Goal: Task Accomplishment & Management: Complete application form

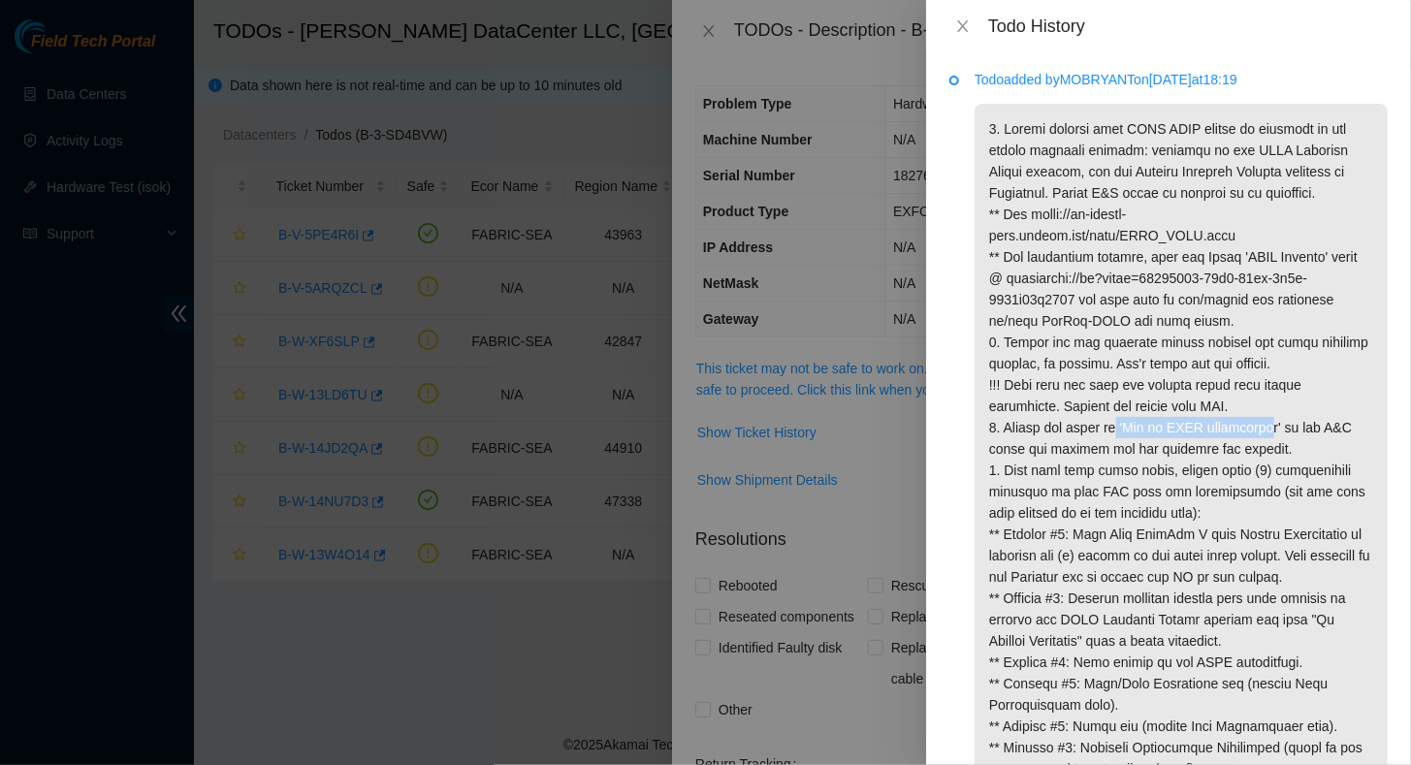
scroll to position [155, 0]
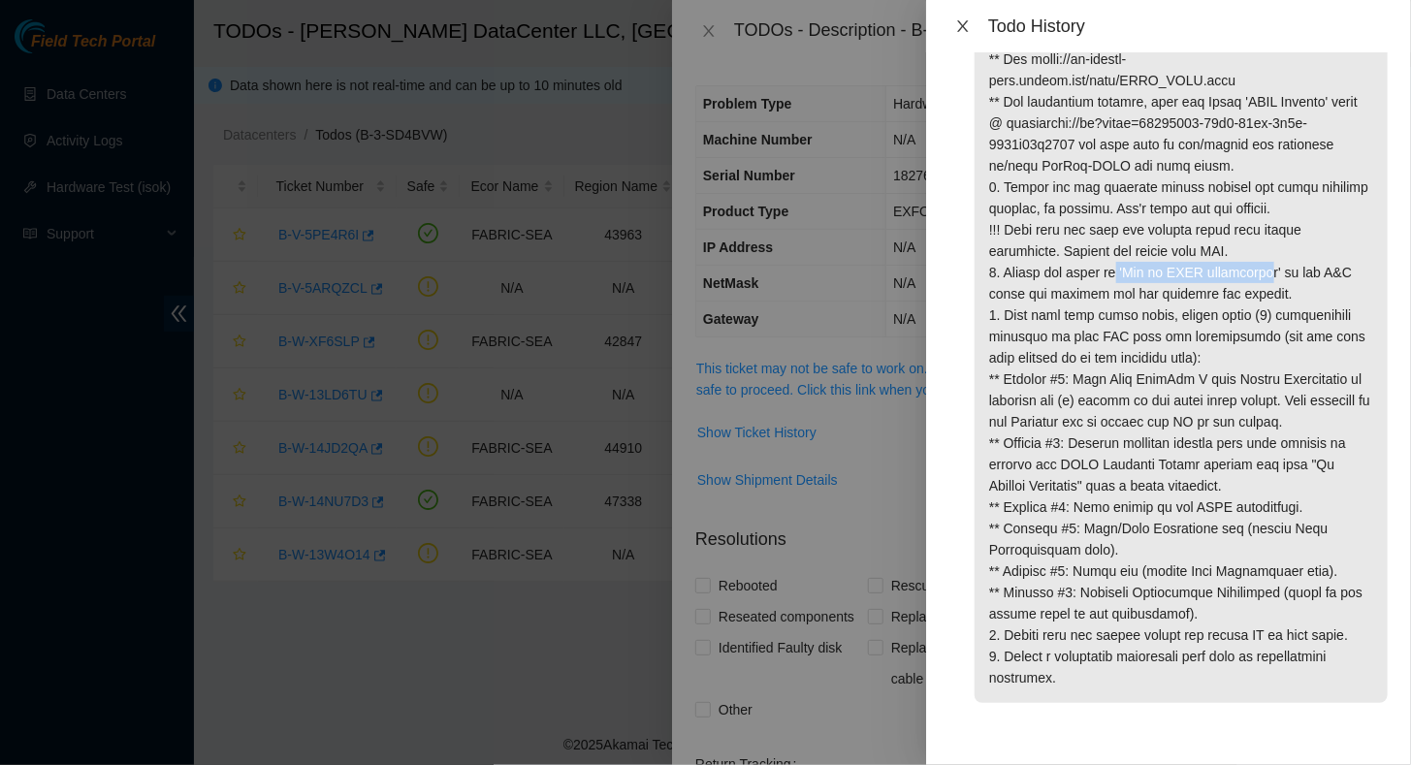
click at [960, 26] on icon "close" at bounding box center [963, 26] width 16 height 16
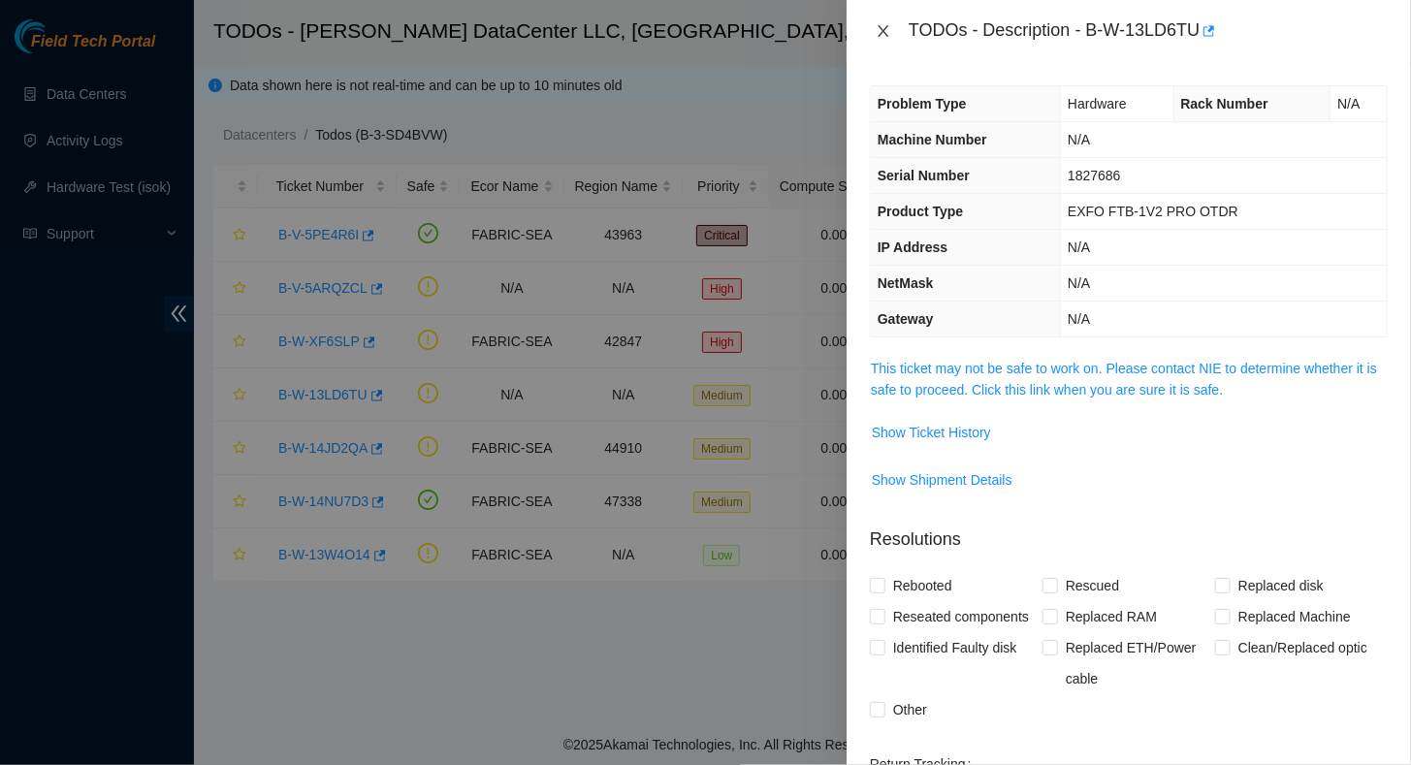
click at [883, 31] on icon "close" at bounding box center [883, 31] width 11 height 12
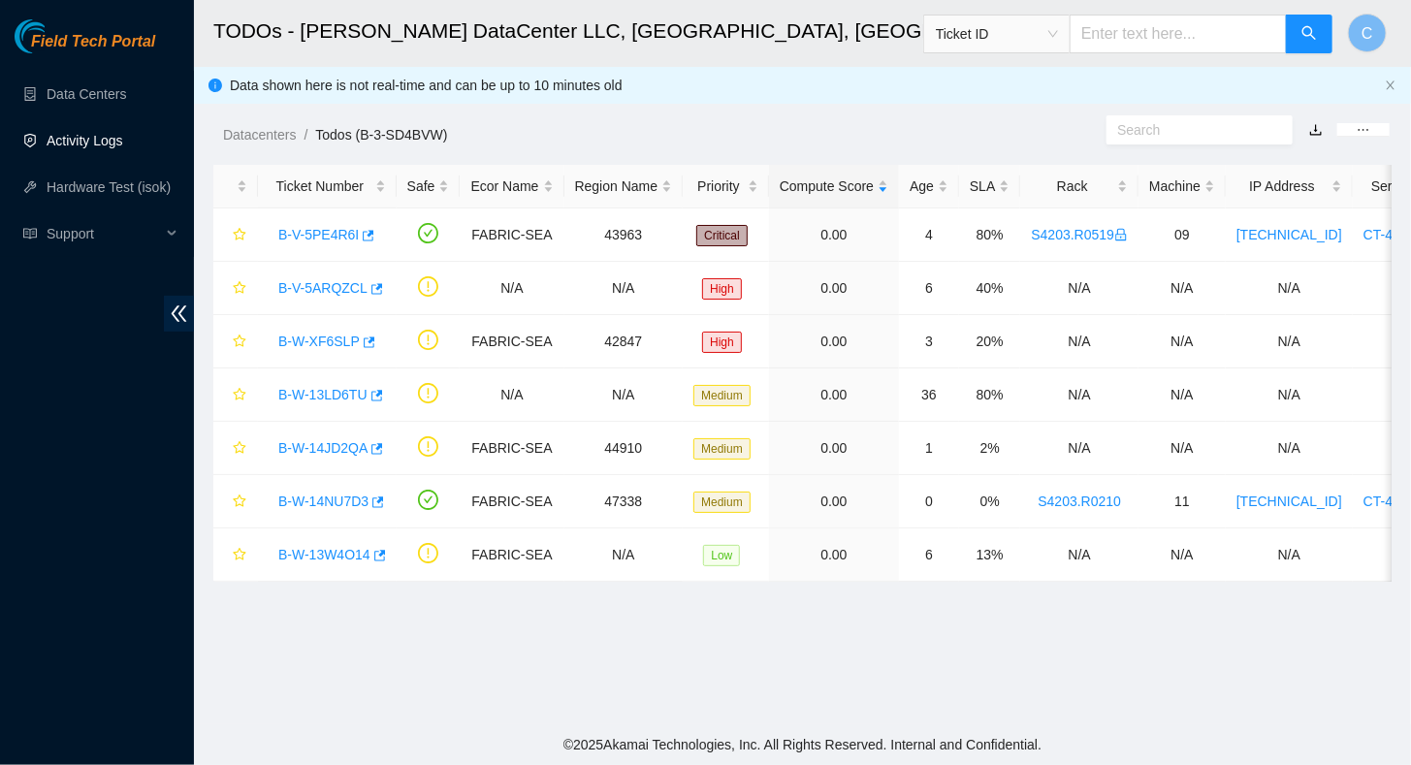
click at [58, 141] on link "Activity Logs" at bounding box center [85, 141] width 77 height 16
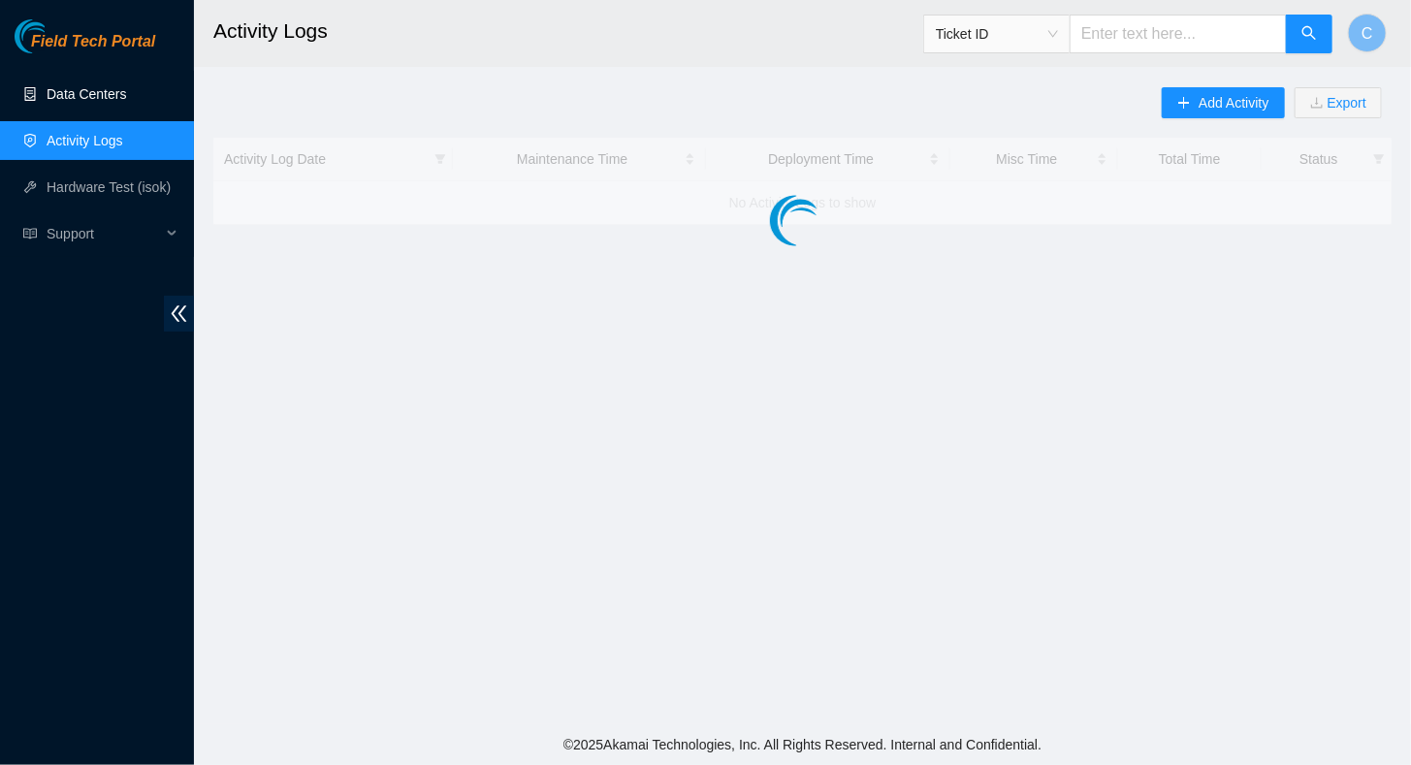
click at [89, 93] on link "Data Centers" at bounding box center [87, 94] width 80 height 16
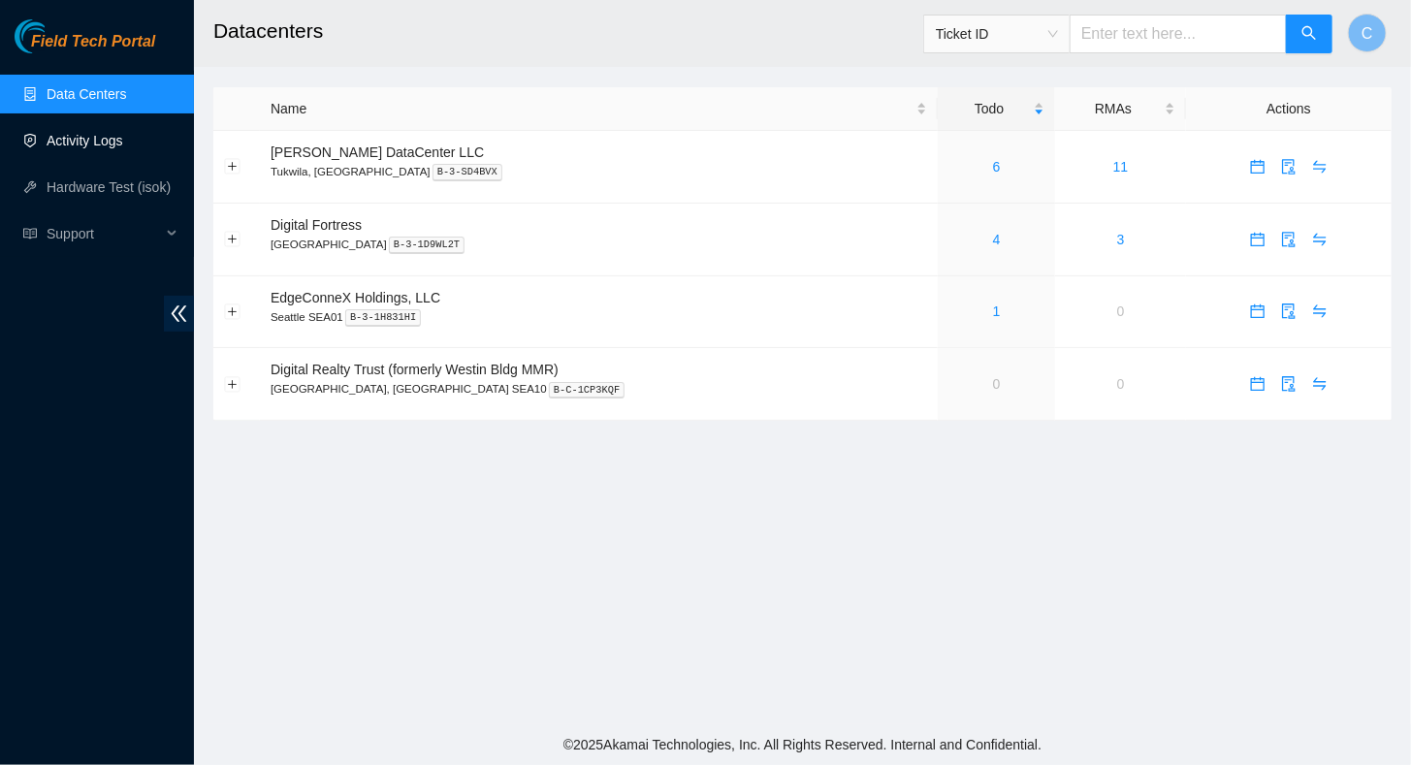
click at [83, 141] on link "Activity Logs" at bounding box center [85, 141] width 77 height 16
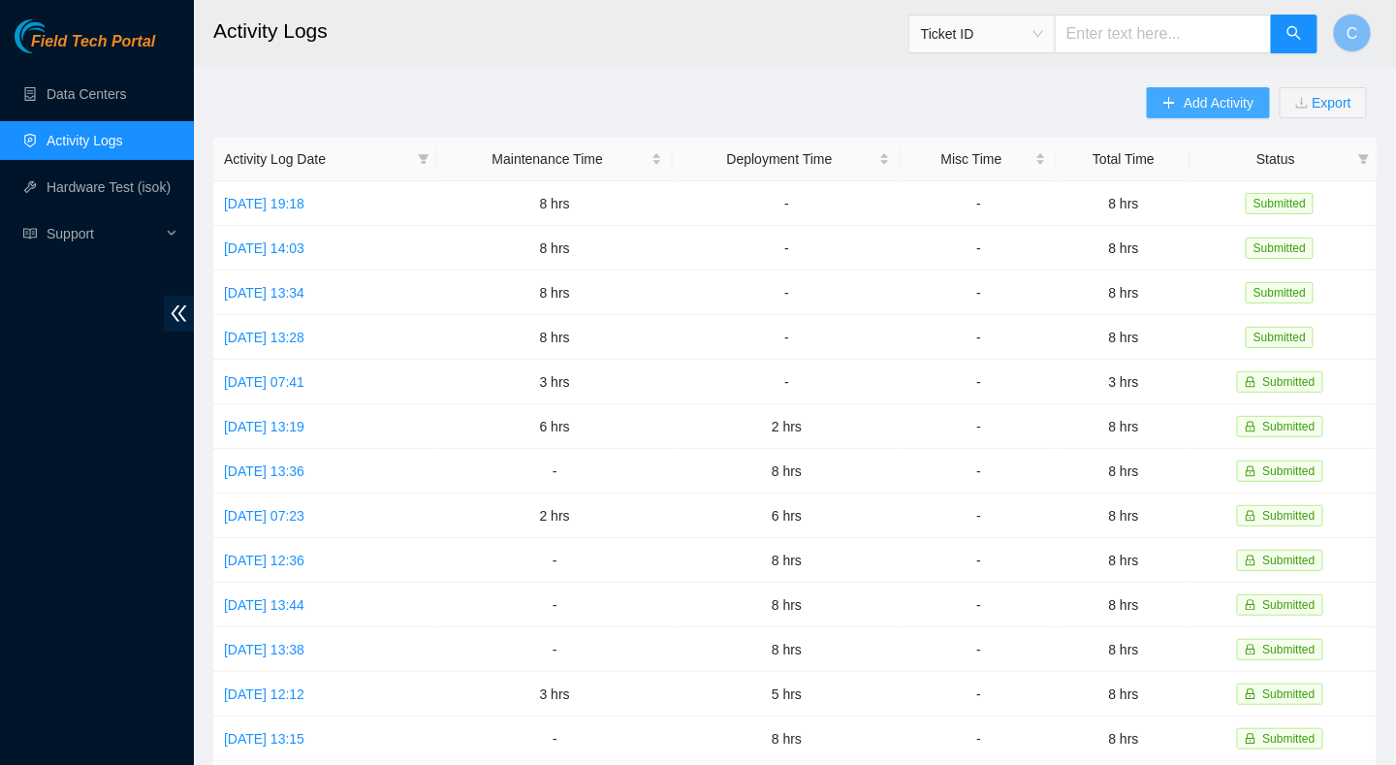
click at [1183, 101] on button "Add Activity" at bounding box center [1208, 102] width 122 height 31
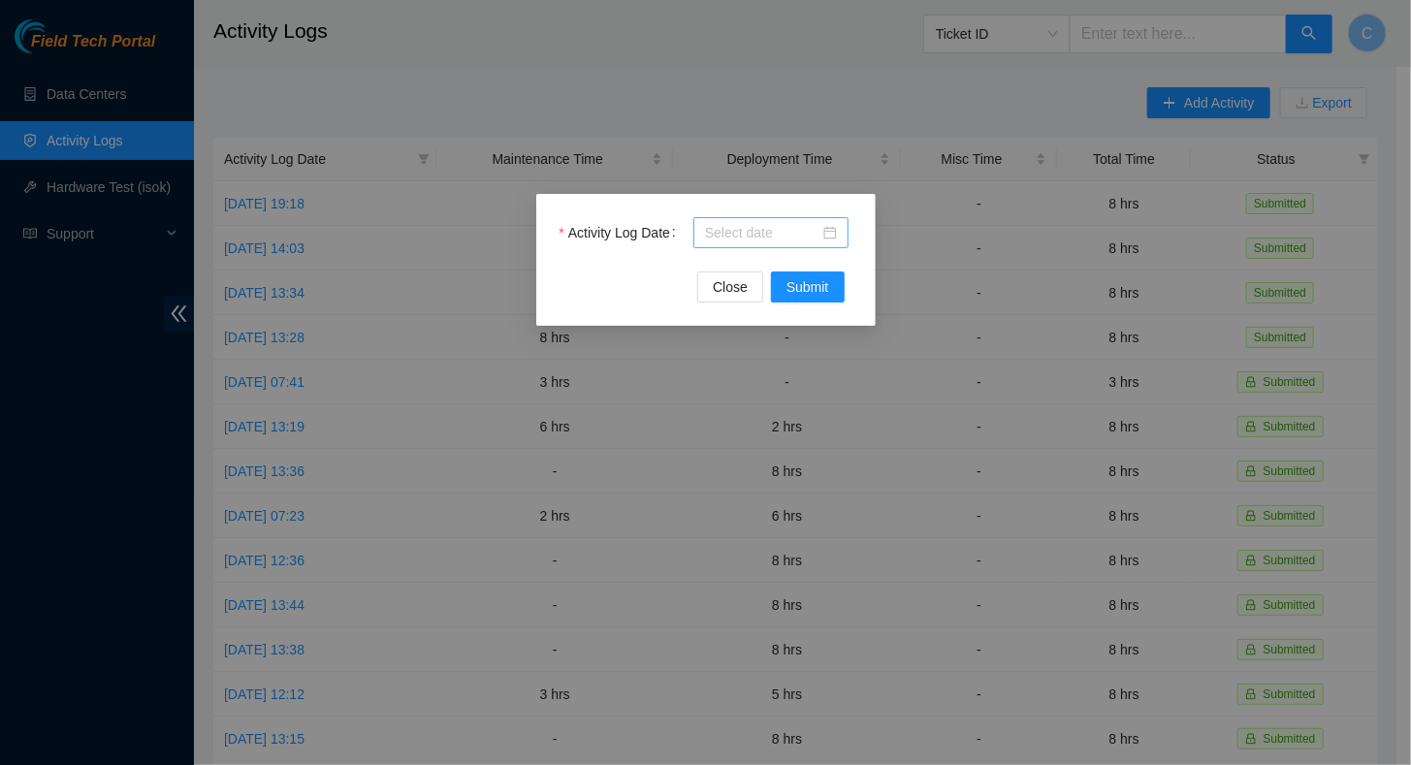
click at [753, 233] on input "Activity Log Date" at bounding box center [762, 232] width 114 height 21
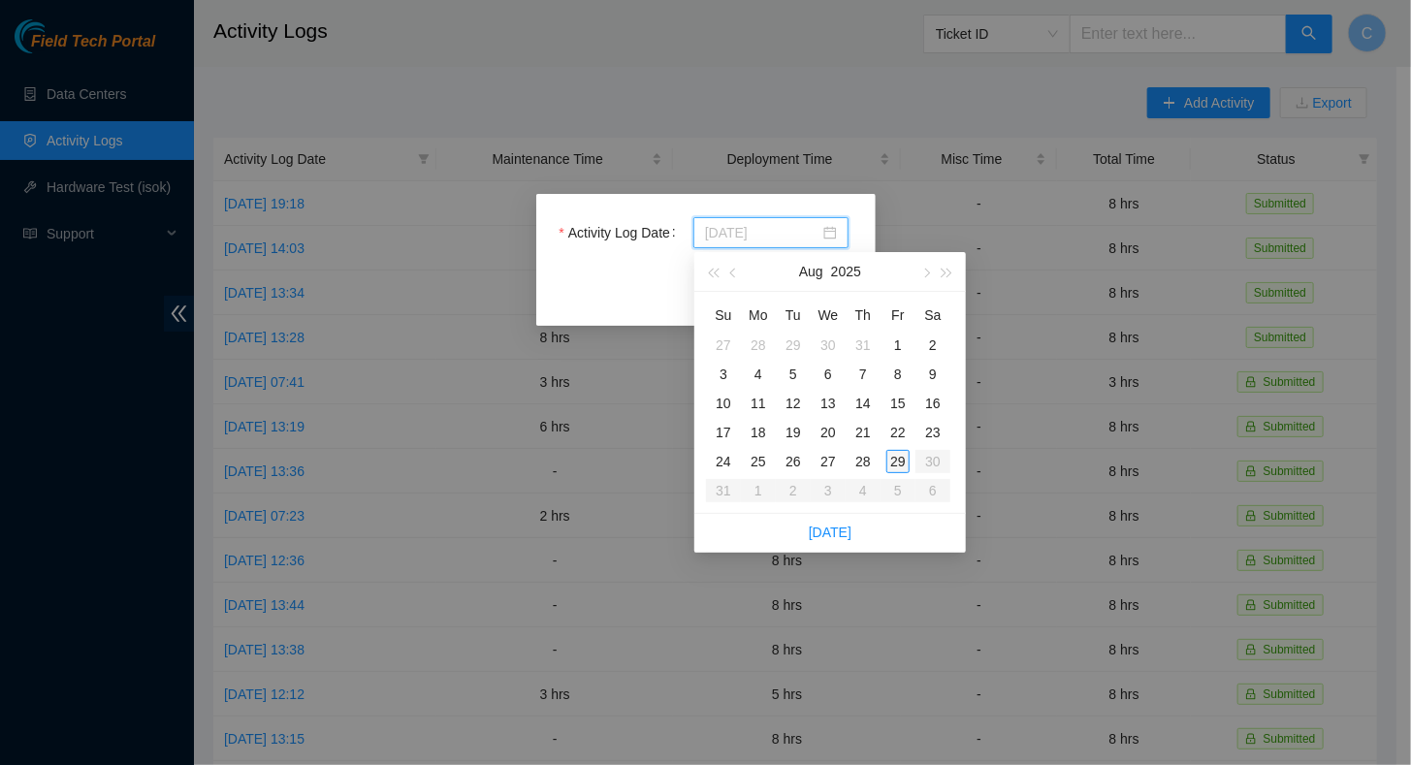
type input "2025-08-29"
click at [900, 464] on div "29" at bounding box center [897, 461] width 23 height 23
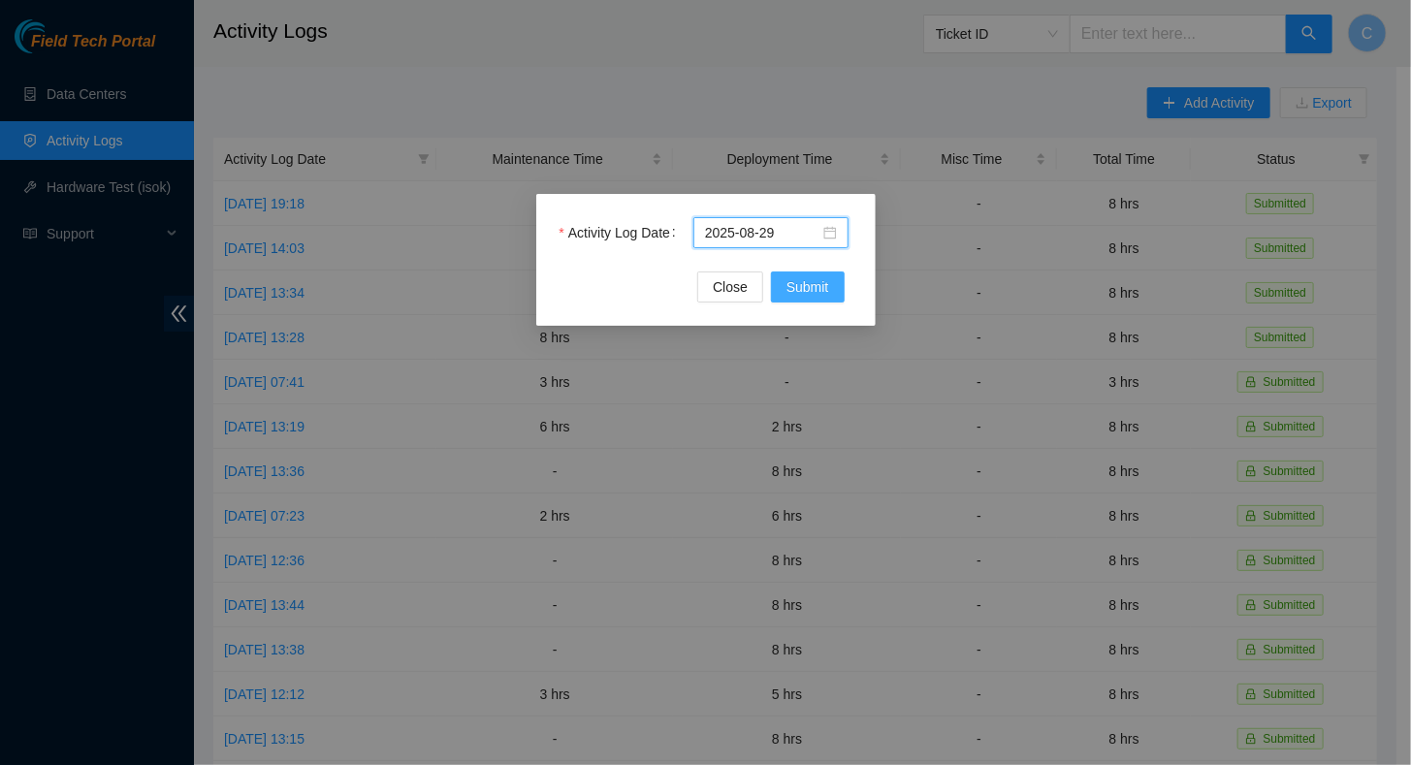
click at [800, 283] on span "Submit" at bounding box center [807, 286] width 43 height 21
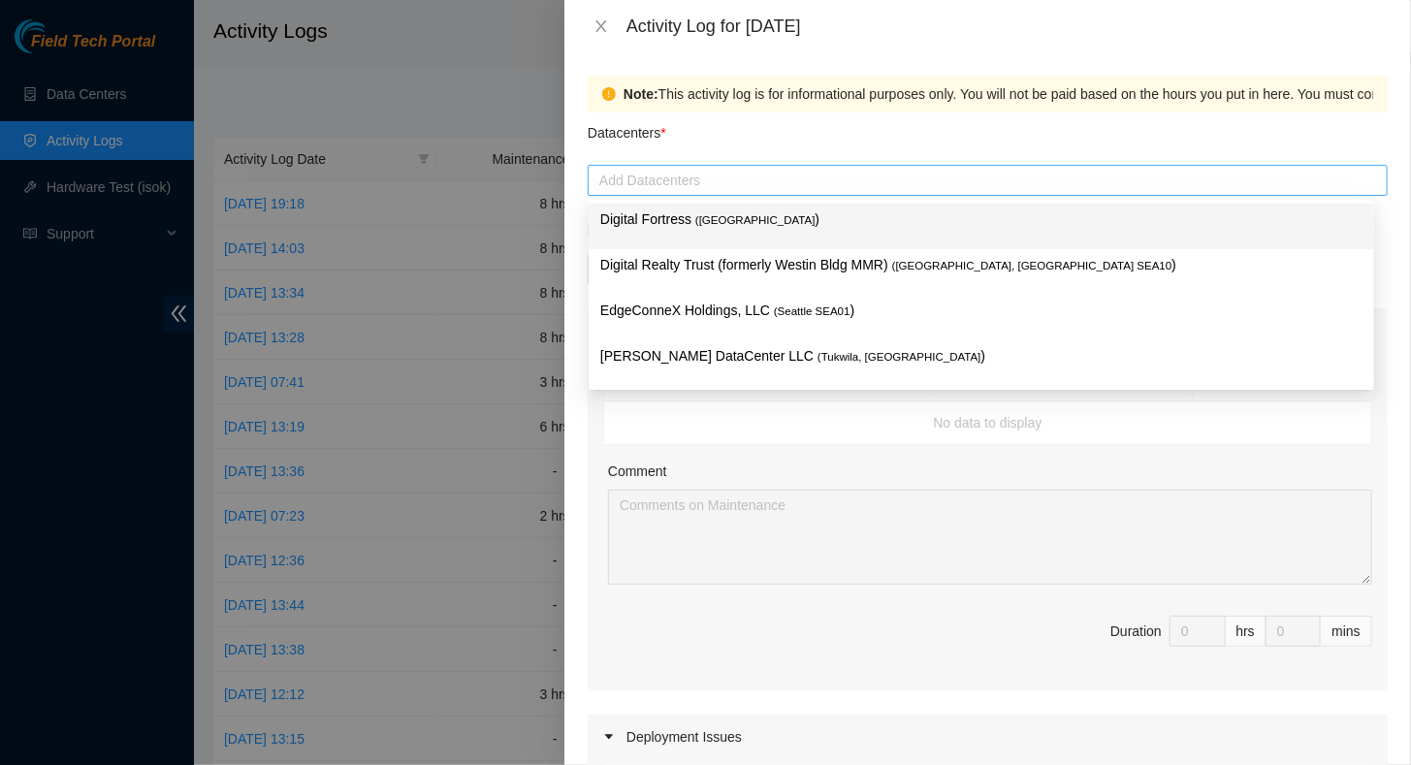
click at [667, 174] on div at bounding box center [987, 180] width 790 height 23
type input "s"
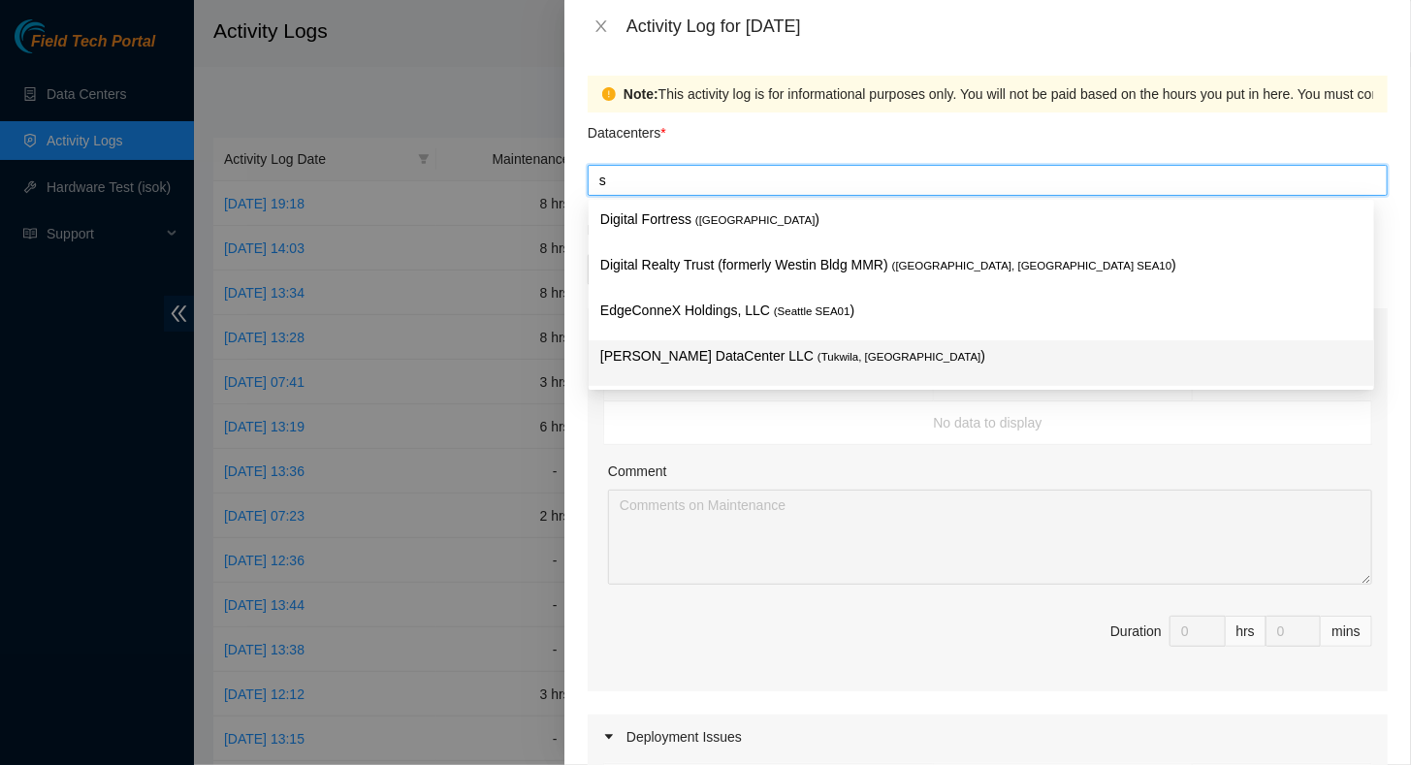
click at [644, 361] on p "[PERSON_NAME] DataCenter LLC ( [GEOGRAPHIC_DATA], [GEOGRAPHIC_DATA] )" at bounding box center [981, 356] width 762 height 22
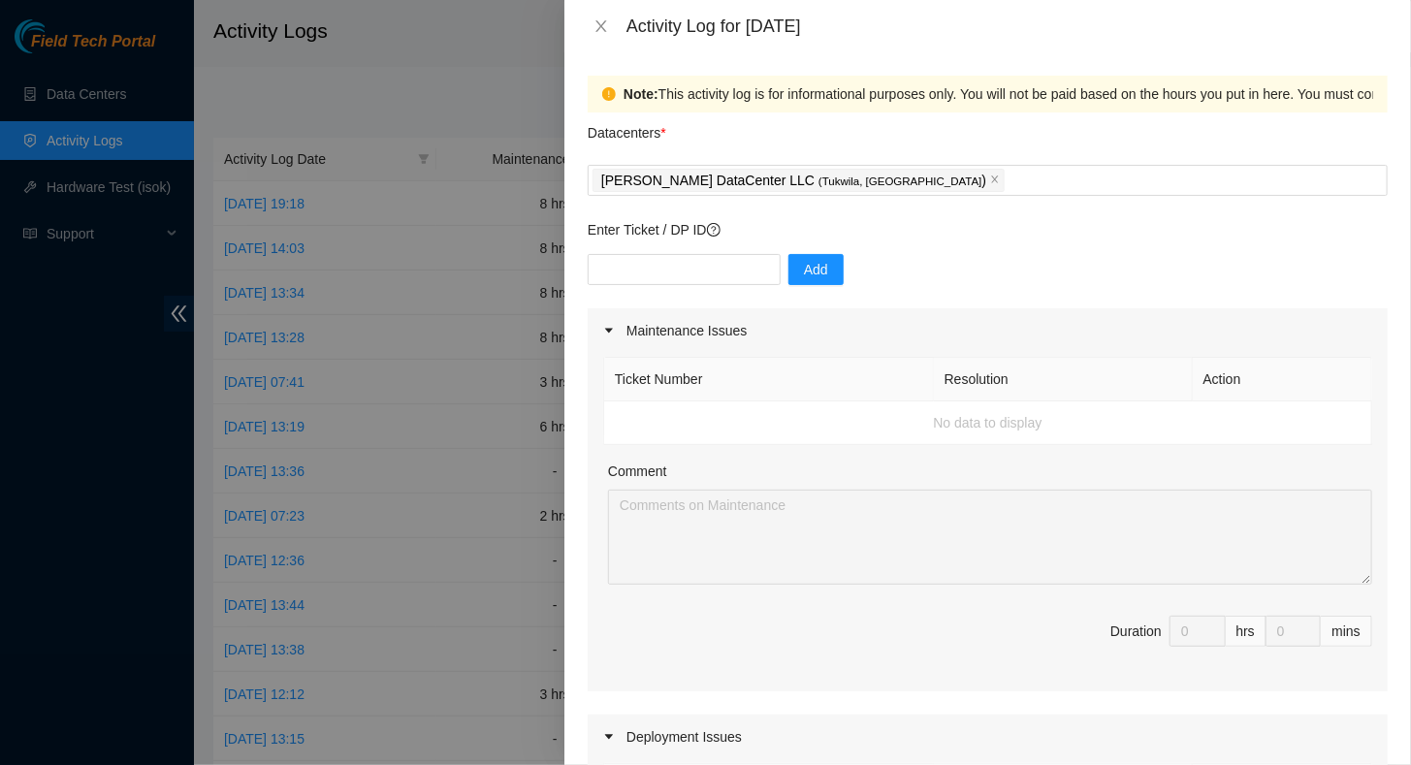
click at [1042, 446] on div "Ticket Number Resolution Action No data to display Comment Duration 0 hrs 0 mins" at bounding box center [988, 522] width 800 height 338
click at [641, 274] on input "text" at bounding box center [684, 269] width 193 height 31
drag, startPoint x: 621, startPoint y: 229, endPoint x: 717, endPoint y: 242, distance: 97.0
click at [717, 242] on div "Enter Ticket / DP ID Add" at bounding box center [988, 263] width 800 height 89
copy p "Ticket / DP ID"
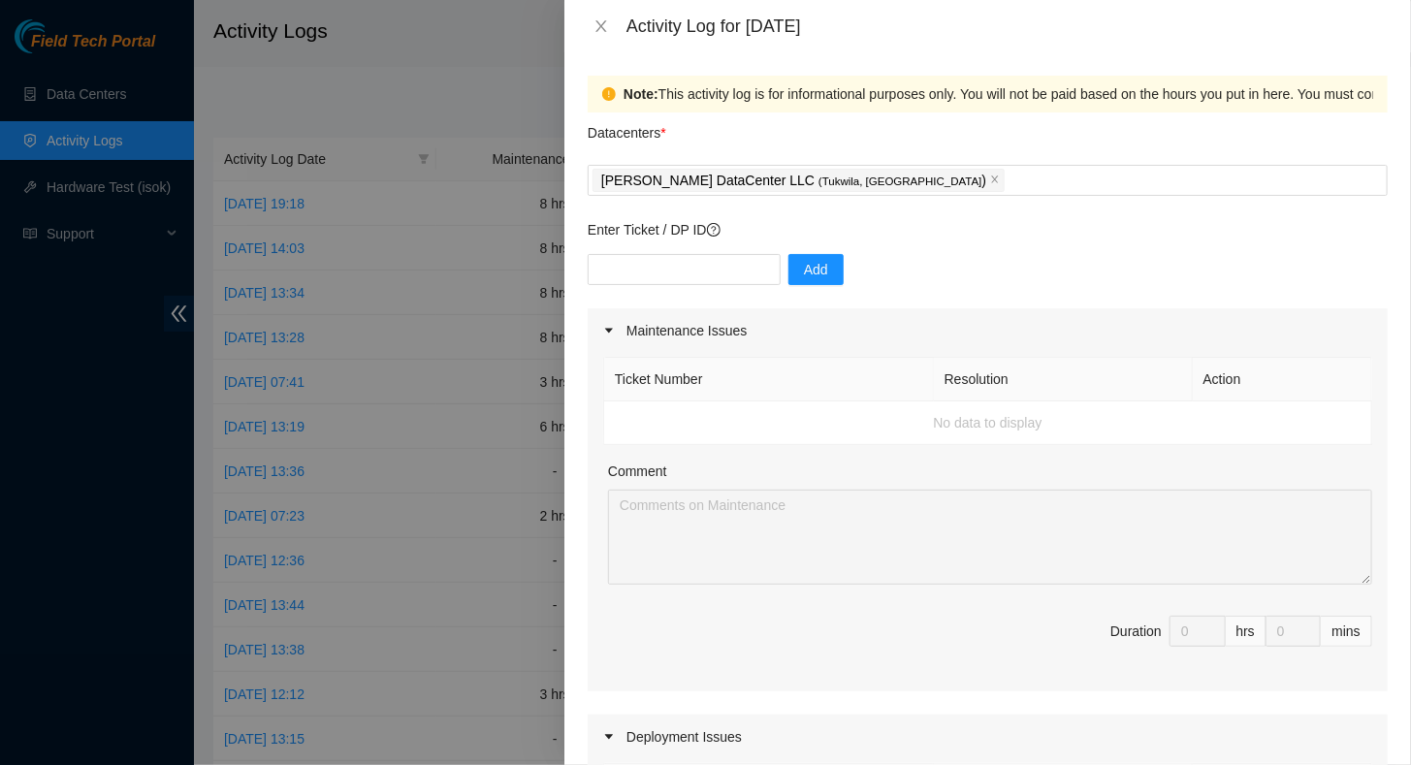
click at [935, 271] on div "Add" at bounding box center [988, 281] width 800 height 54
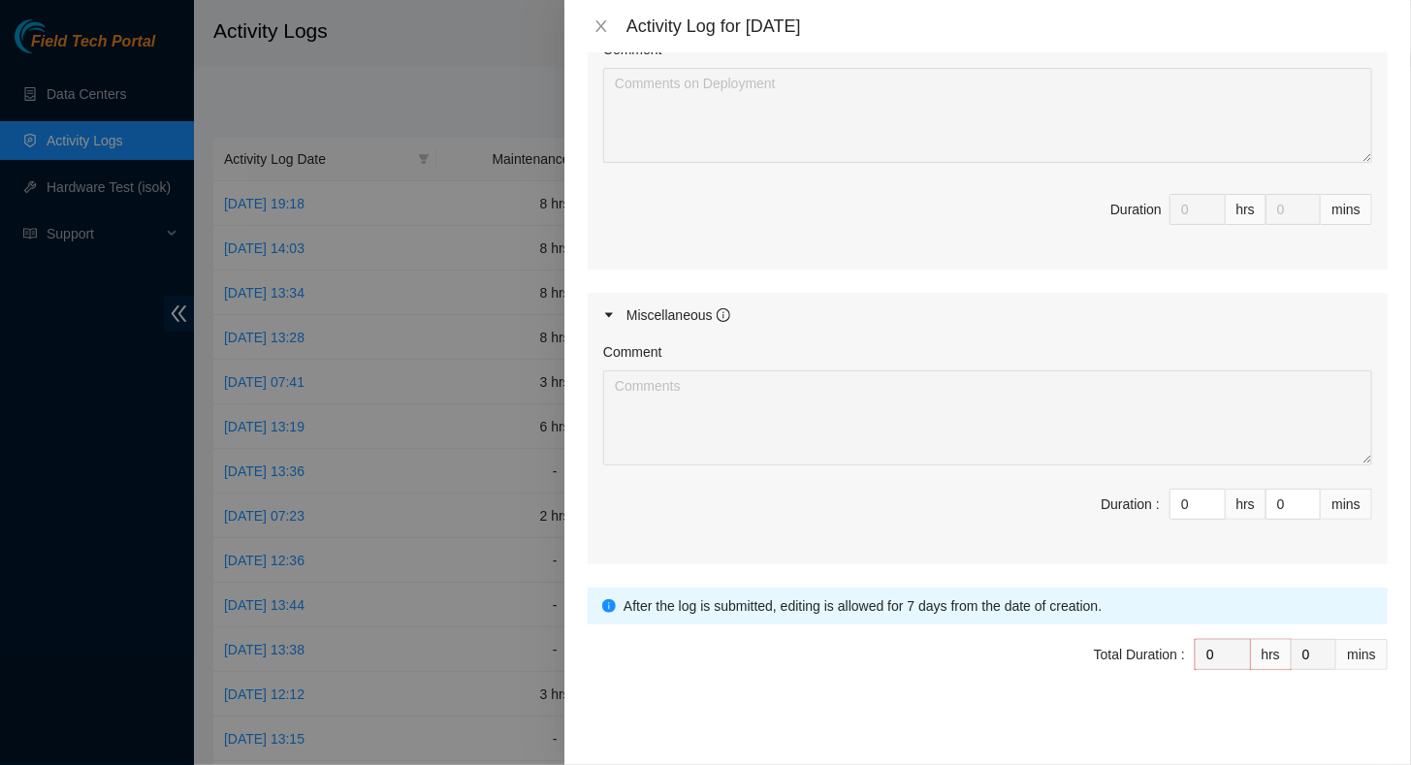
scroll to position [831, 0]
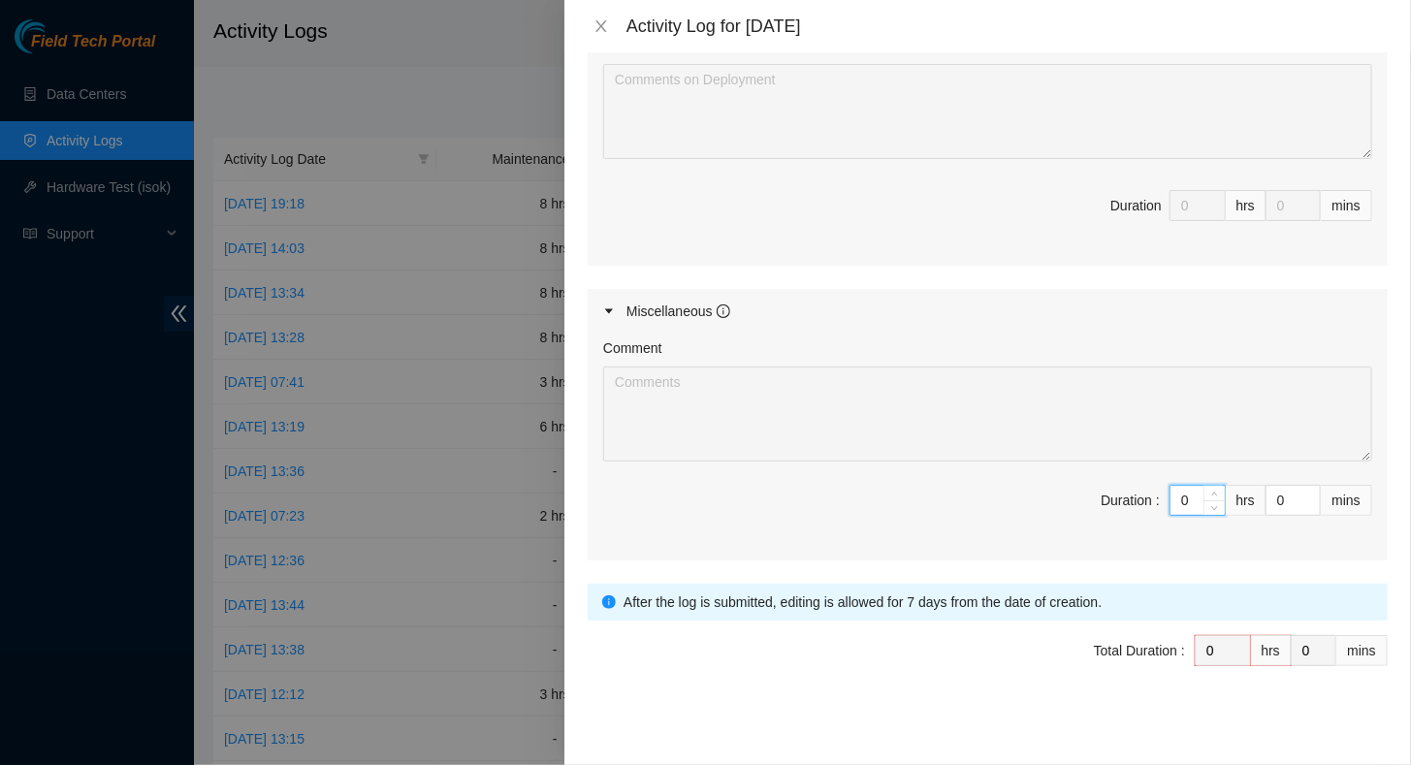
drag, startPoint x: 1181, startPoint y: 489, endPoint x: 1154, endPoint y: 492, distance: 27.3
click at [1154, 492] on span "Duration : 0 hrs 0 mins" at bounding box center [987, 512] width 769 height 54
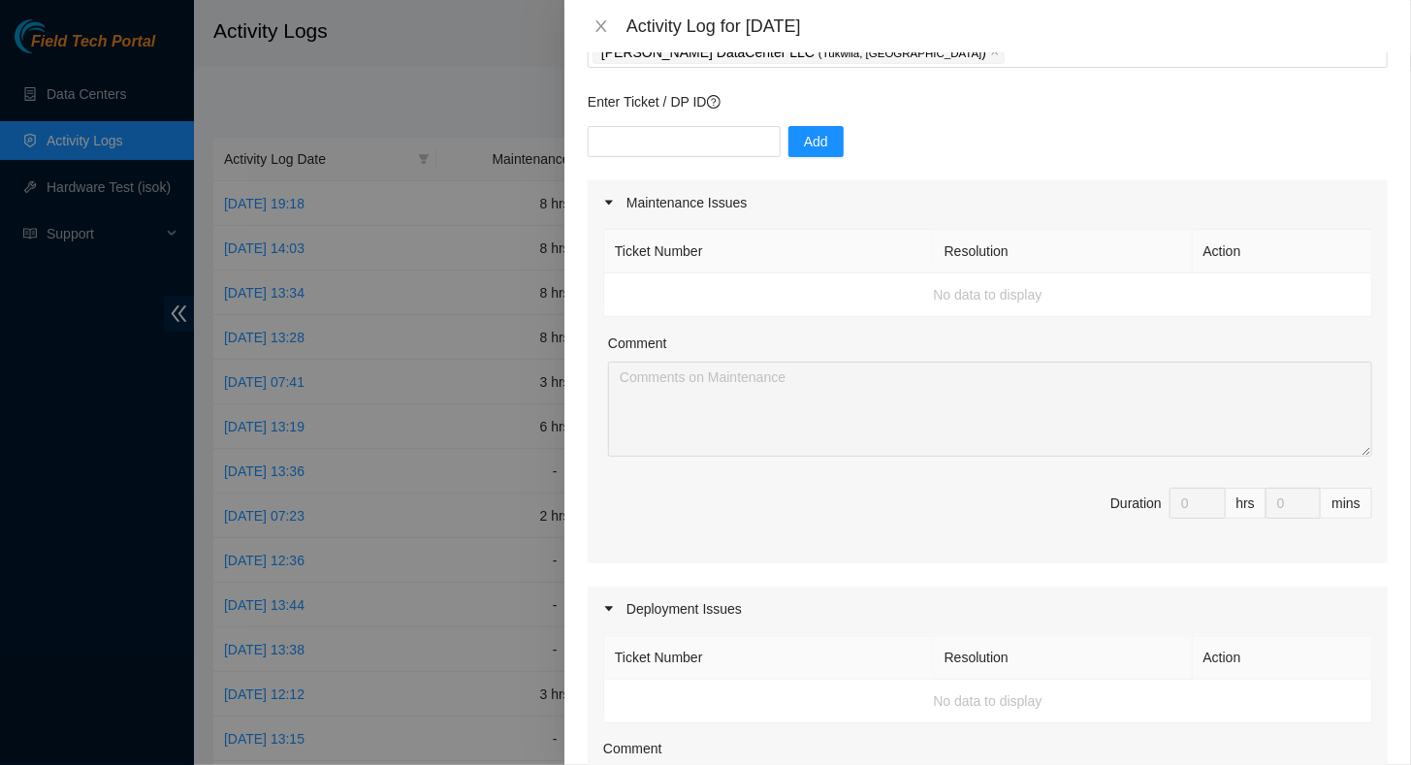
scroll to position [0, 0]
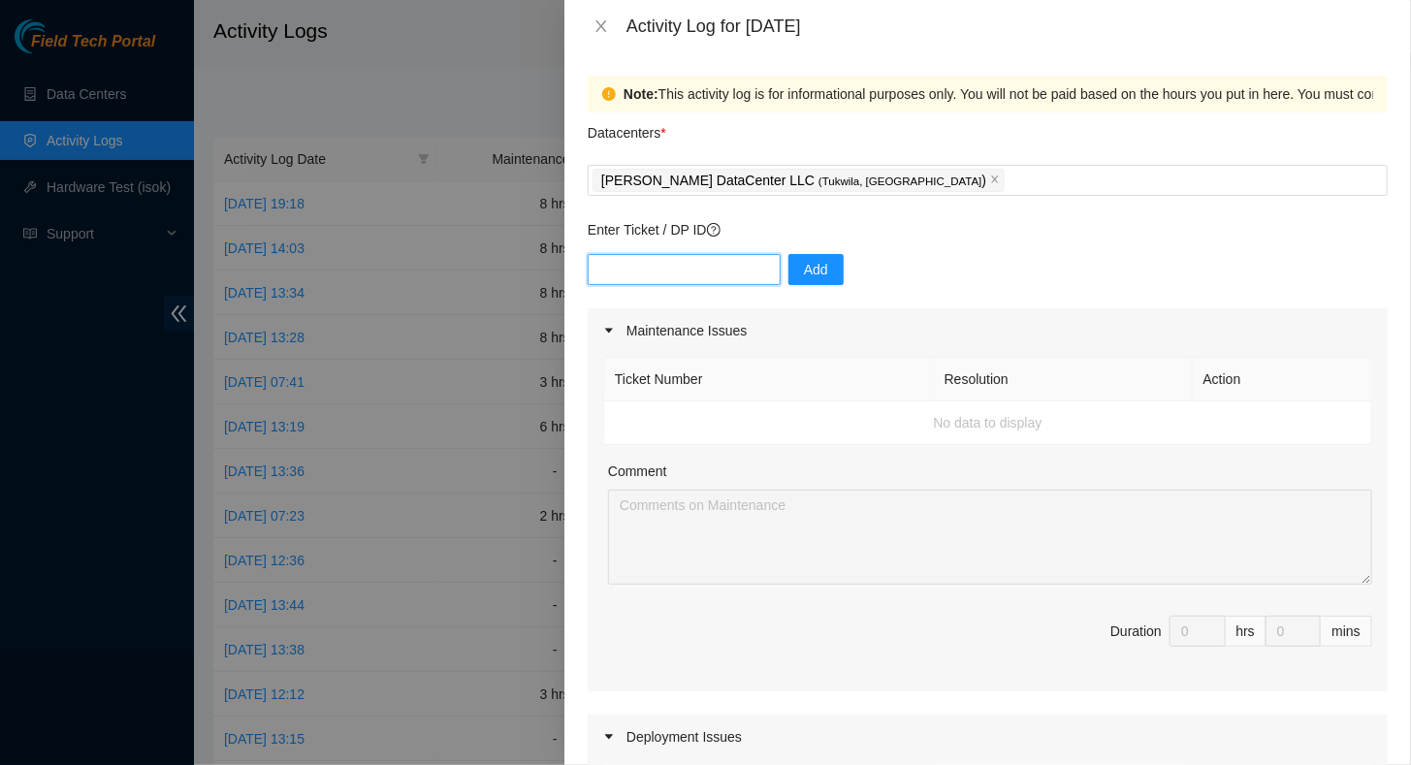
click at [700, 264] on input "text" at bounding box center [684, 269] width 193 height 31
click at [604, 25] on icon "close" at bounding box center [601, 26] width 16 height 16
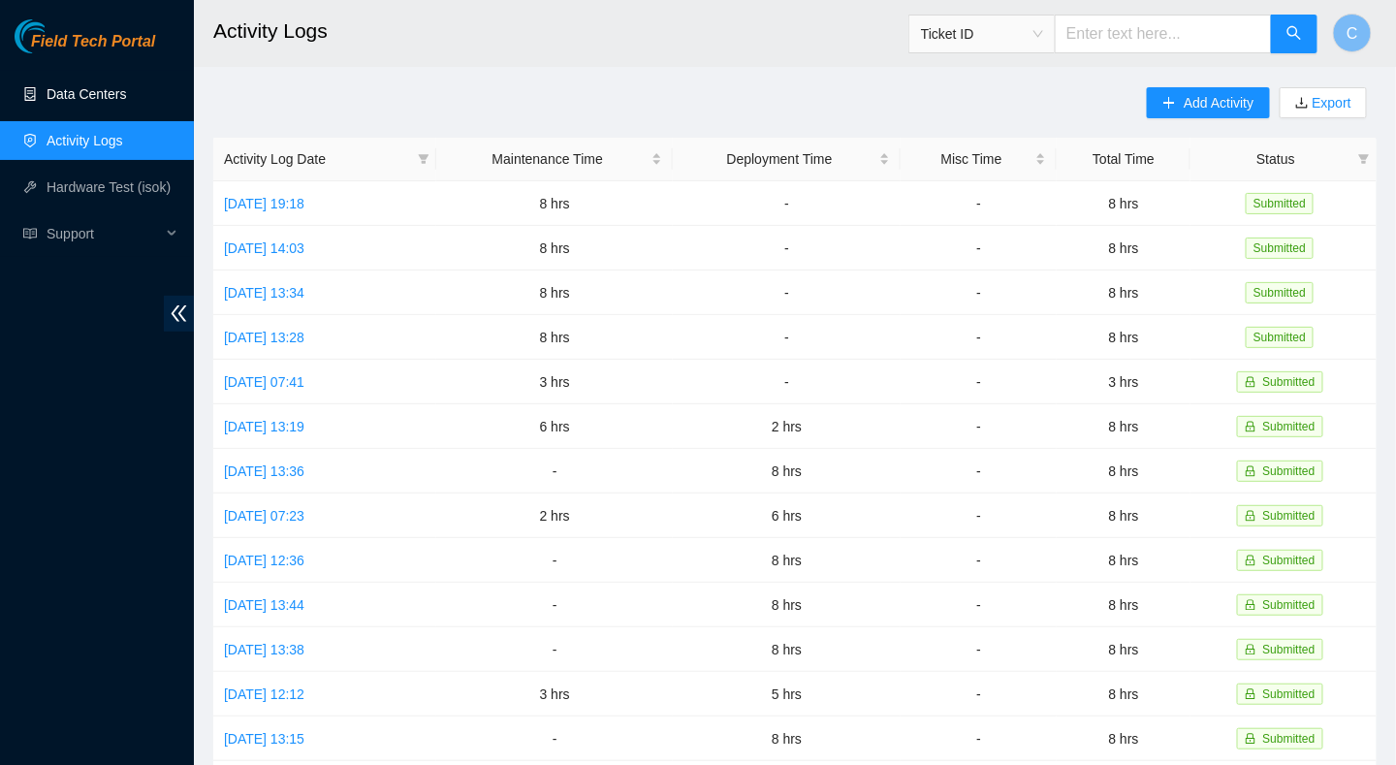
click at [83, 95] on link "Data Centers" at bounding box center [87, 94] width 80 height 16
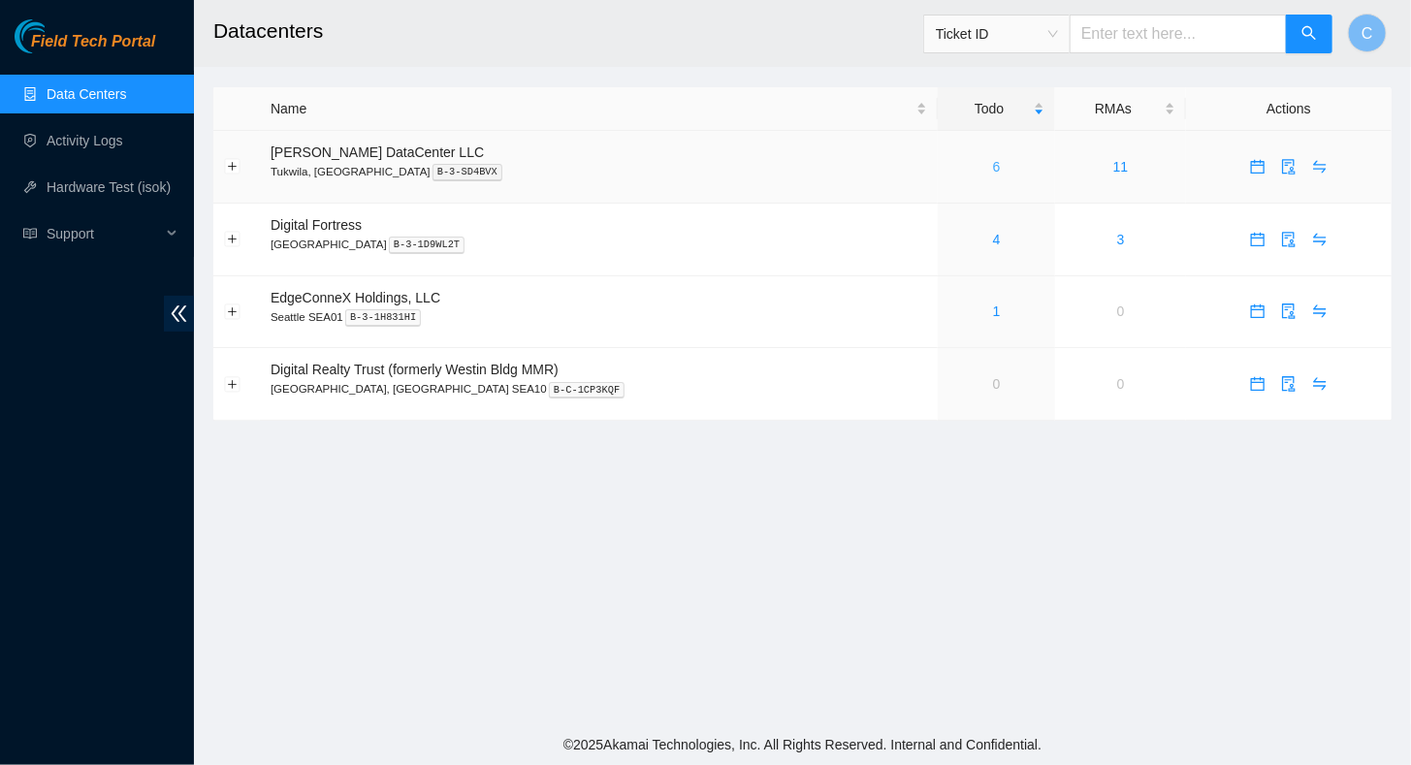
click at [993, 169] on link "6" at bounding box center [997, 167] width 8 height 16
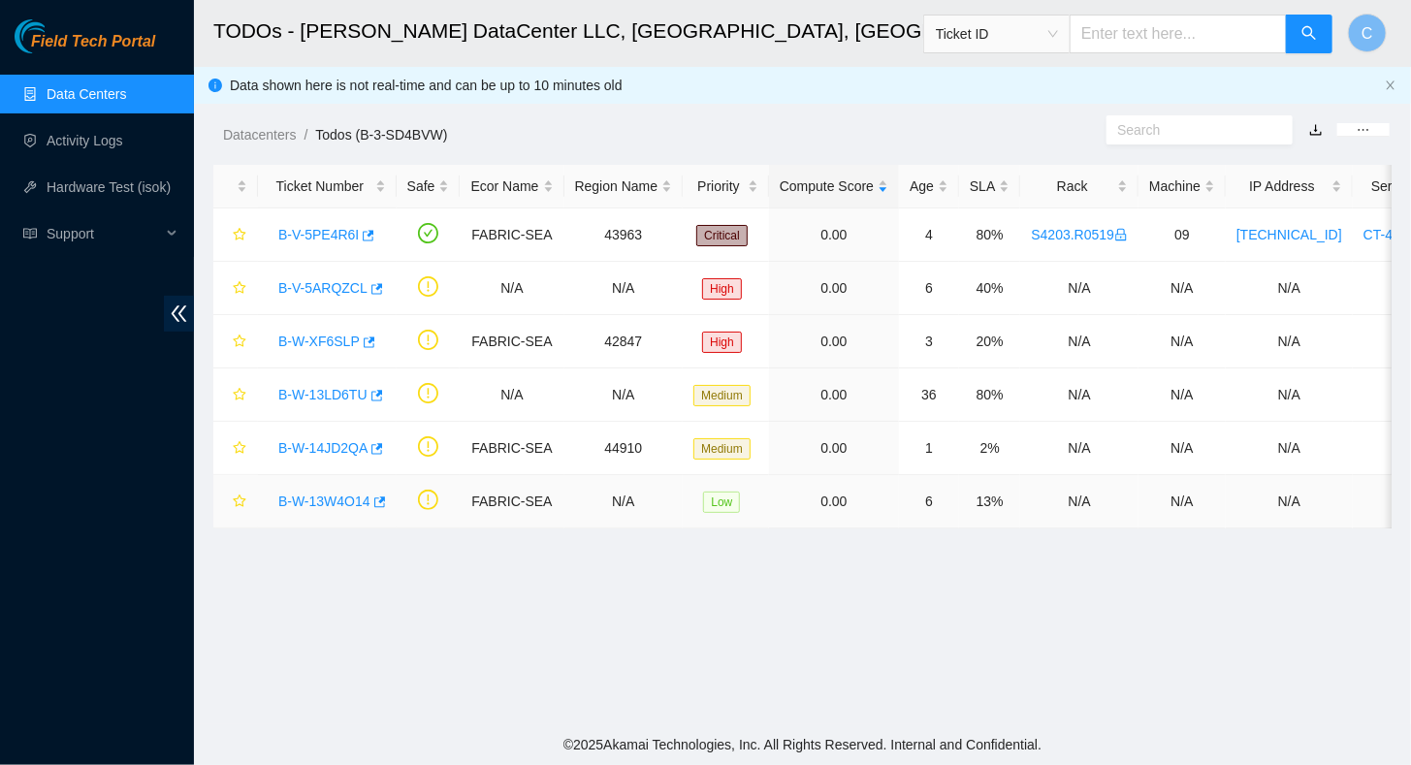
click at [334, 495] on link "B-W-13W4O14" at bounding box center [324, 502] width 92 height 16
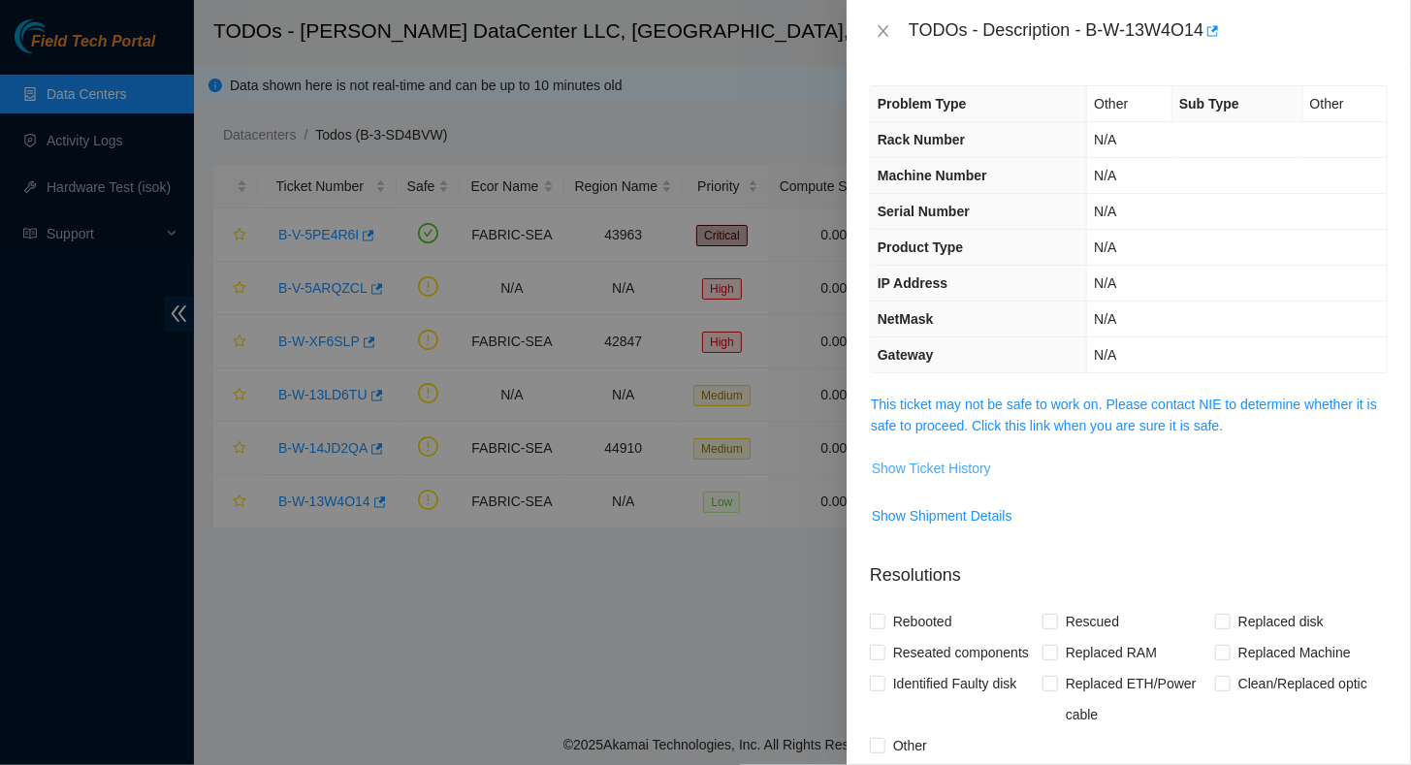
click at [929, 469] on span "Show Ticket History" at bounding box center [931, 468] width 119 height 21
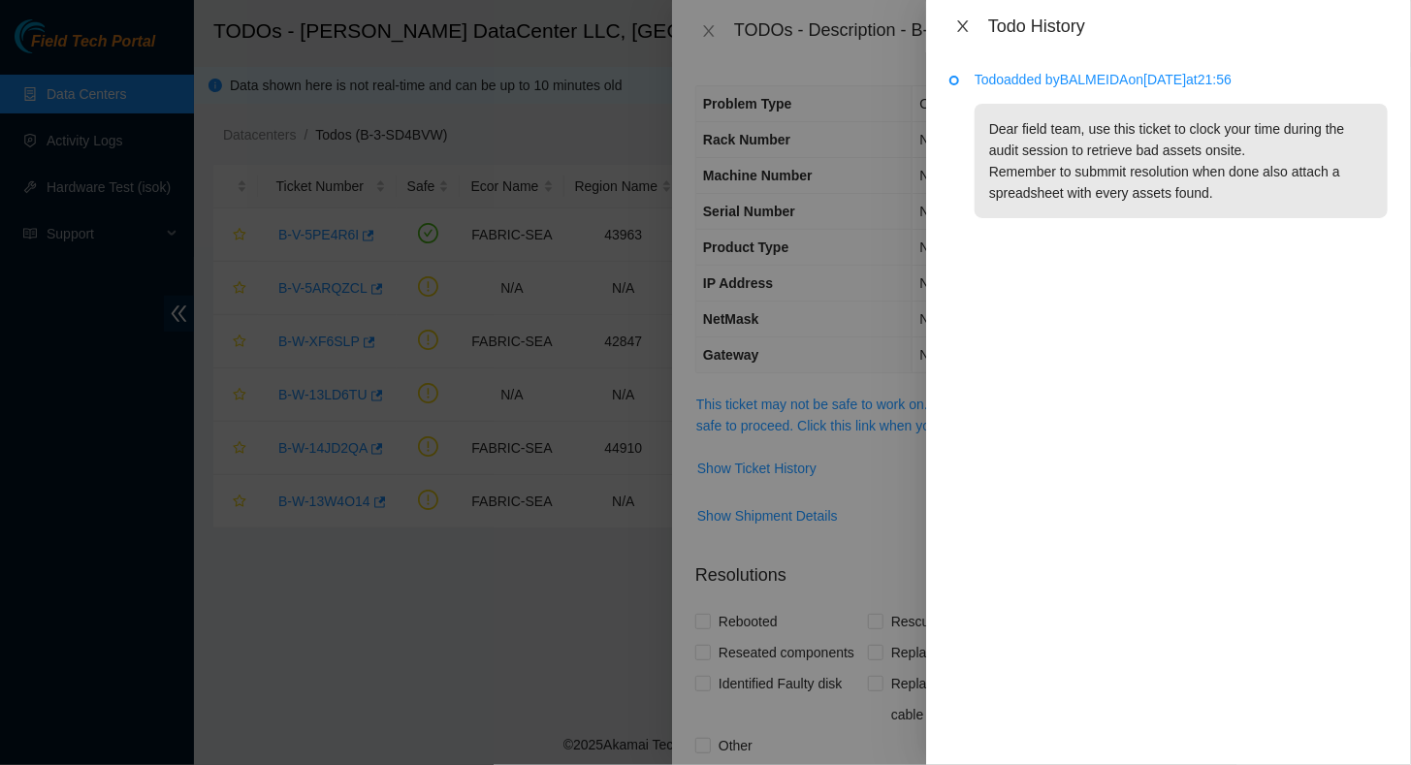
click at [966, 25] on icon "close" at bounding box center [963, 26] width 16 height 16
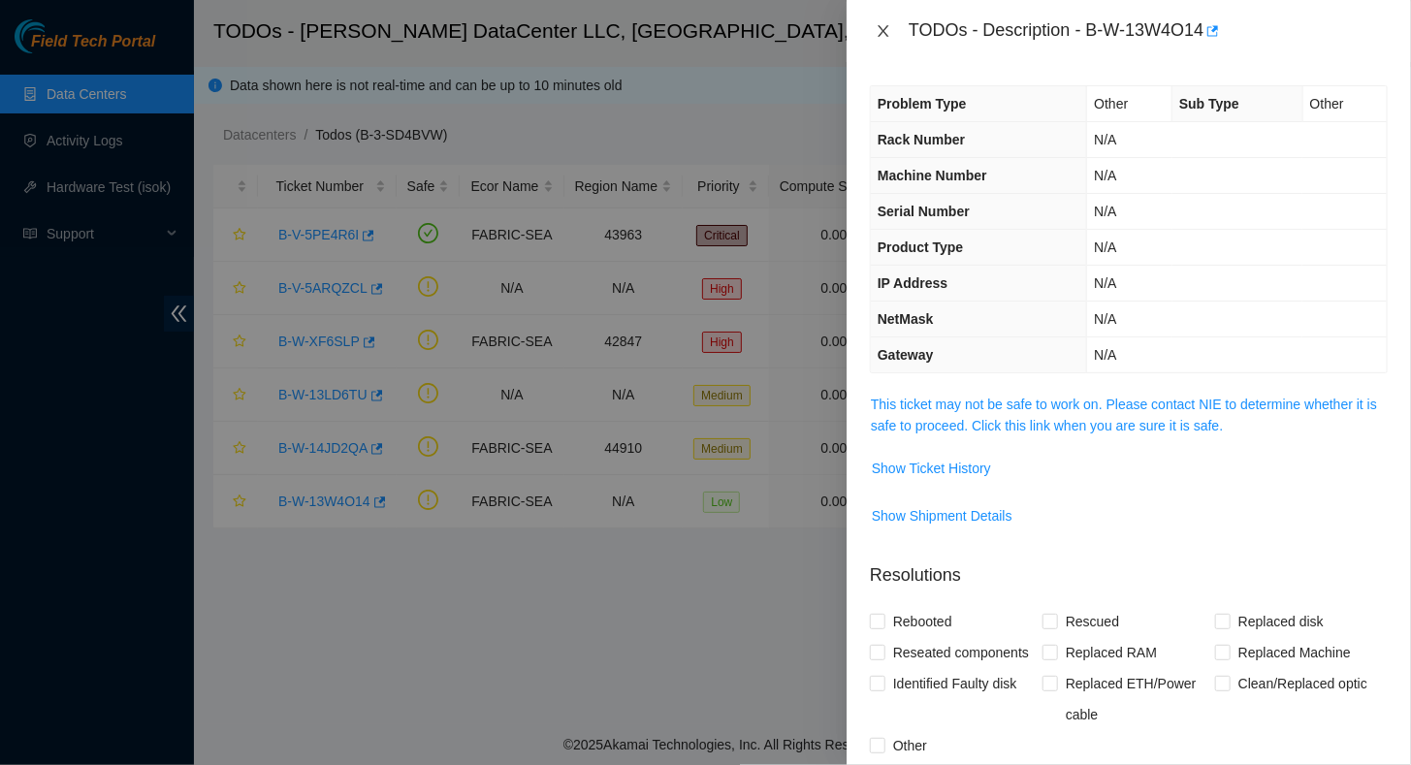
click at [890, 37] on icon "close" at bounding box center [884, 31] width 16 height 16
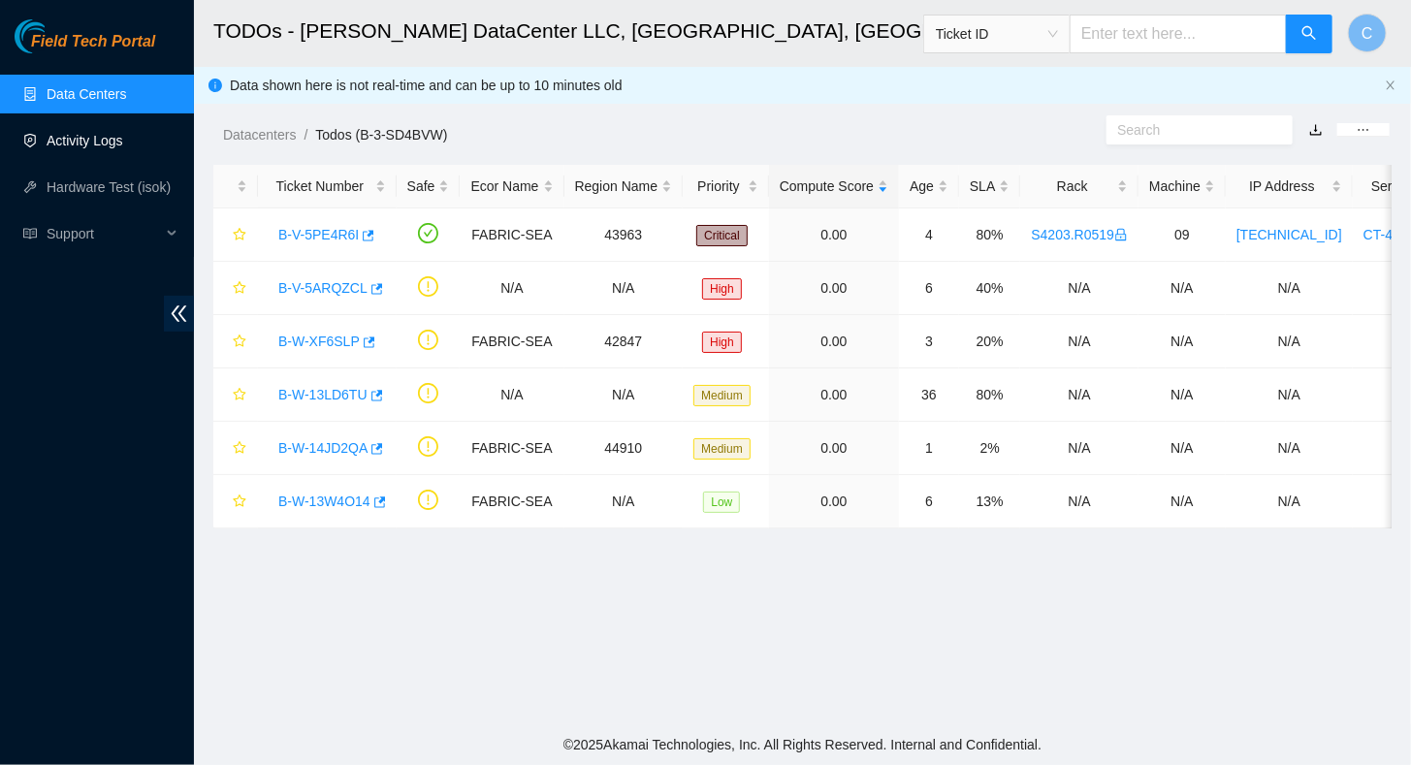
click at [60, 144] on link "Activity Logs" at bounding box center [85, 141] width 77 height 16
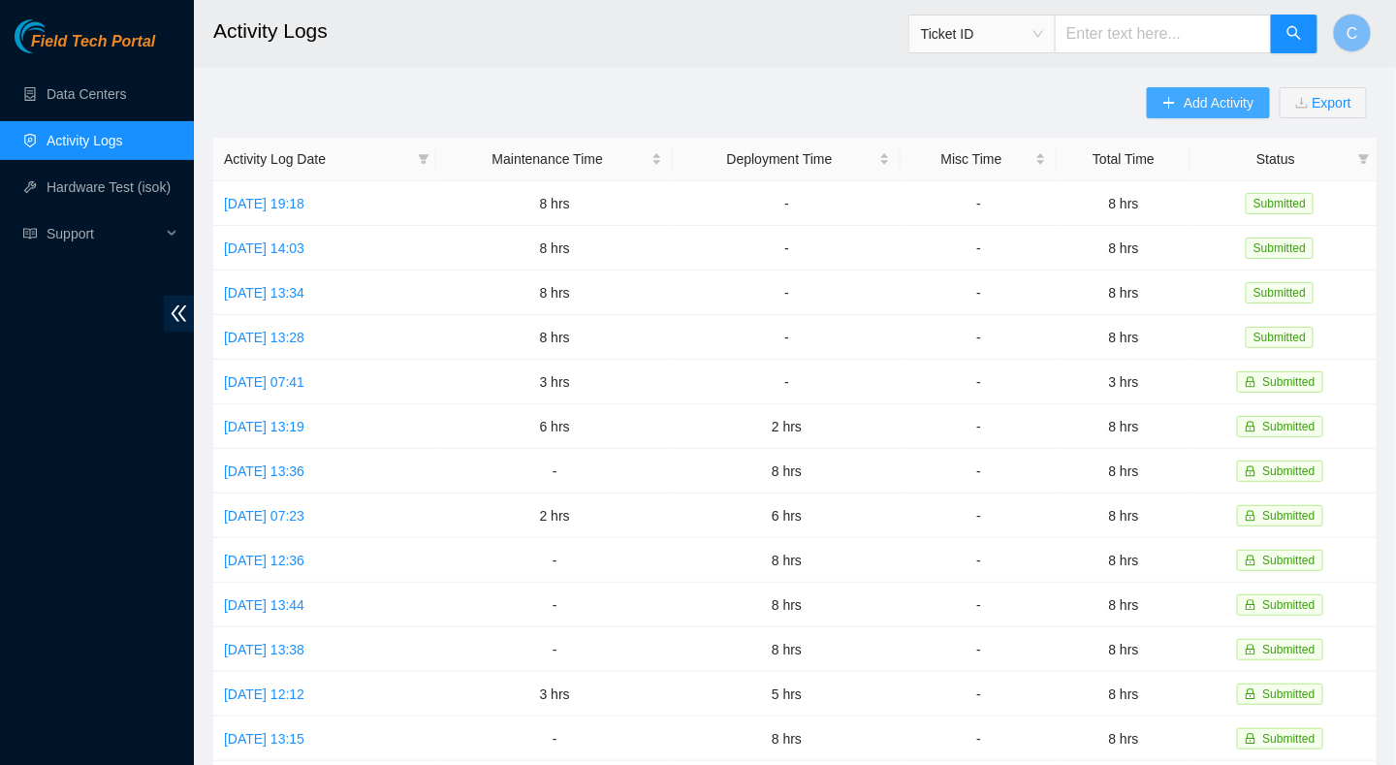
click at [1175, 101] on icon "plus" at bounding box center [1170, 103] width 14 height 14
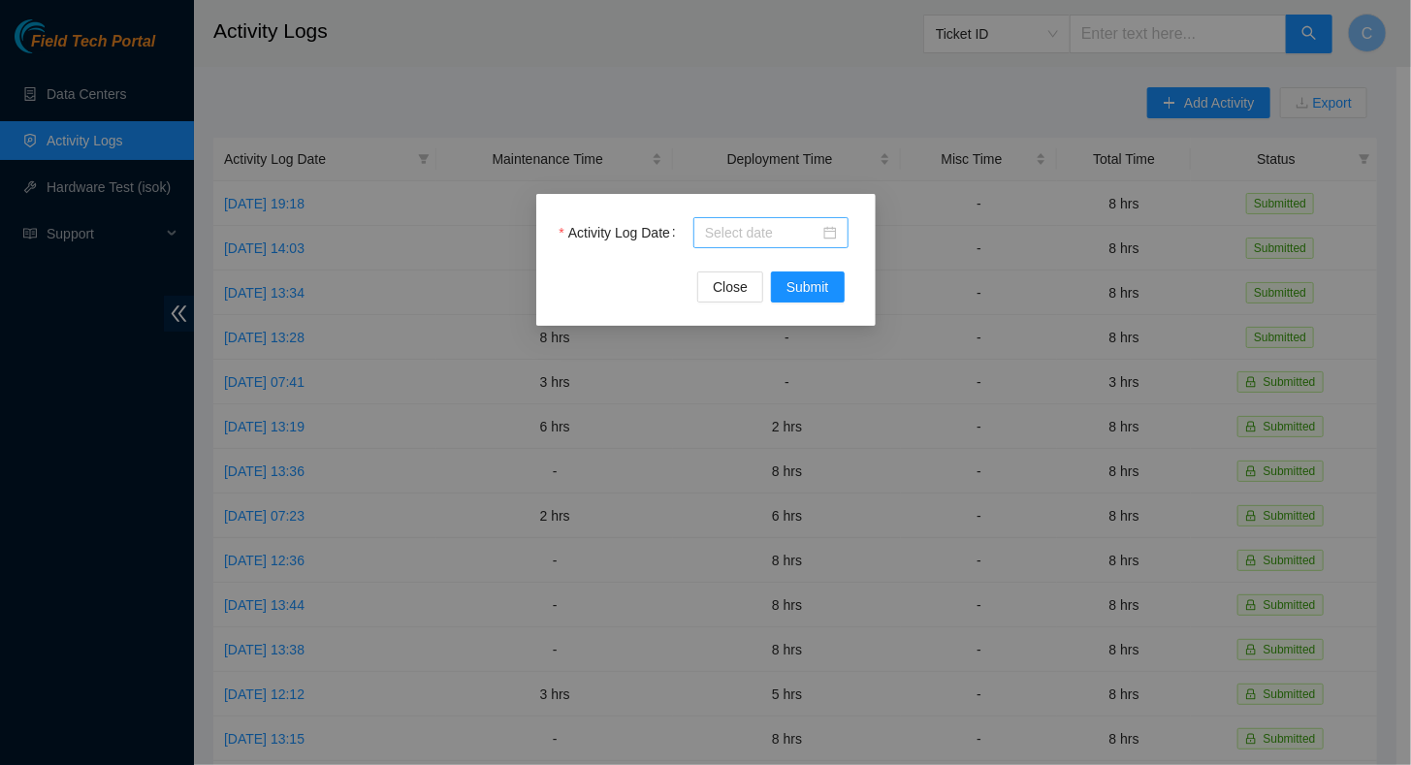
click at [721, 234] on input "Activity Log Date" at bounding box center [762, 232] width 114 height 21
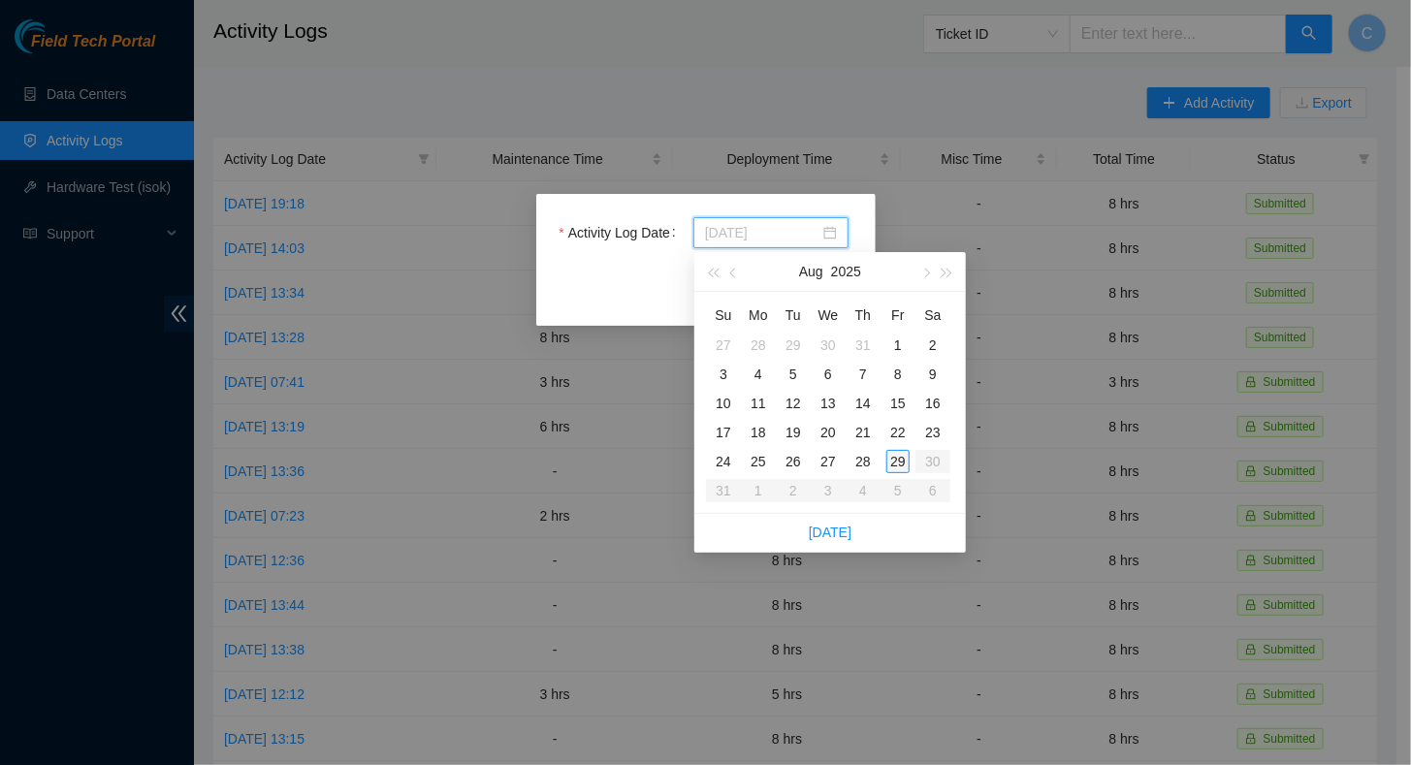
type input "2025-08-29"
click at [908, 468] on div "29" at bounding box center [897, 461] width 23 height 23
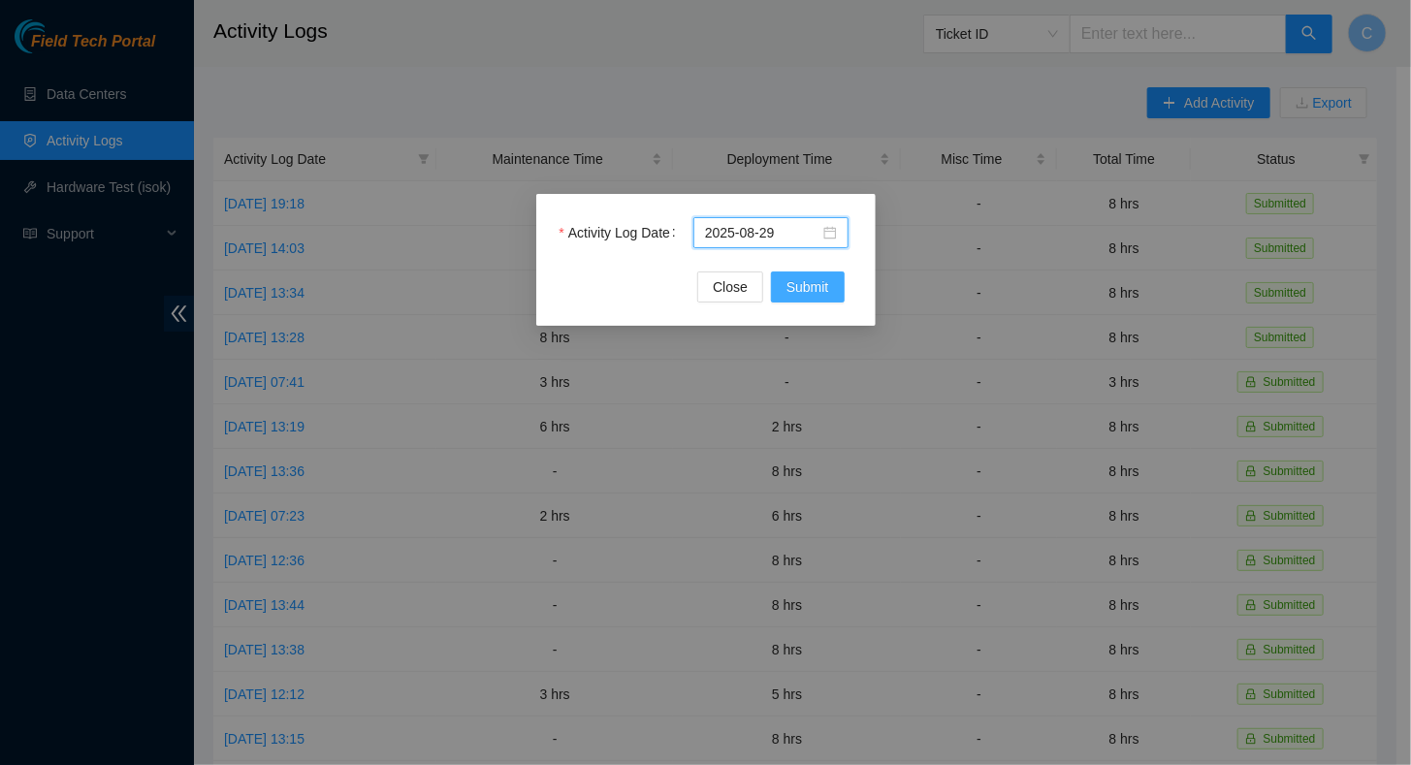
click at [819, 288] on span "Submit" at bounding box center [807, 286] width 43 height 21
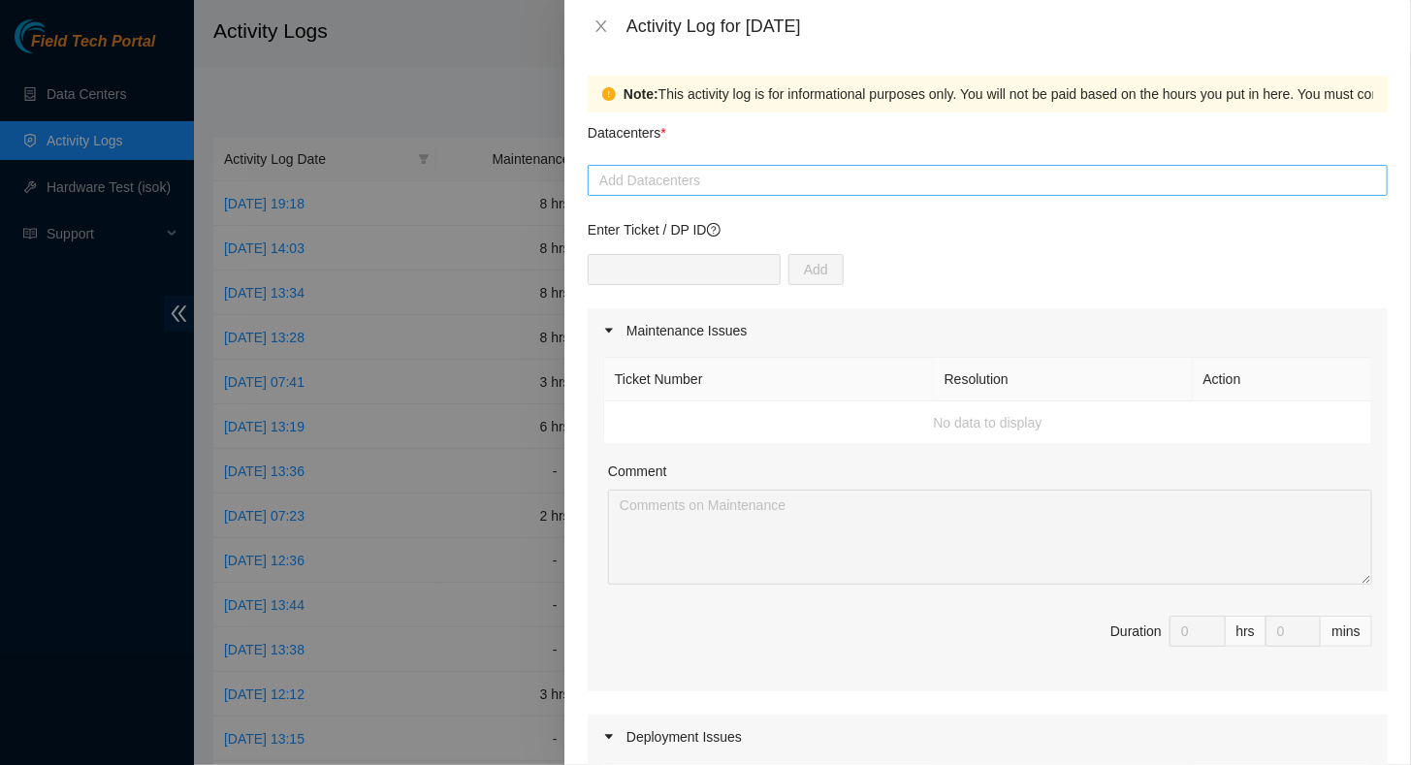
click at [683, 193] on div "Add Datacenters" at bounding box center [988, 180] width 800 height 31
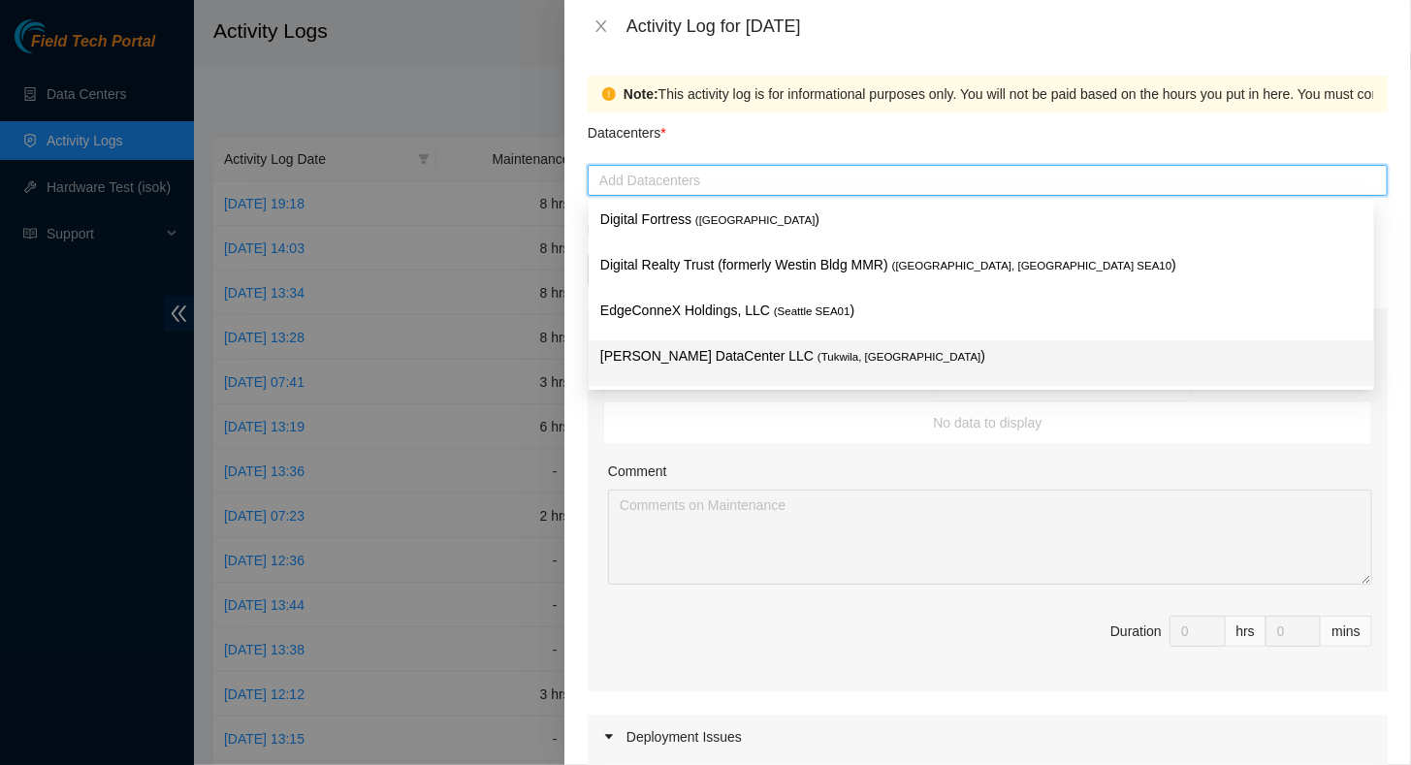
click at [677, 356] on p "[PERSON_NAME] DataCenter LLC ( [GEOGRAPHIC_DATA], [GEOGRAPHIC_DATA] )" at bounding box center [981, 356] width 762 height 22
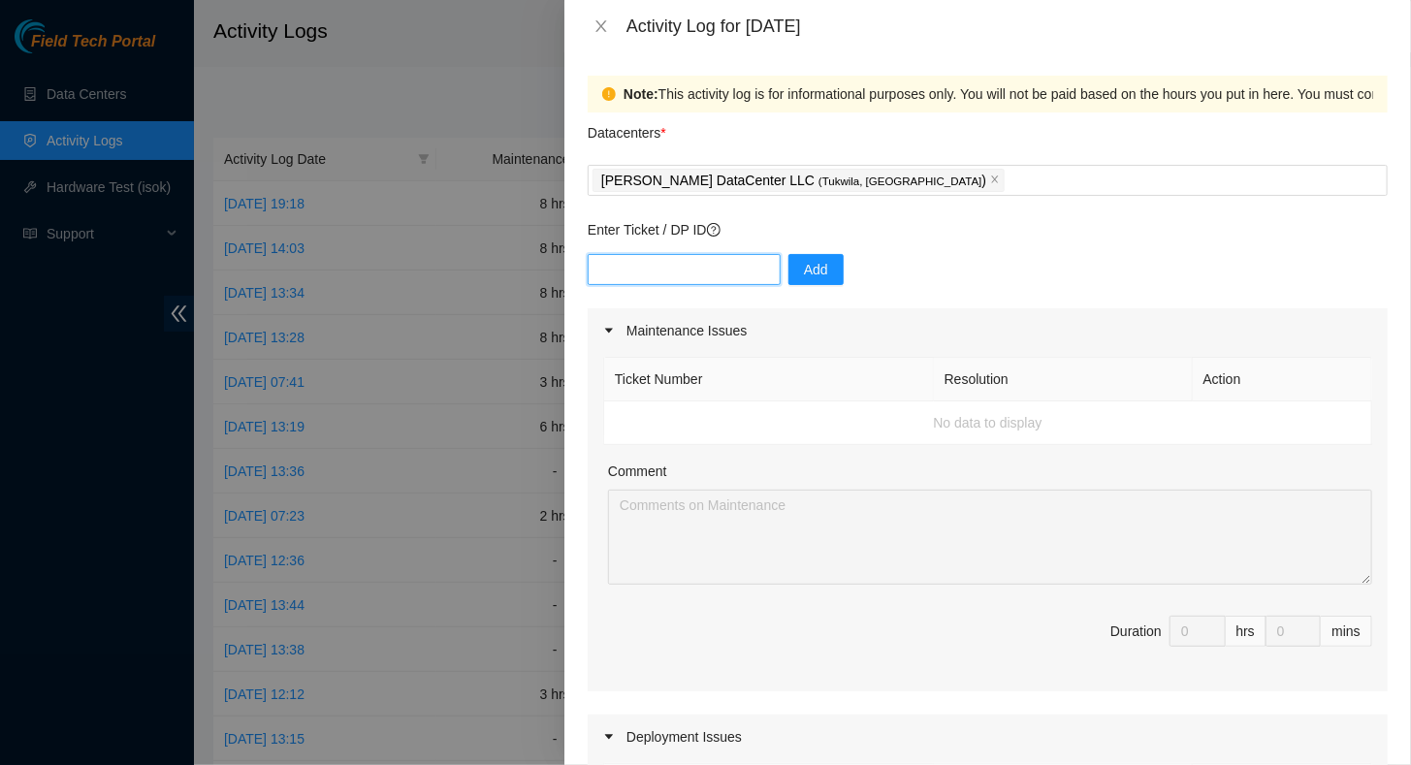
click at [667, 270] on input "text" at bounding box center [684, 269] width 193 height 31
type input "s"
paste input "B-W-13LD6TU"
type input "B-W-13LD6TU"
click at [806, 275] on span "Add" at bounding box center [816, 269] width 24 height 21
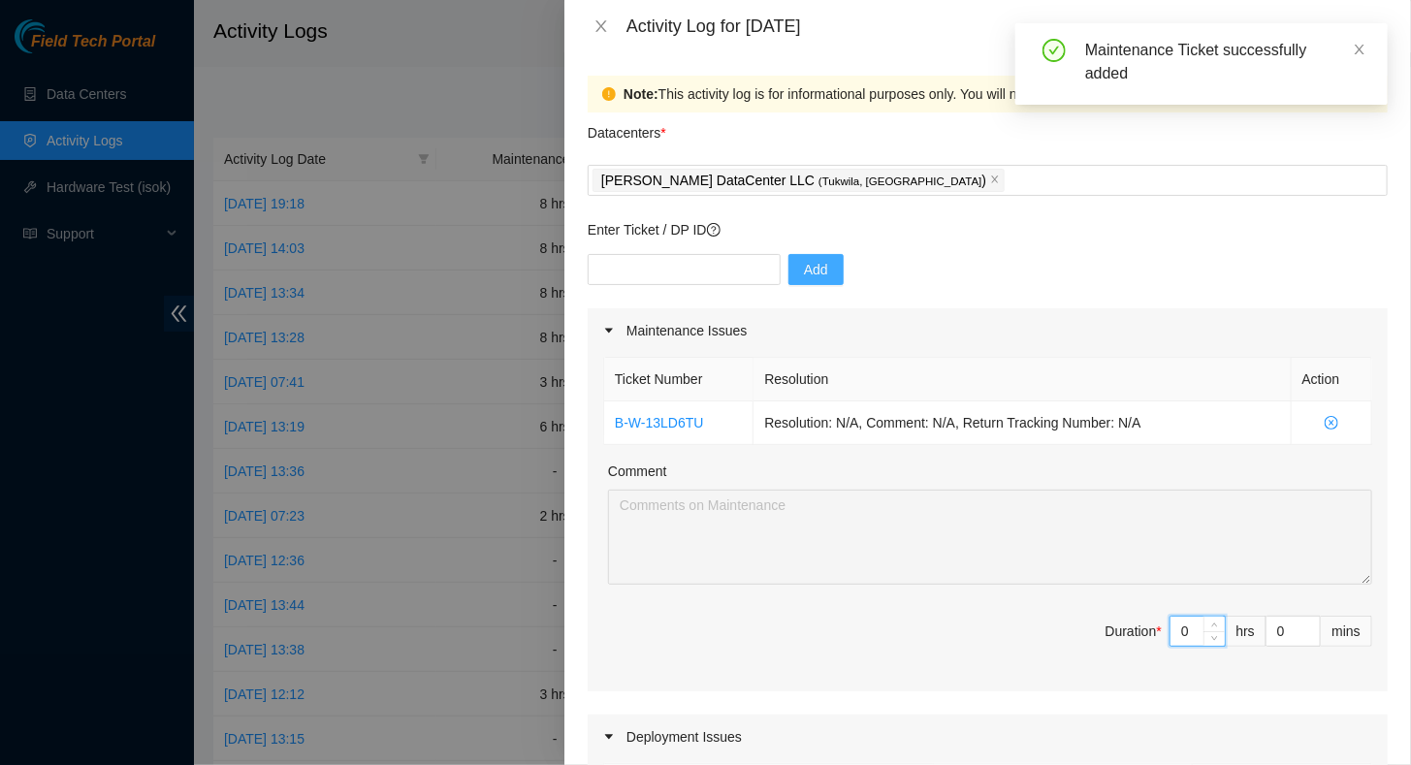
drag, startPoint x: 1166, startPoint y: 630, endPoint x: 1182, endPoint y: 633, distance: 15.8
click at [1182, 633] on input "0" at bounding box center [1197, 631] width 54 height 29
type input "8"
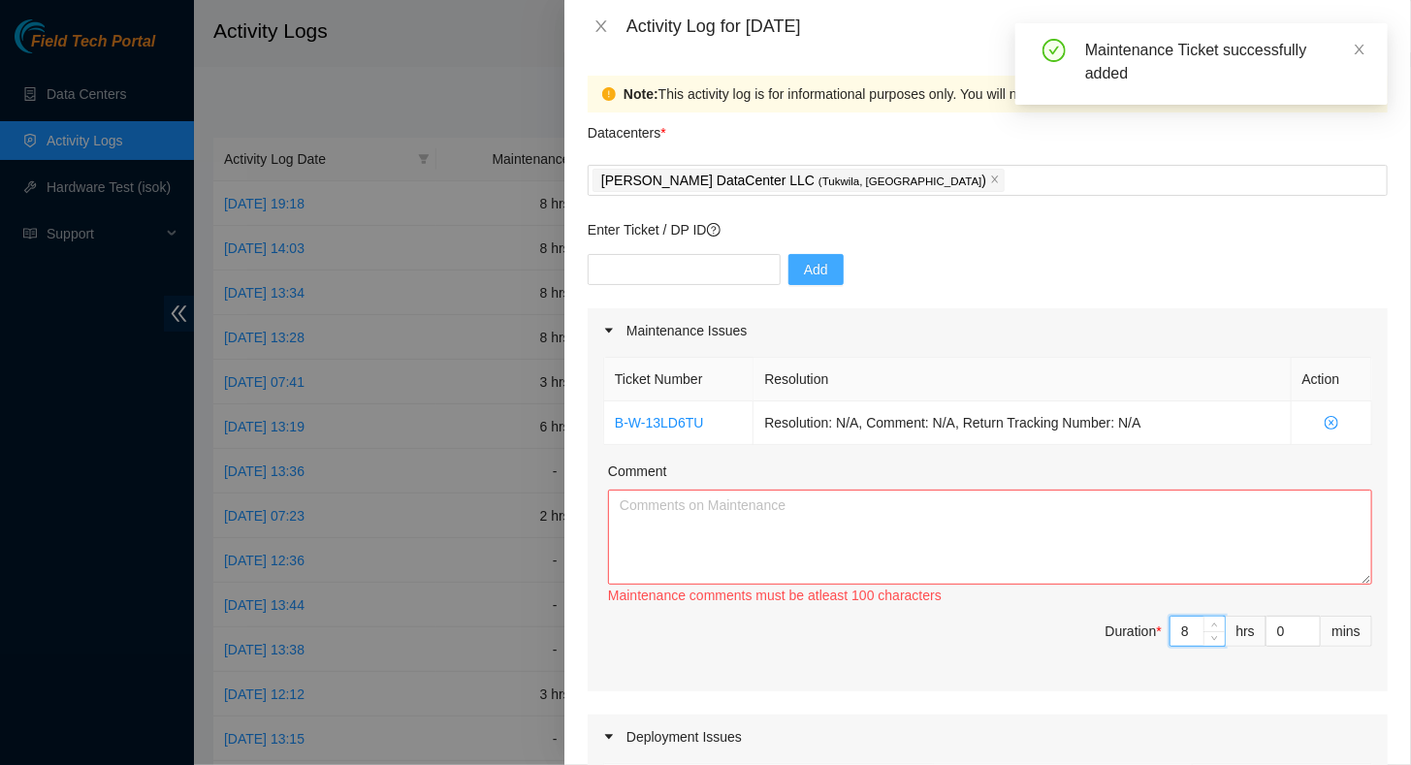
type input "8"
click at [770, 539] on textarea "Comment" at bounding box center [990, 537] width 764 height 95
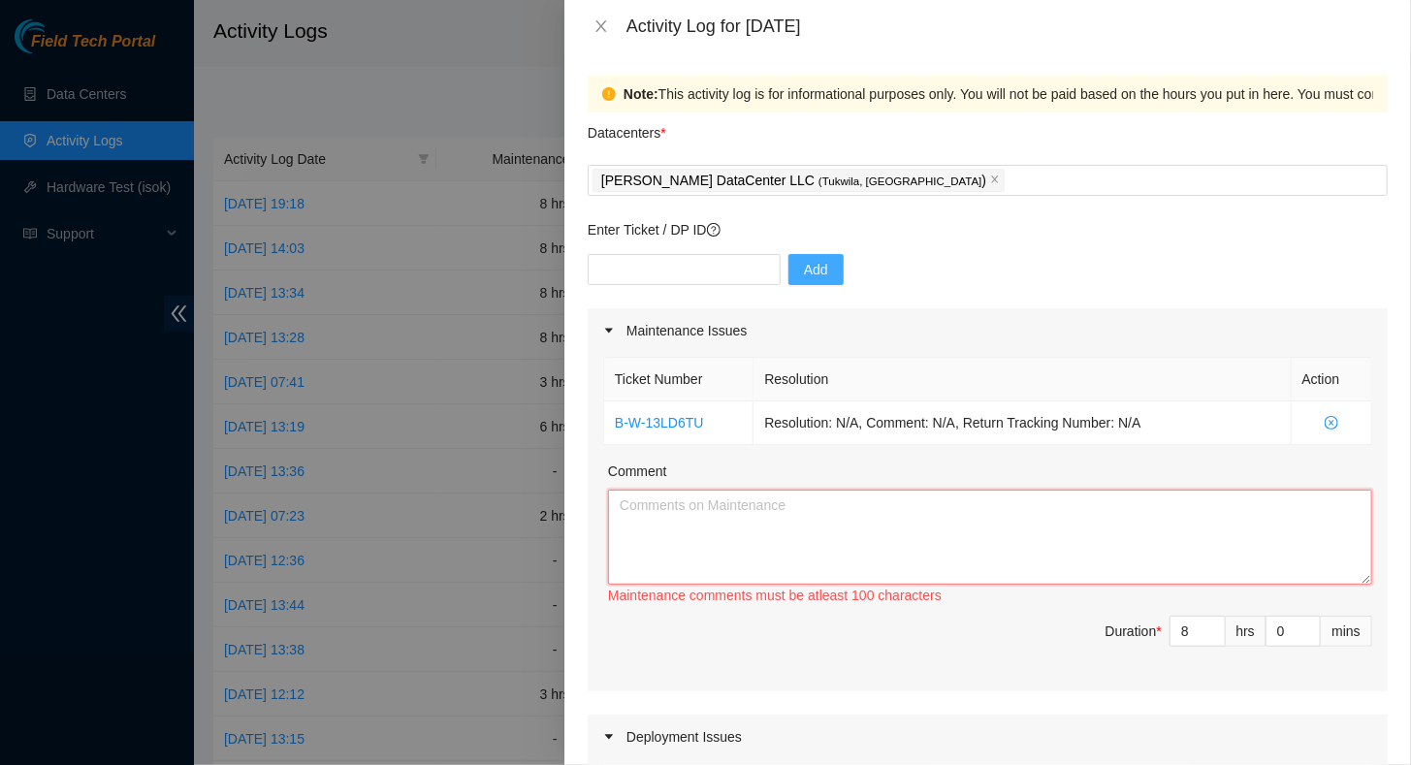
click at [753, 513] on textarea "Comment" at bounding box center [990, 537] width 764 height 95
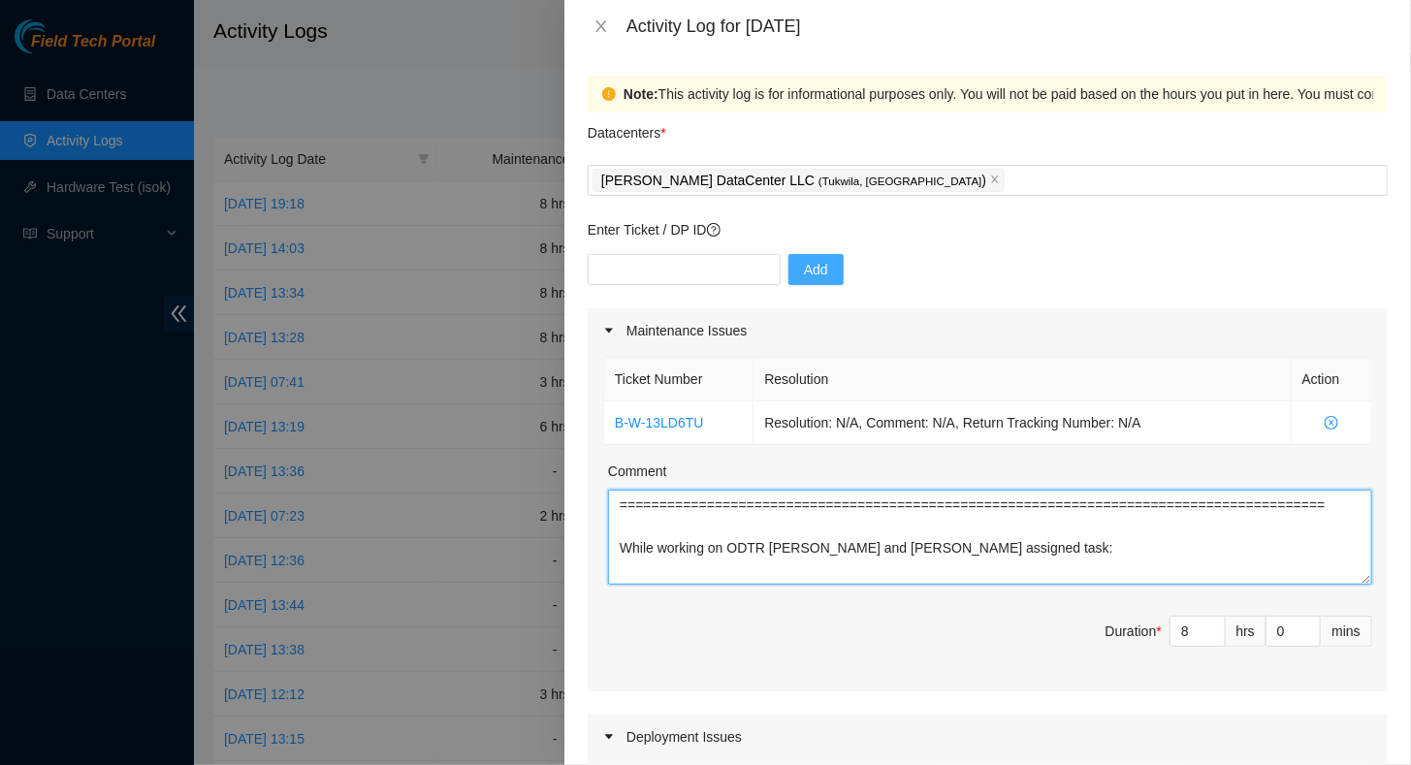
paste textarea "[URL][DOMAIN_NAME] Net Tech [PERSON_NAME] found thermometer (acur*rite) - worki…"
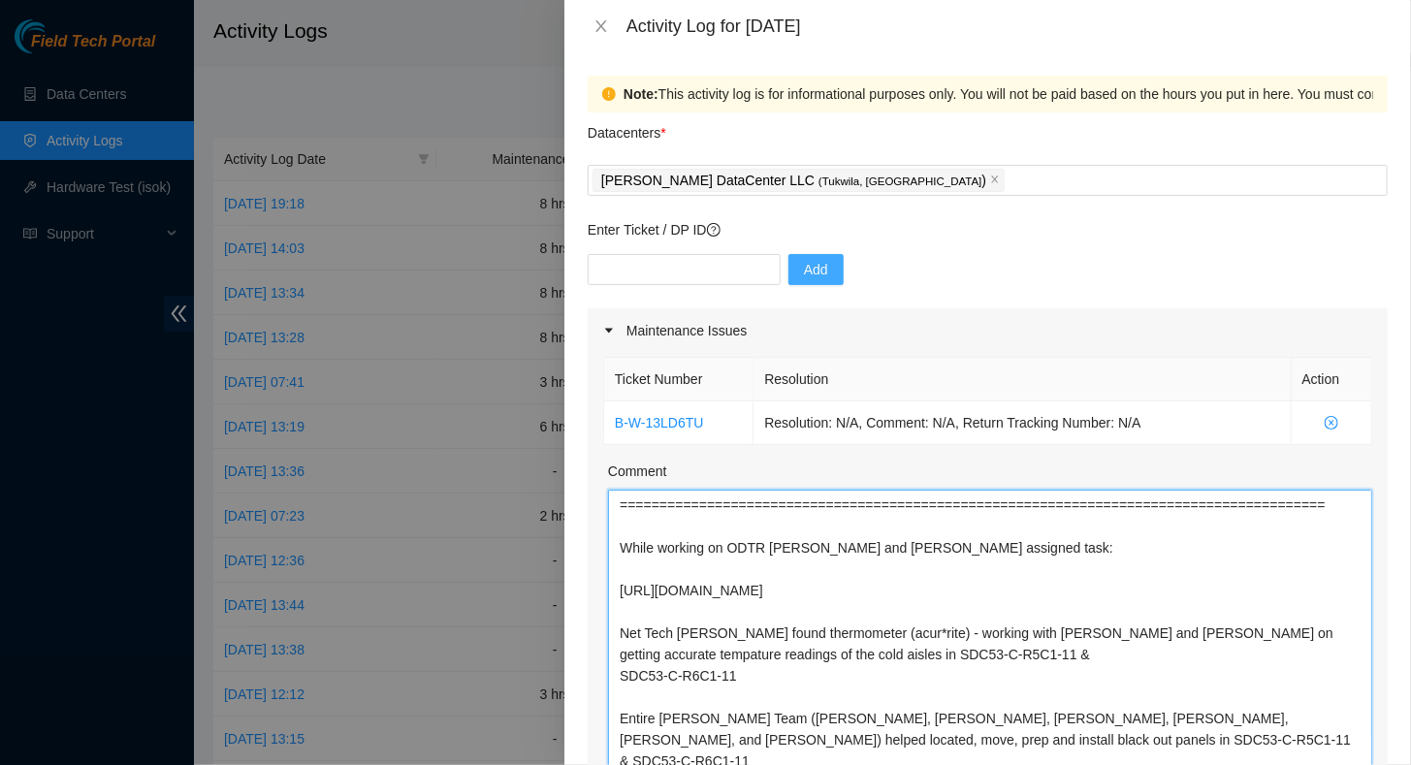
drag, startPoint x: 1352, startPoint y: 580, endPoint x: 1227, endPoint y: 814, distance: 265.1
click at [1227, 764] on html "Field Tech Portal Data Centers Activity Logs Hardware Test (isok) Support Activ…" at bounding box center [705, 382] width 1411 height 765
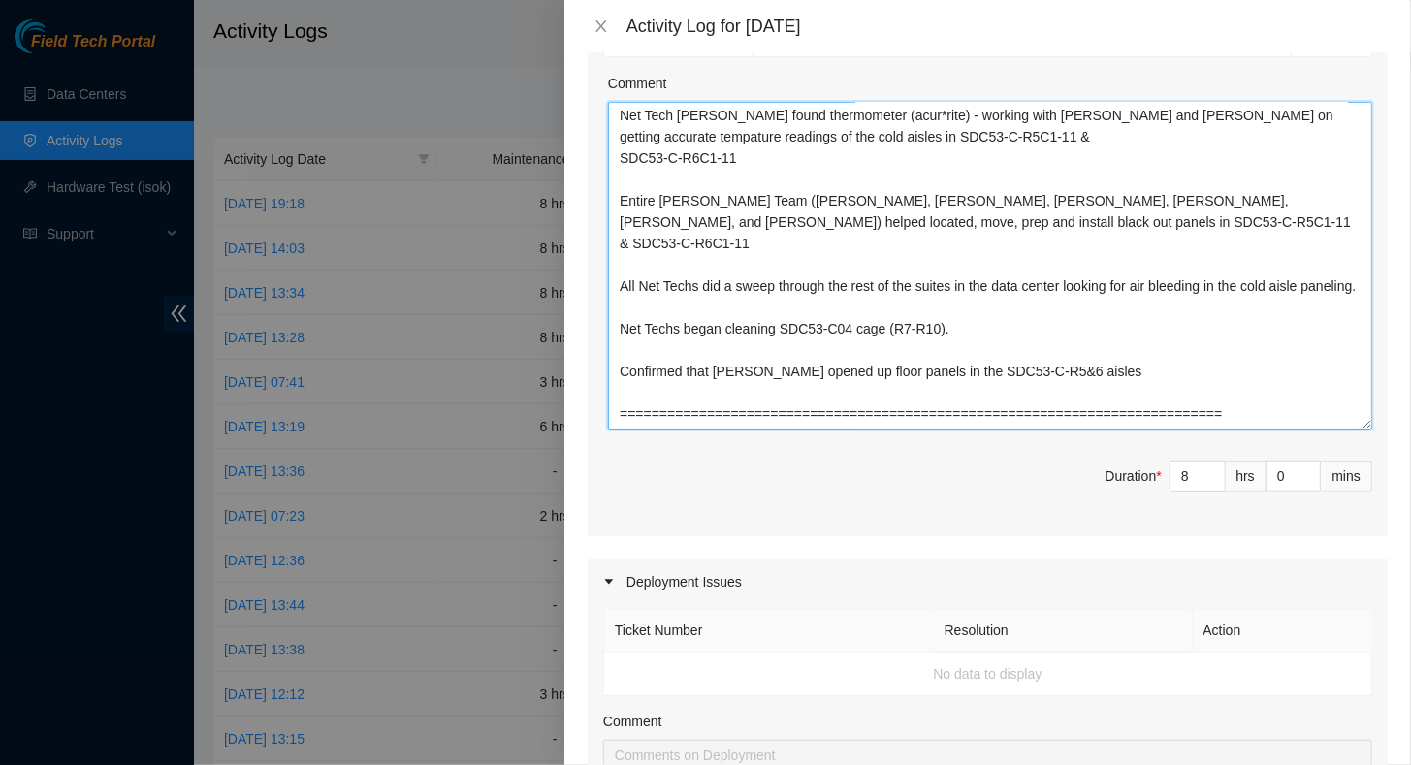
scroll to position [172, 0]
click at [1087, 313] on textarea "===============================================================================…" at bounding box center [990, 266] width 764 height 328
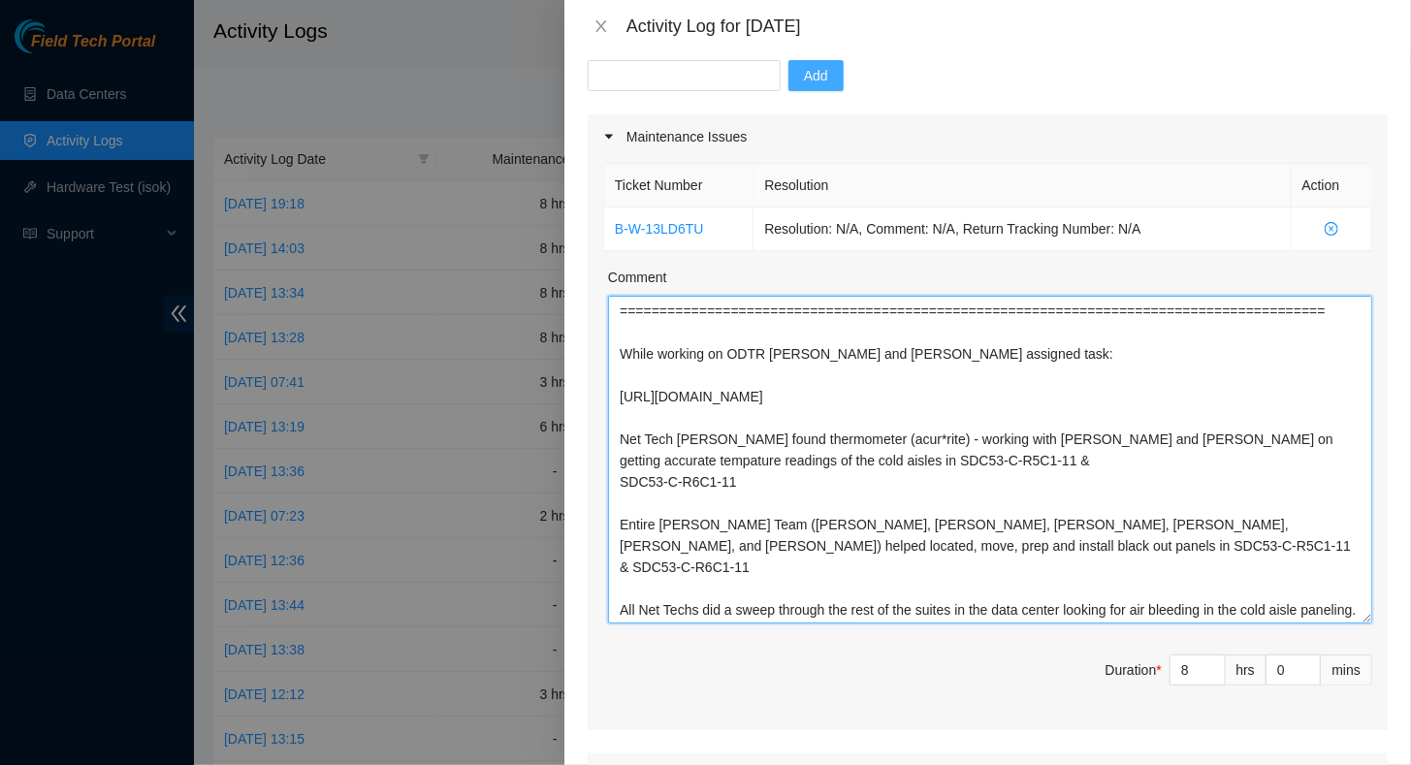
scroll to position [97, 0]
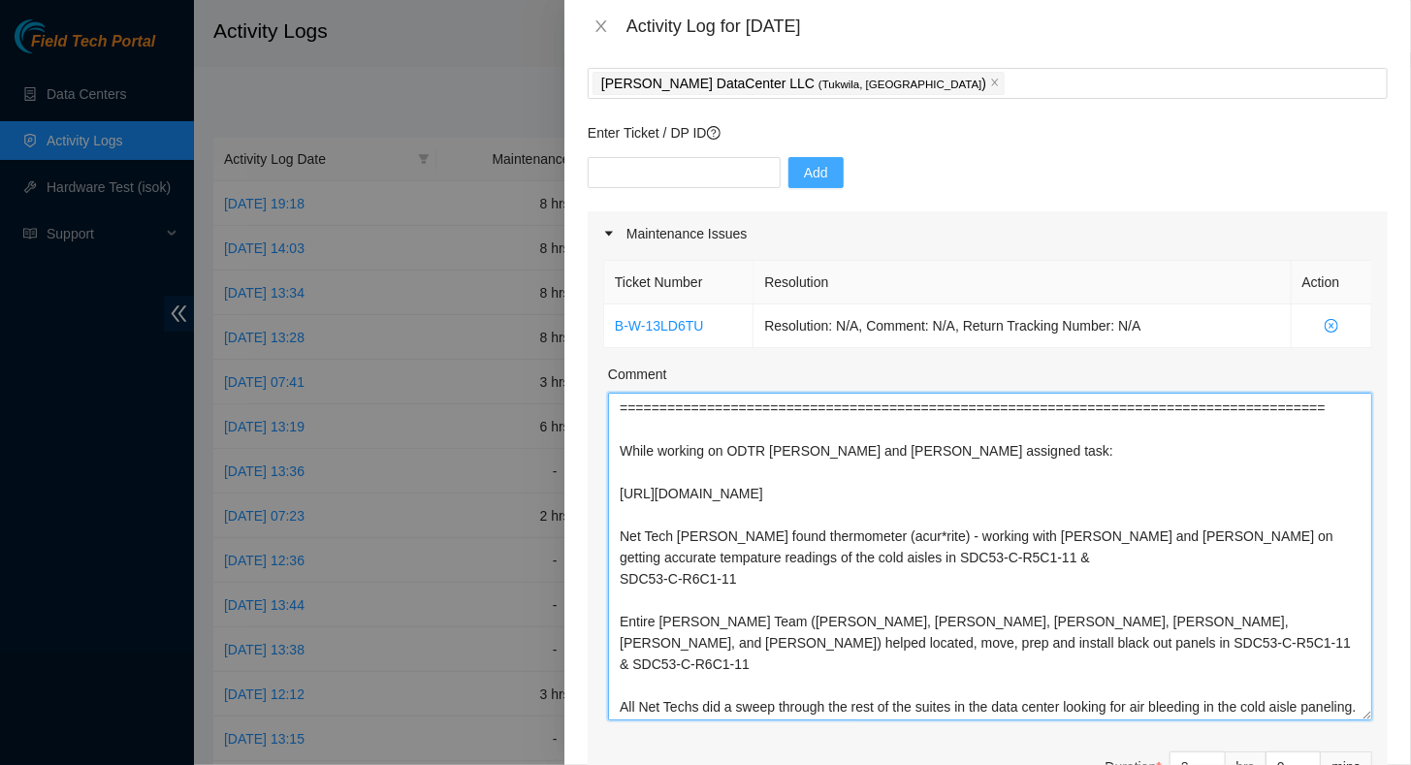
drag, startPoint x: 753, startPoint y: 453, endPoint x: 609, endPoint y: 427, distance: 146.8
click at [609, 427] on textarea "===============================================================================…" at bounding box center [990, 557] width 764 height 328
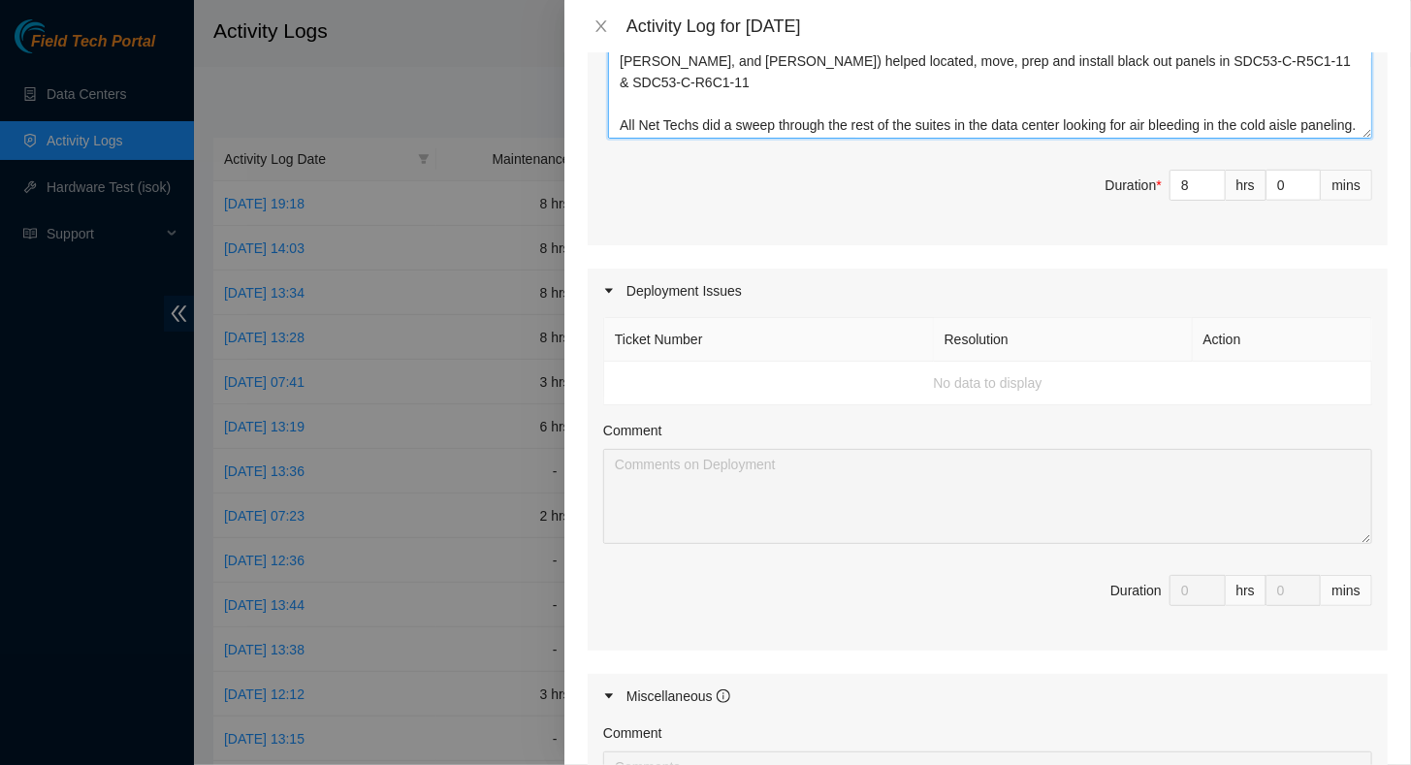
scroll to position [1065, 0]
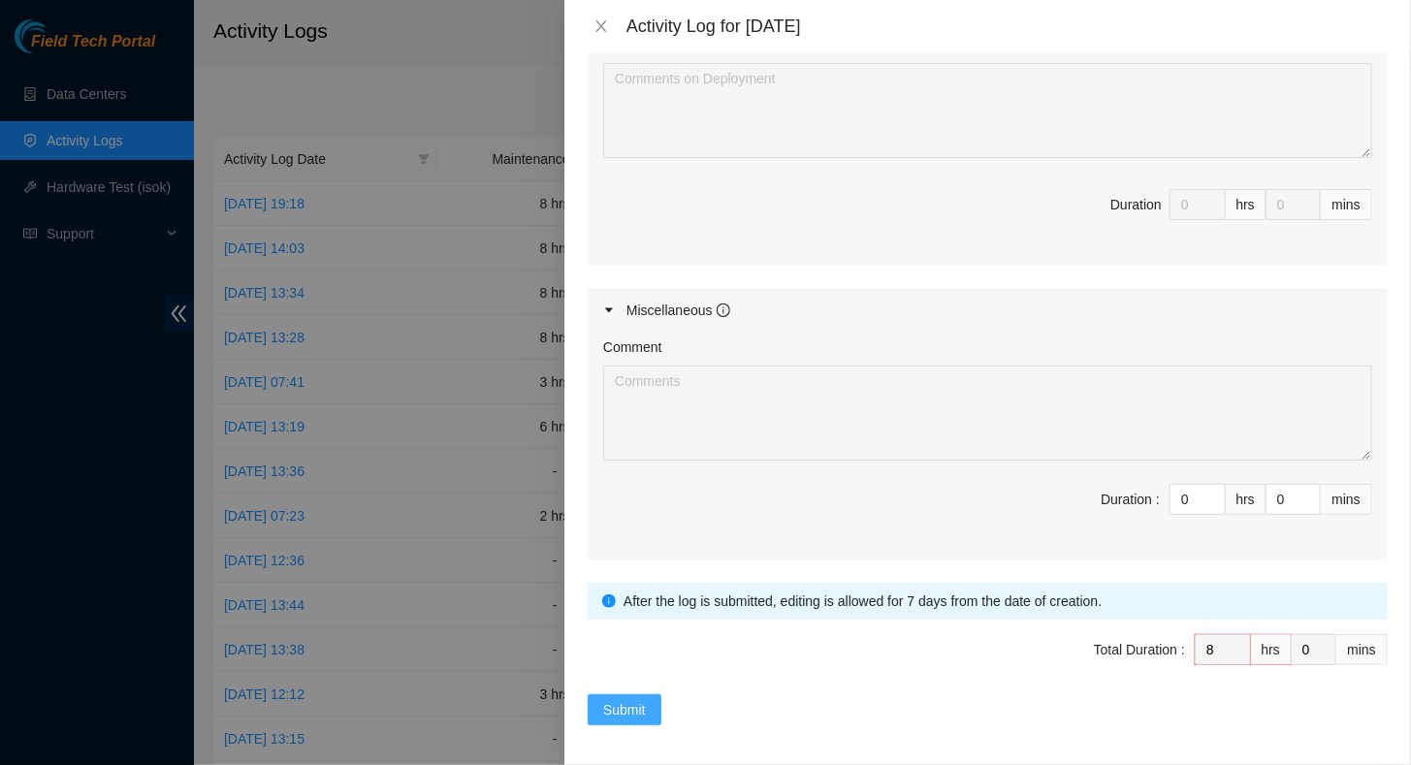
type textarea "============================================================================ Wh…"
click at [617, 708] on span "Submit" at bounding box center [624, 709] width 43 height 21
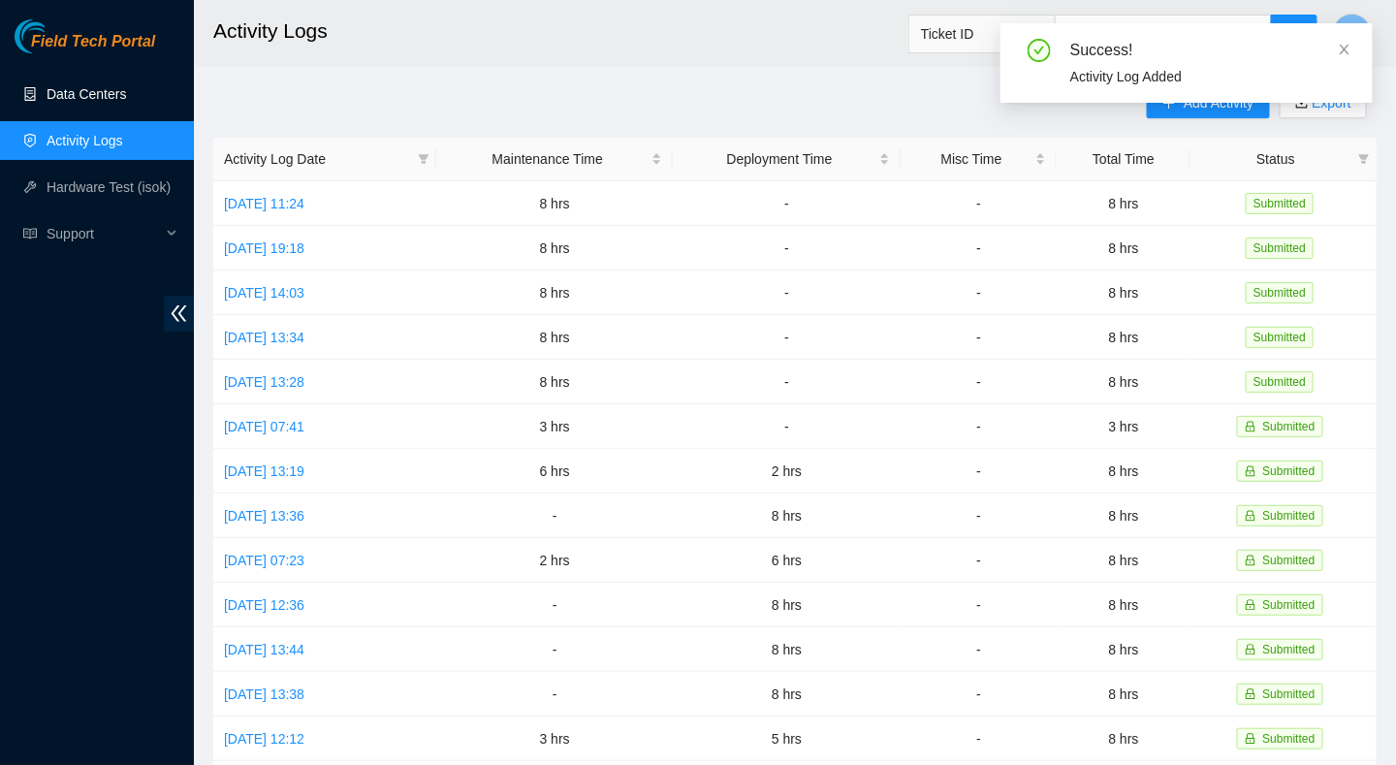
click at [58, 102] on link "Data Centers" at bounding box center [87, 94] width 80 height 16
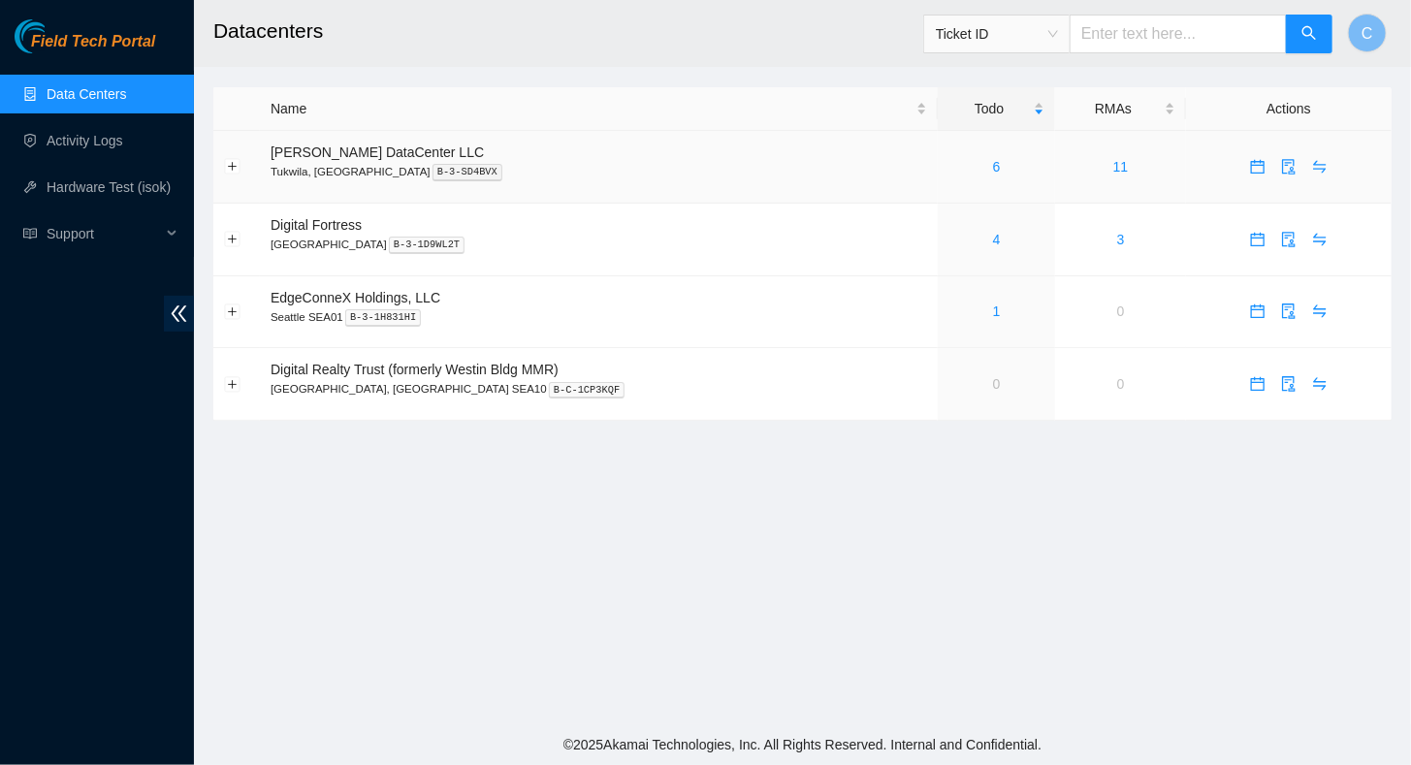
click at [960, 162] on div "6" at bounding box center [996, 166] width 96 height 21
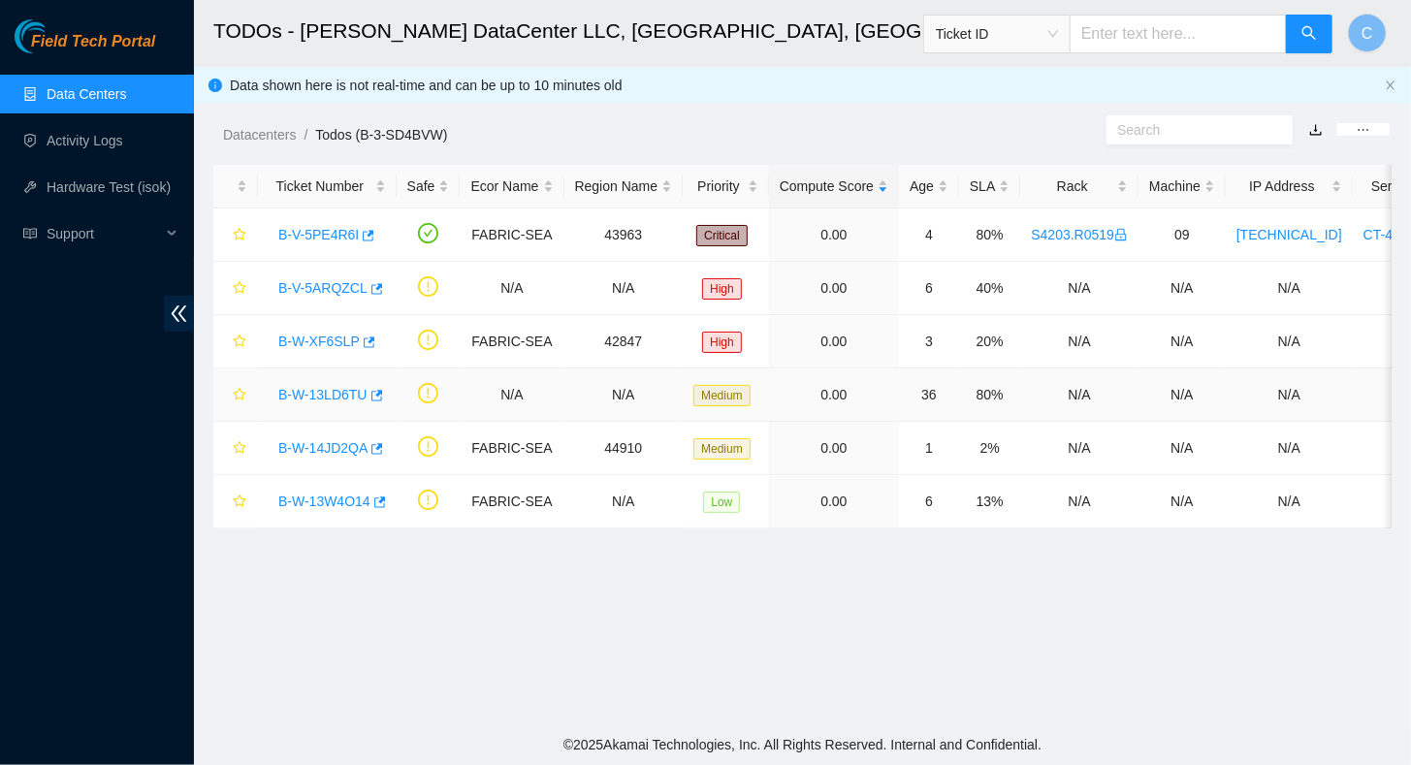
click at [329, 394] on link "B-W-13LD6TU" at bounding box center [322, 395] width 89 height 16
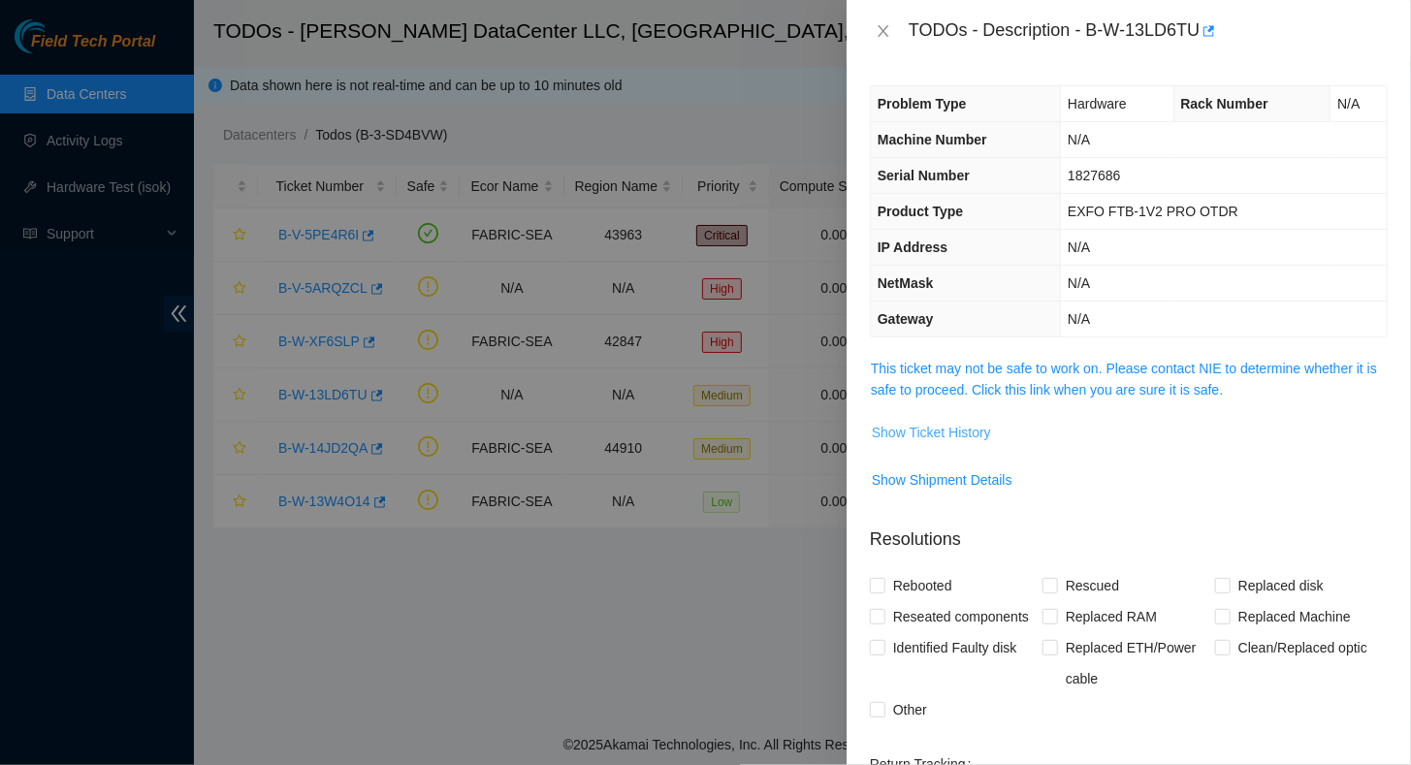
click at [945, 438] on span "Show Ticket History" at bounding box center [931, 432] width 119 height 21
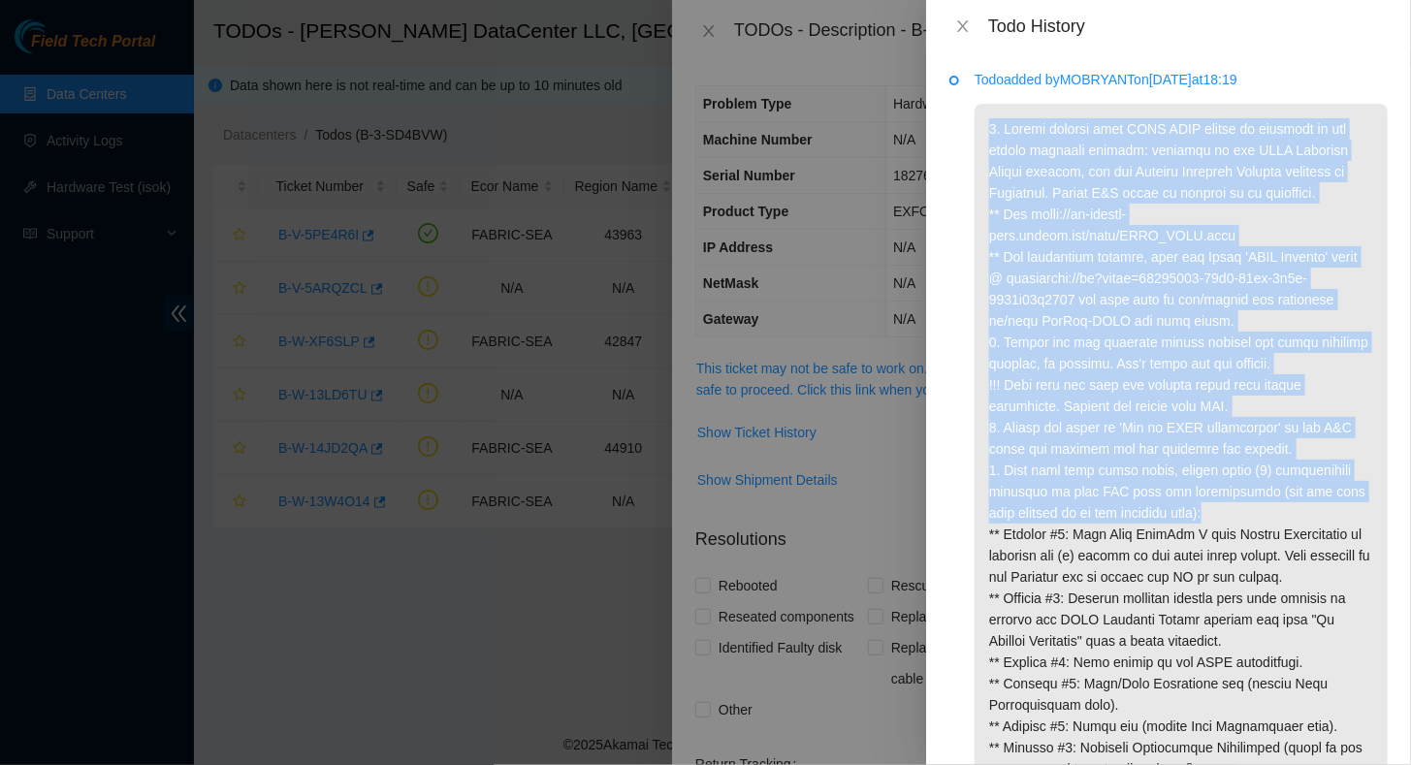
drag, startPoint x: 986, startPoint y: 123, endPoint x: 1190, endPoint y: 512, distance: 438.9
click at [1190, 512] on p at bounding box center [1180, 481] width 413 height 754
copy p "1. Please confirm this EXFO OTDR device is upgraded to the latest software vers…"
drag, startPoint x: 970, startPoint y: 25, endPoint x: 791, endPoint y: 16, distance: 178.7
click at [970, 25] on icon "close" at bounding box center [963, 26] width 16 height 16
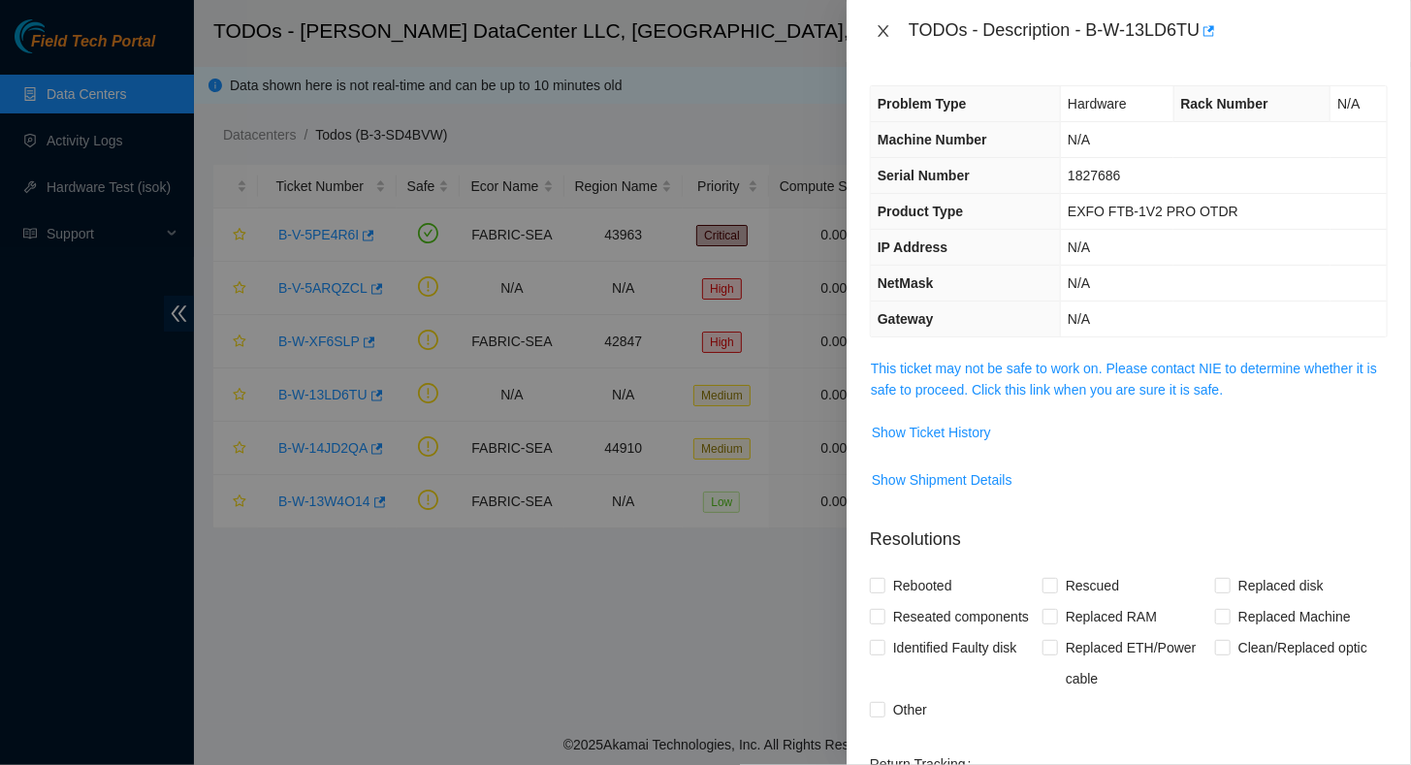
click at [882, 27] on icon "close" at bounding box center [884, 31] width 16 height 16
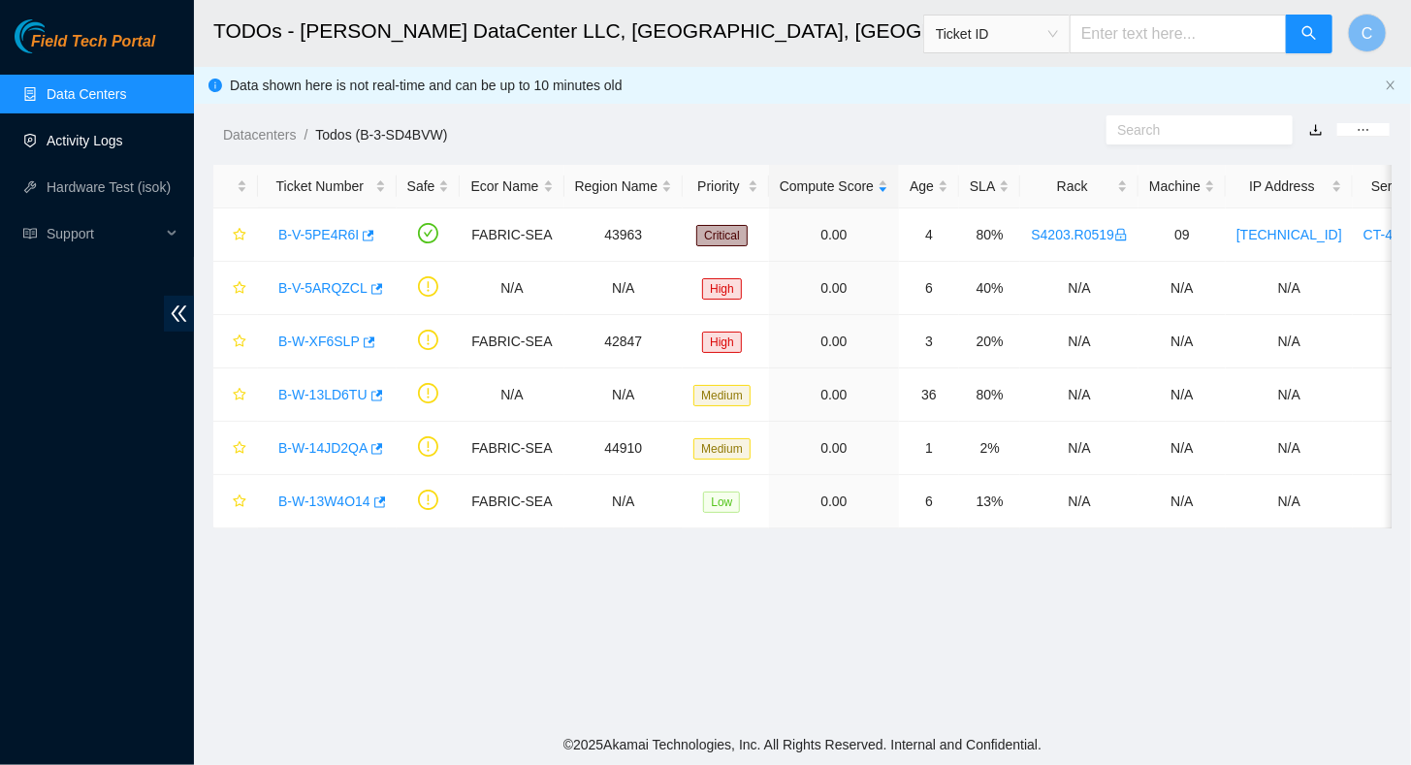
click at [49, 144] on link "Activity Logs" at bounding box center [85, 141] width 77 height 16
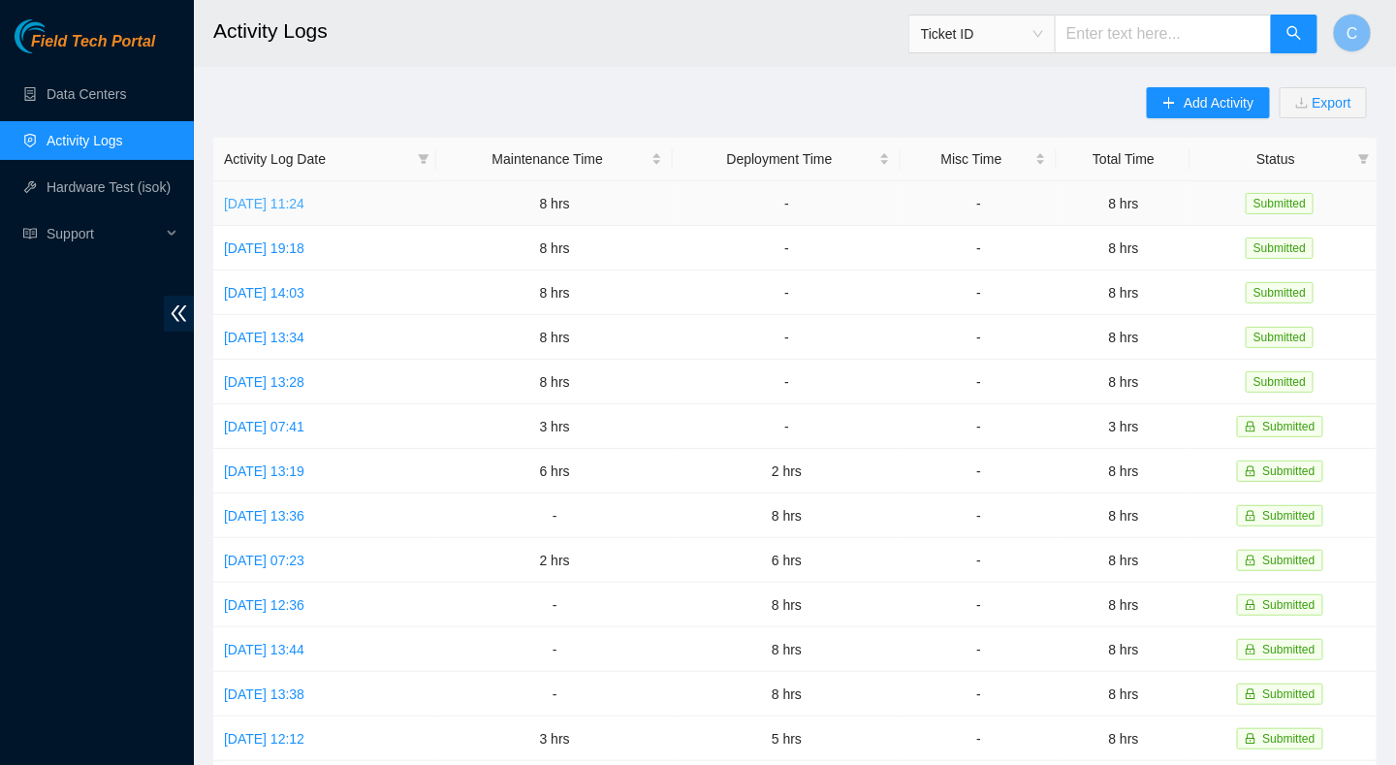
click at [287, 205] on link "[DATE] 11:24" at bounding box center [264, 204] width 80 height 16
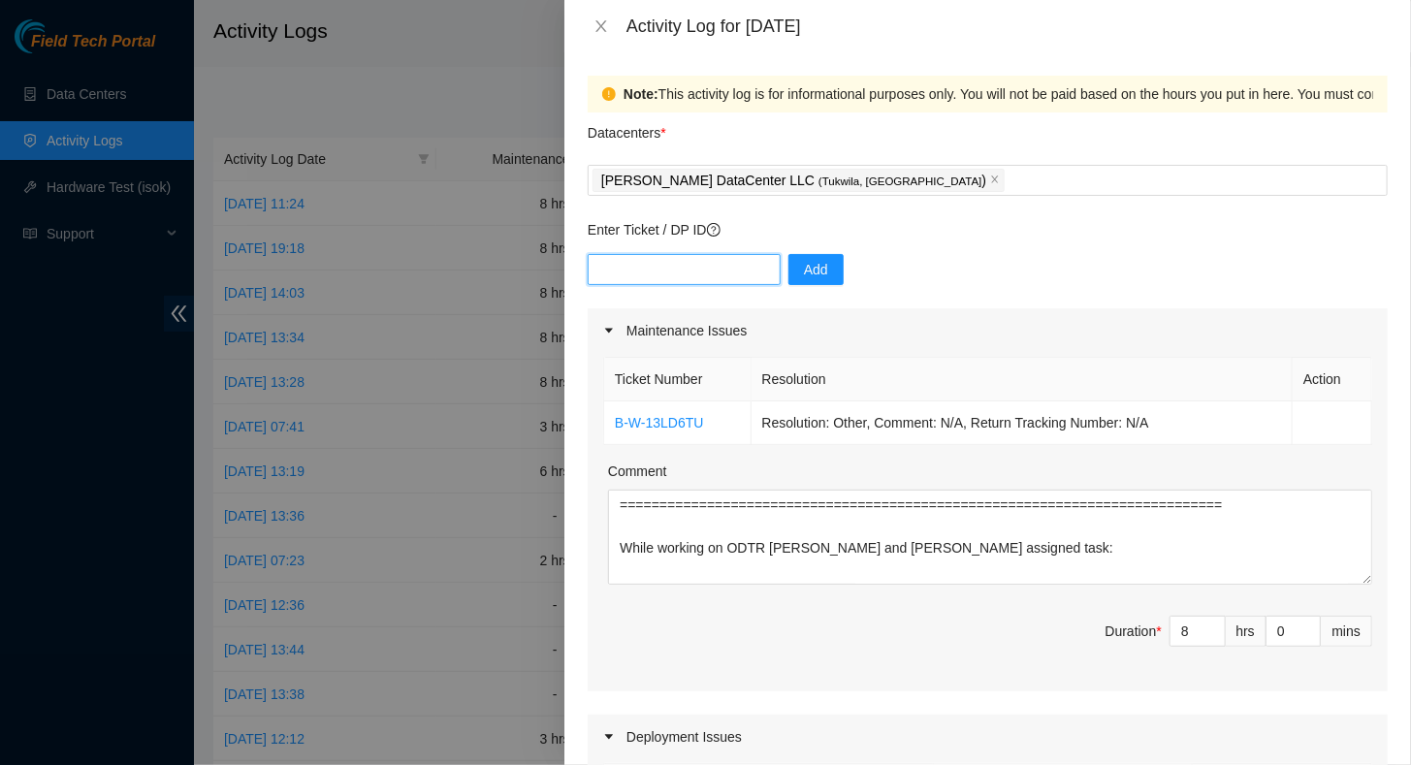
click at [640, 275] on input "text" at bounding box center [684, 269] width 193 height 31
paste input "DP DP85242"
drag, startPoint x: 621, startPoint y: 272, endPoint x: 564, endPoint y: 273, distance: 56.3
click at [564, 273] on div "Note: This activity log is for informational purposes only. You will not be pai…" at bounding box center [987, 408] width 847 height 713
type input "DP85242"
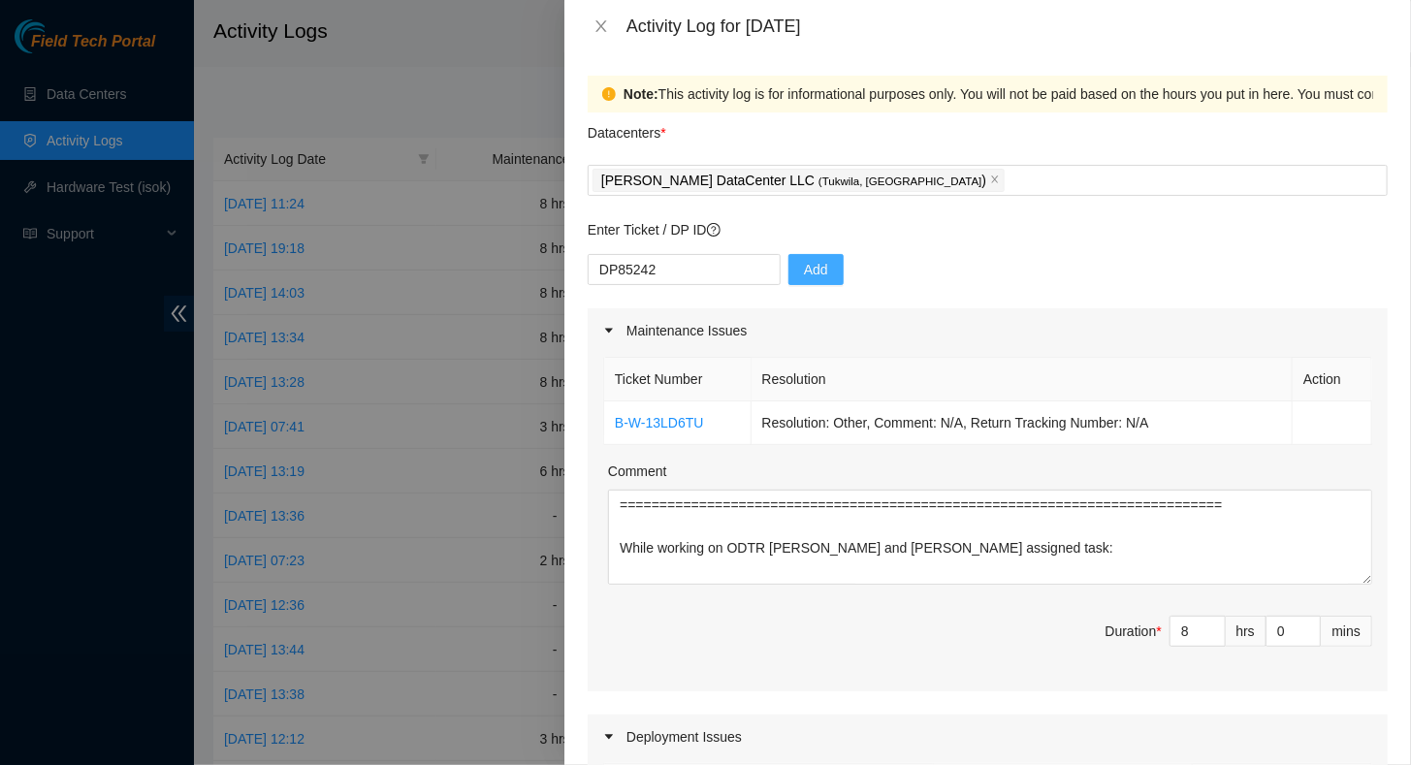
click at [804, 271] on span "Add" at bounding box center [816, 269] width 24 height 21
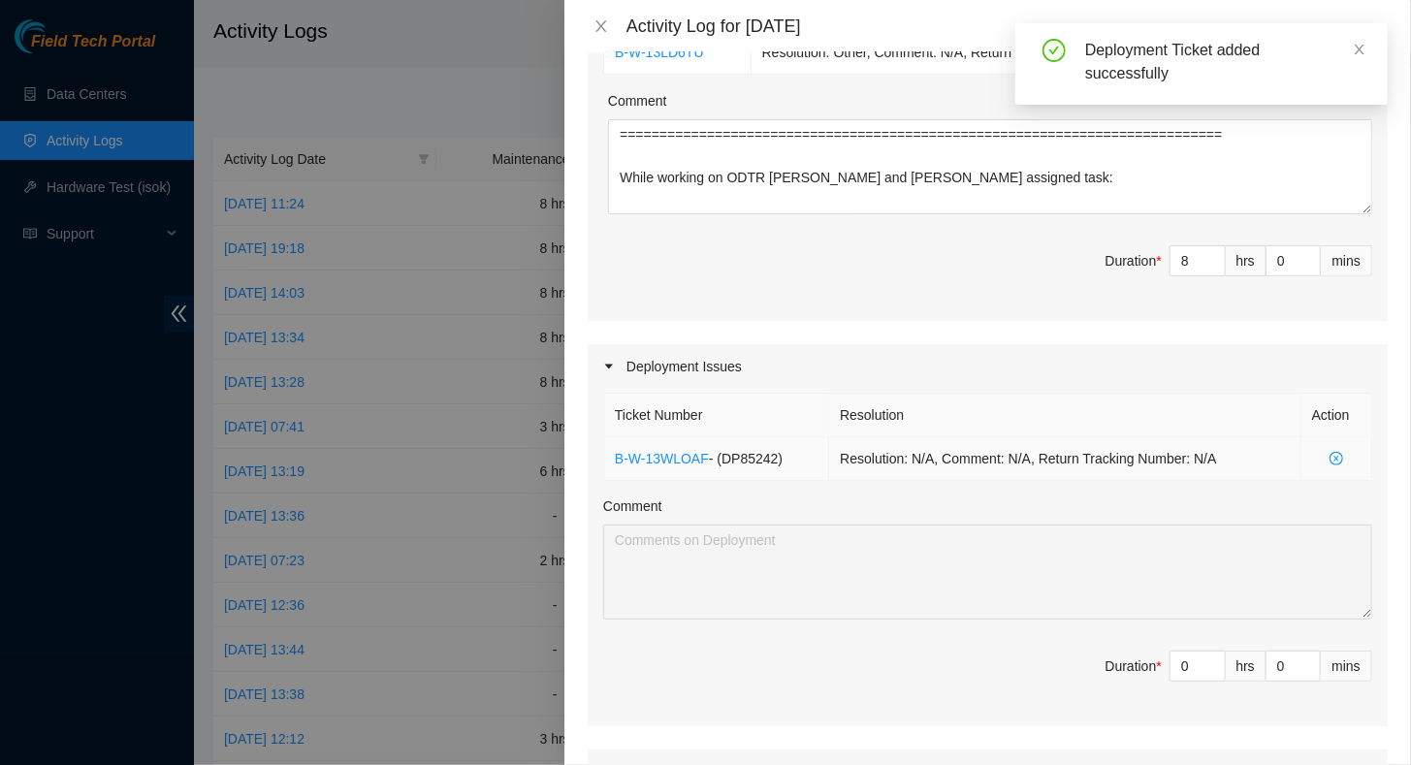
scroll to position [388, 0]
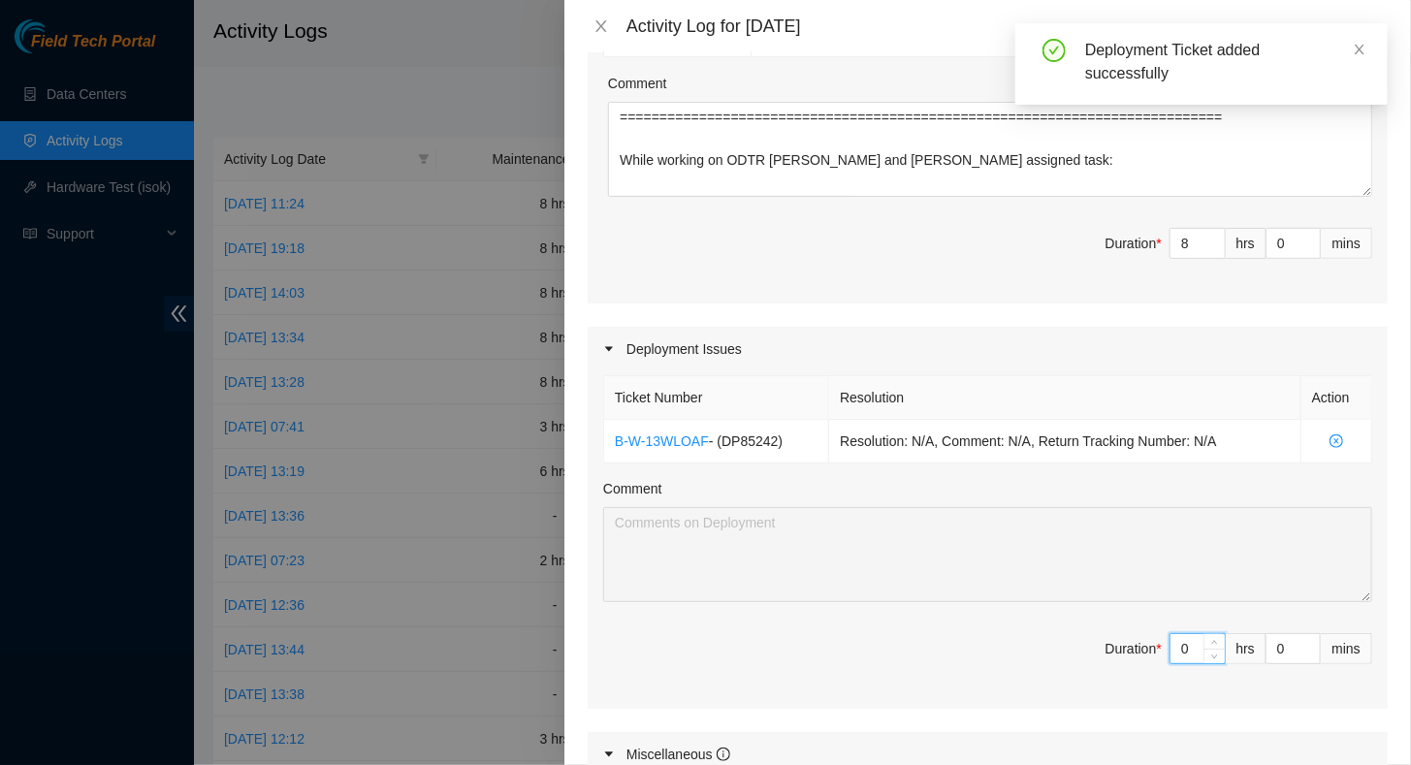
drag, startPoint x: 1180, startPoint y: 647, endPoint x: 1119, endPoint y: 641, distance: 61.4
click at [1119, 641] on span "Duration * 0 hrs 0 mins" at bounding box center [987, 660] width 769 height 54
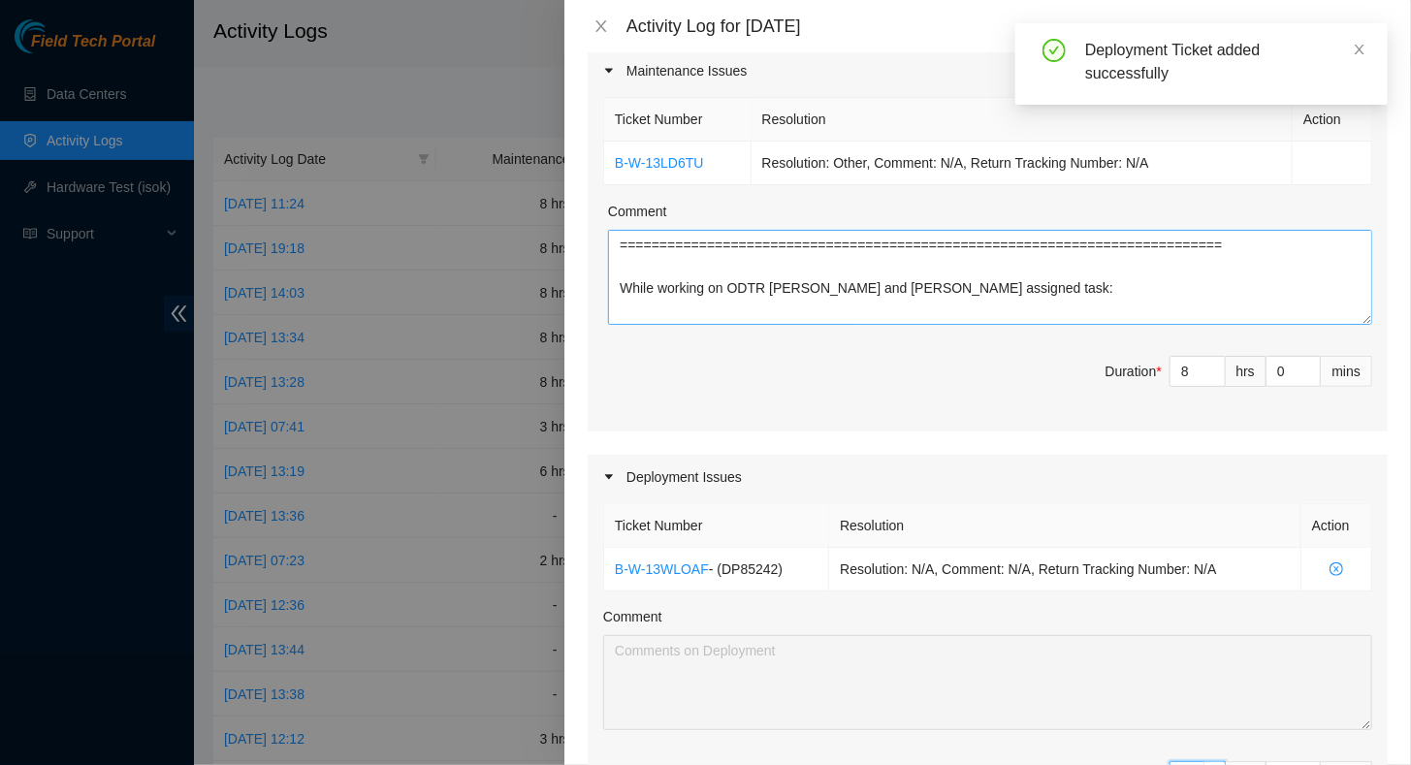
scroll to position [194, 0]
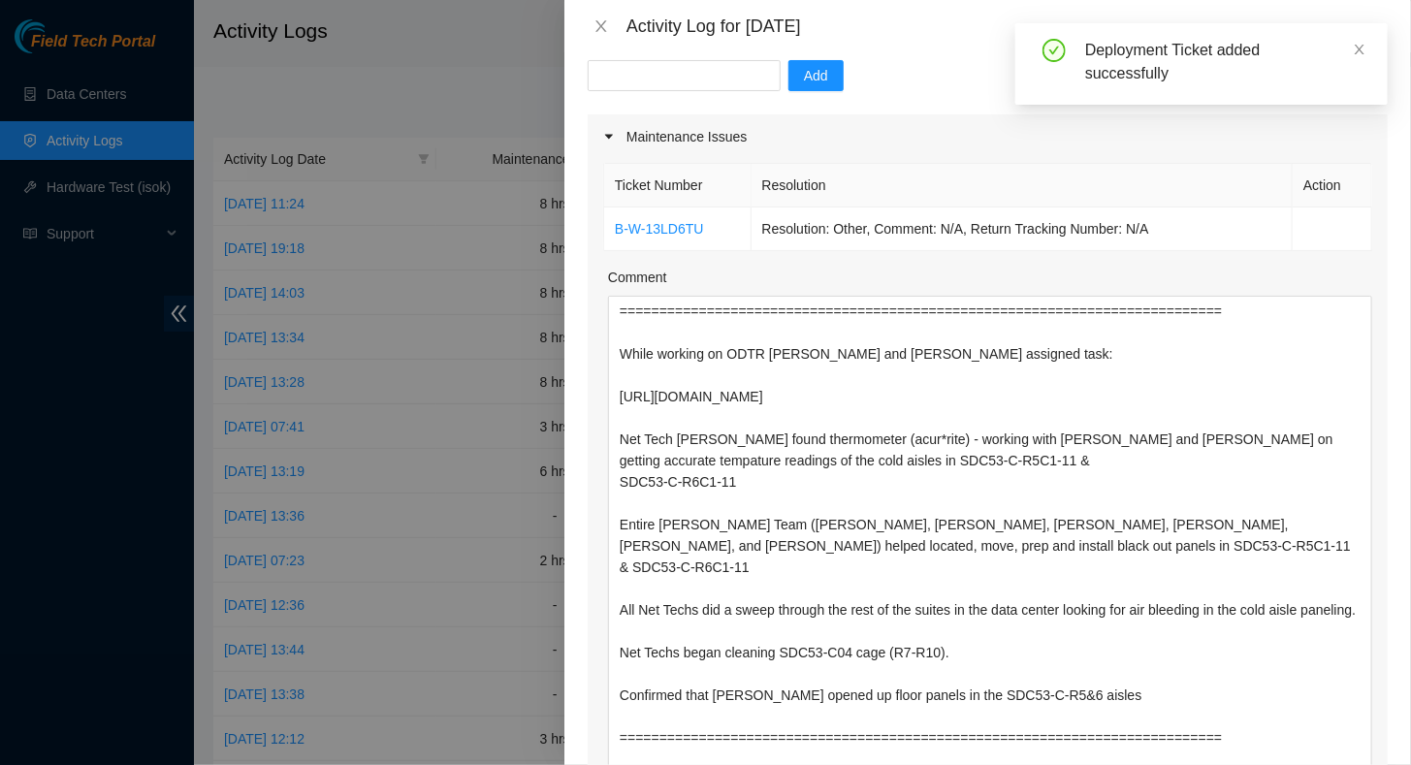
drag, startPoint x: 1354, startPoint y: 382, endPoint x: 1215, endPoint y: 814, distance: 453.2
click at [1215, 764] on html "Field Tech Portal Data Centers Activity Logs Hardware Test (isok) Support Activ…" at bounding box center [705, 382] width 1411 height 765
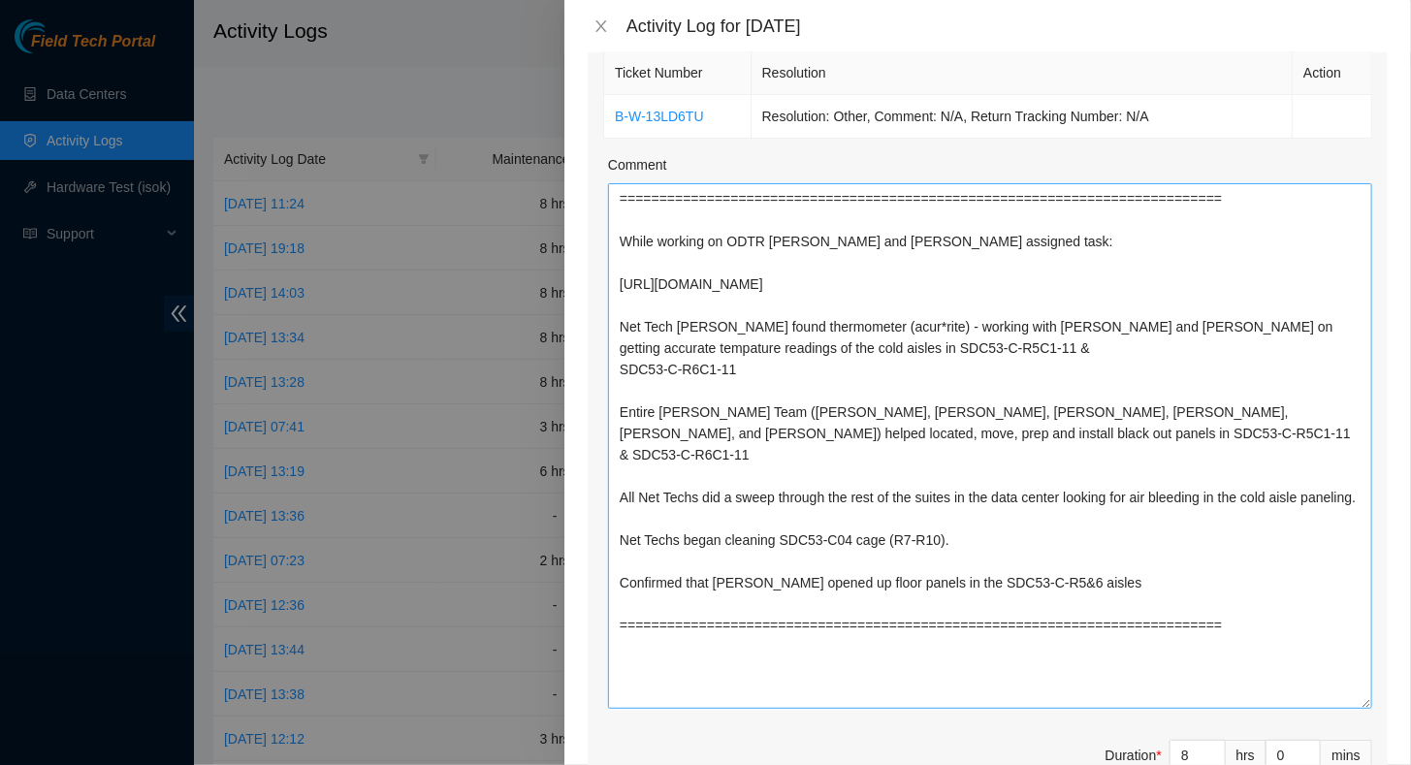
scroll to position [291, 0]
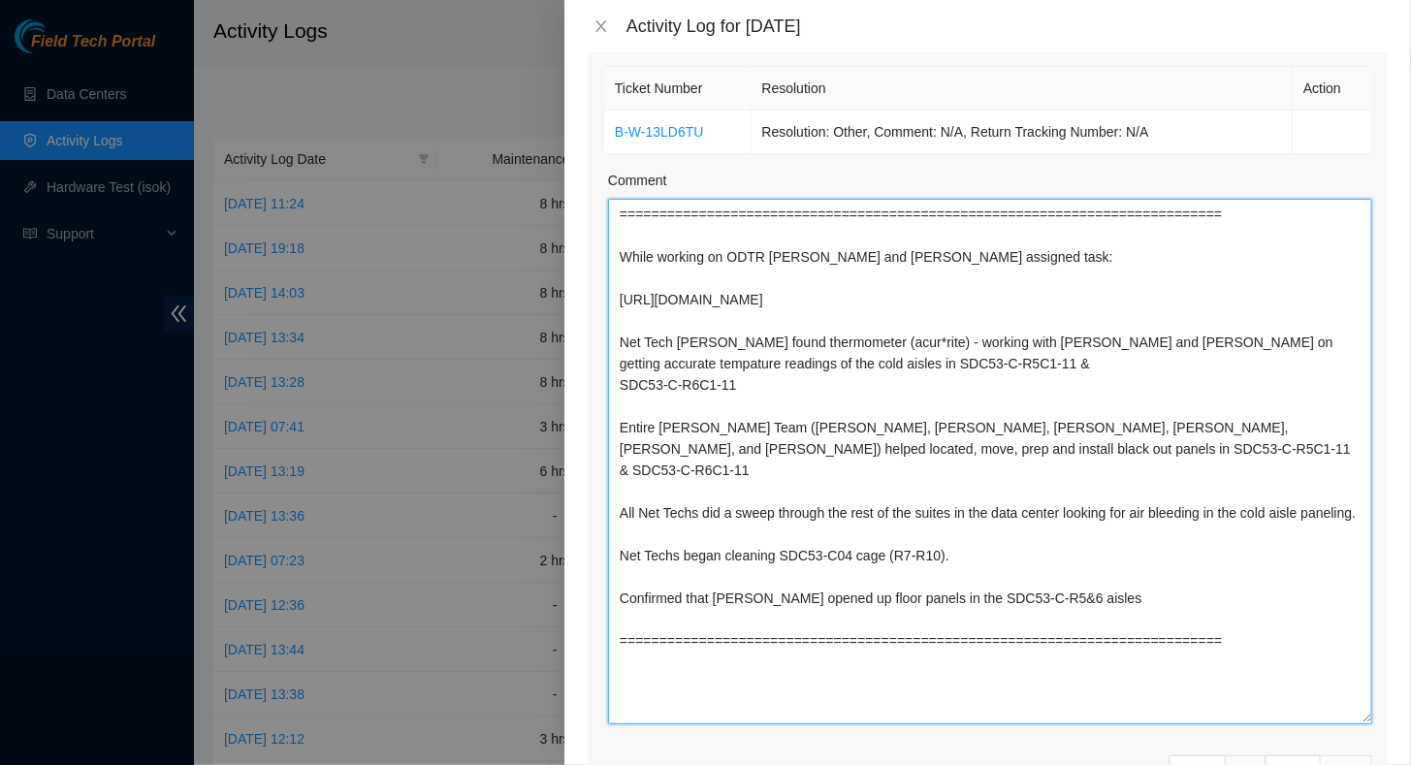
drag, startPoint x: 619, startPoint y: 294, endPoint x: 1092, endPoint y: 637, distance: 584.6
click at [1092, 637] on textarea "============================================================================ Wh…" at bounding box center [990, 462] width 764 height 526
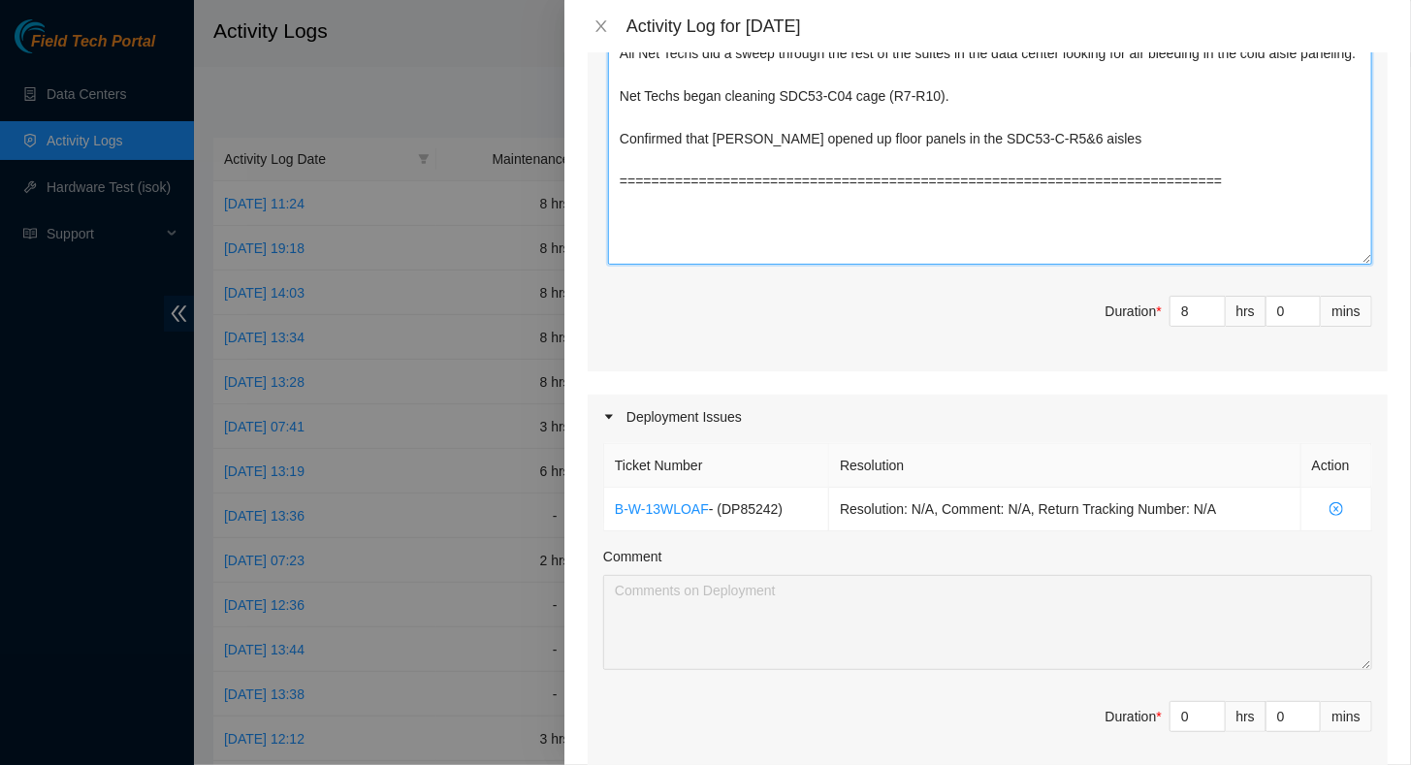
scroll to position [970, 0]
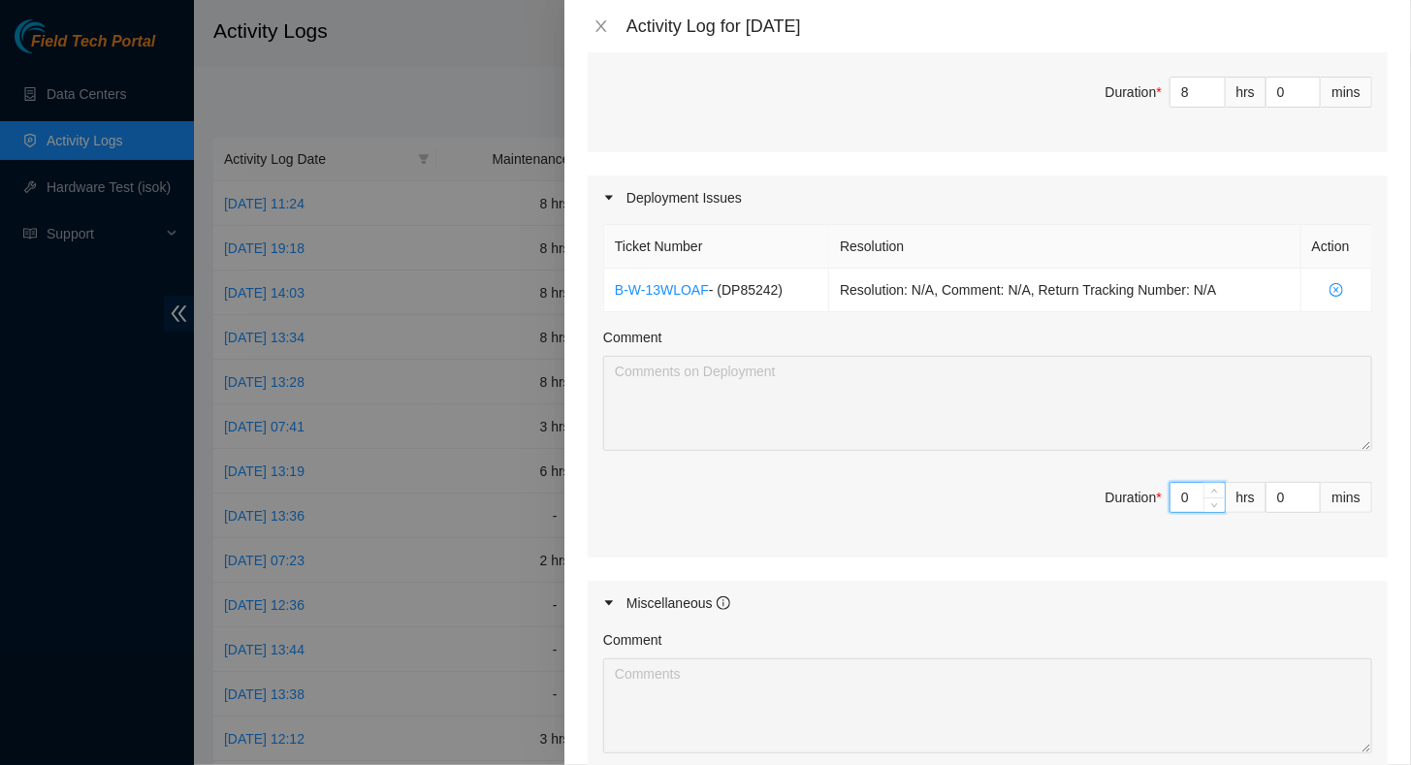
drag, startPoint x: 1181, startPoint y: 502, endPoint x: 1148, endPoint y: 492, distance: 34.7
click at [1148, 492] on span "Duration * 0 hrs 0 mins" at bounding box center [987, 509] width 769 height 54
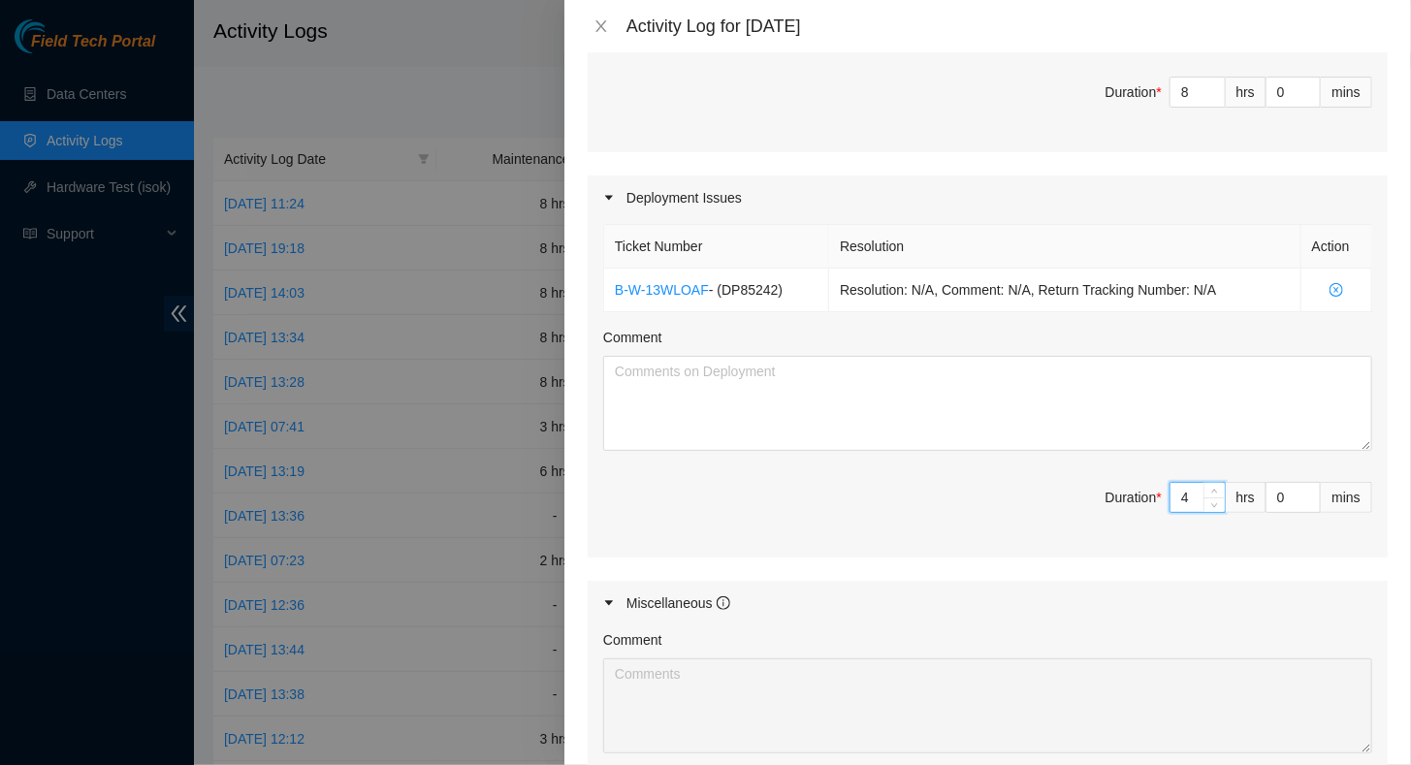
type input "4"
type input "12"
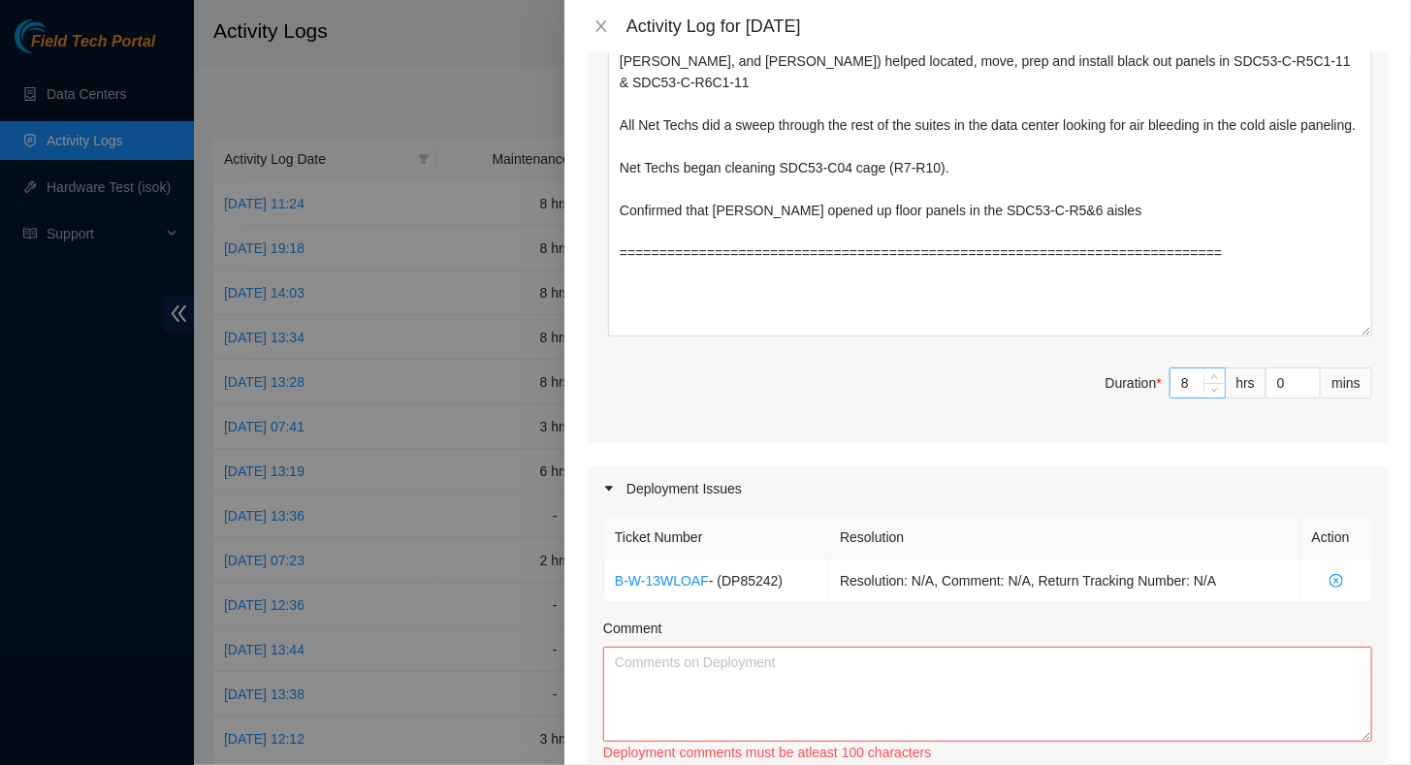
type input "4"
drag, startPoint x: 1177, startPoint y: 379, endPoint x: 1141, endPoint y: 380, distance: 35.9
click at [1141, 380] on span "Duration * 8 hrs 0 mins" at bounding box center [987, 394] width 769 height 54
type input "4"
type input "8"
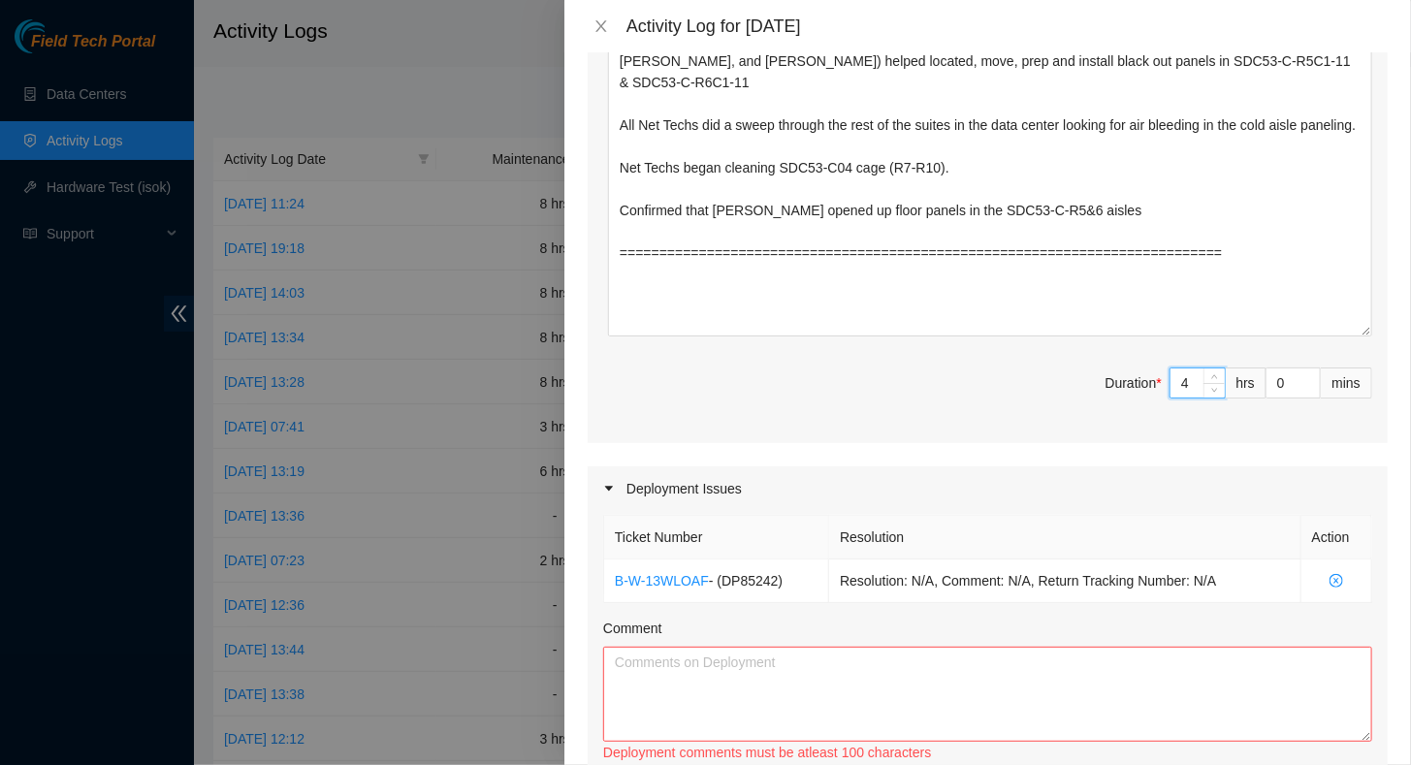
type input "4"
click at [879, 670] on textarea "Comment" at bounding box center [987, 694] width 769 height 95
paste textarea "[URL][DOMAIN_NAME] Net Tech [PERSON_NAME] found thermometer (acur*rite) - worki…"
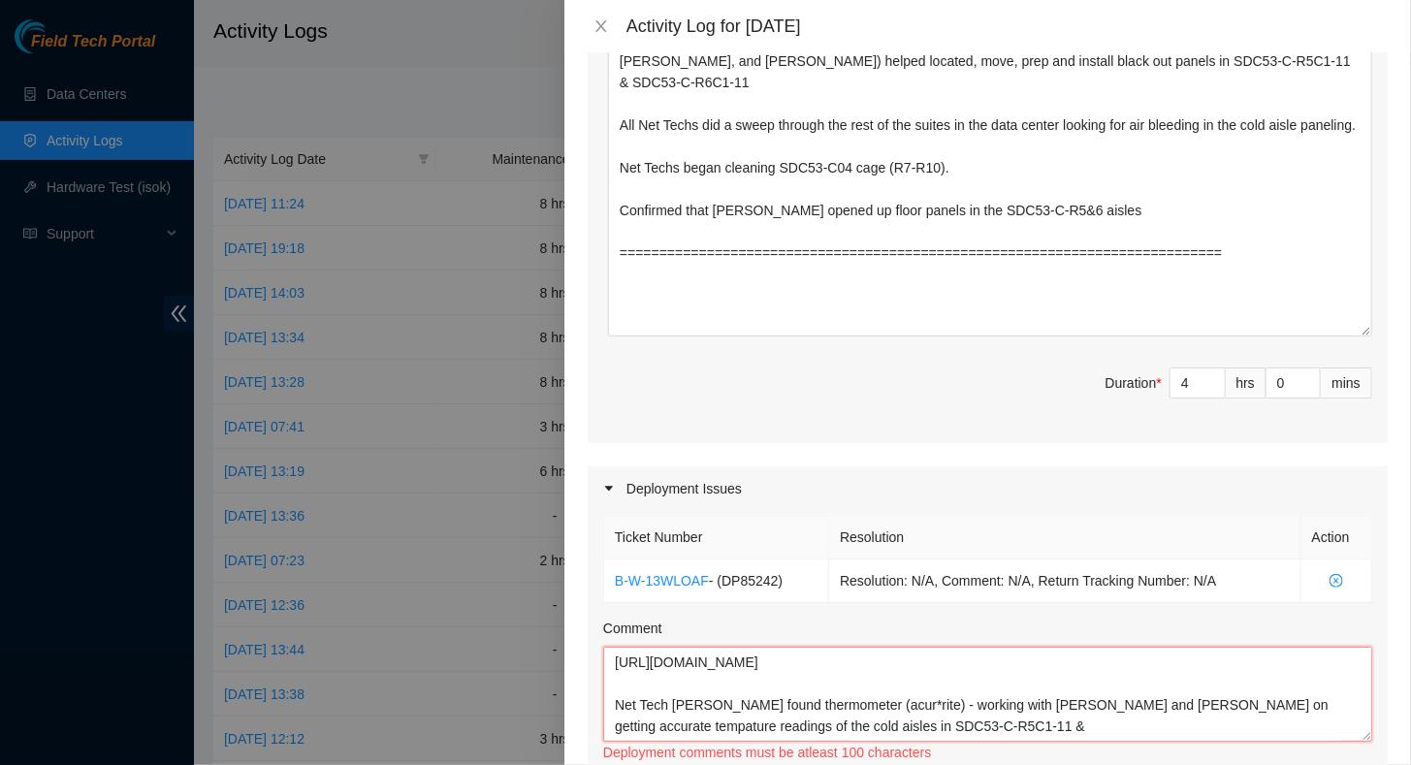
click at [917, 647] on textarea "[URL][DOMAIN_NAME] Net Tech [PERSON_NAME] found thermometer (acur*rite) - worki…" at bounding box center [987, 694] width 769 height 95
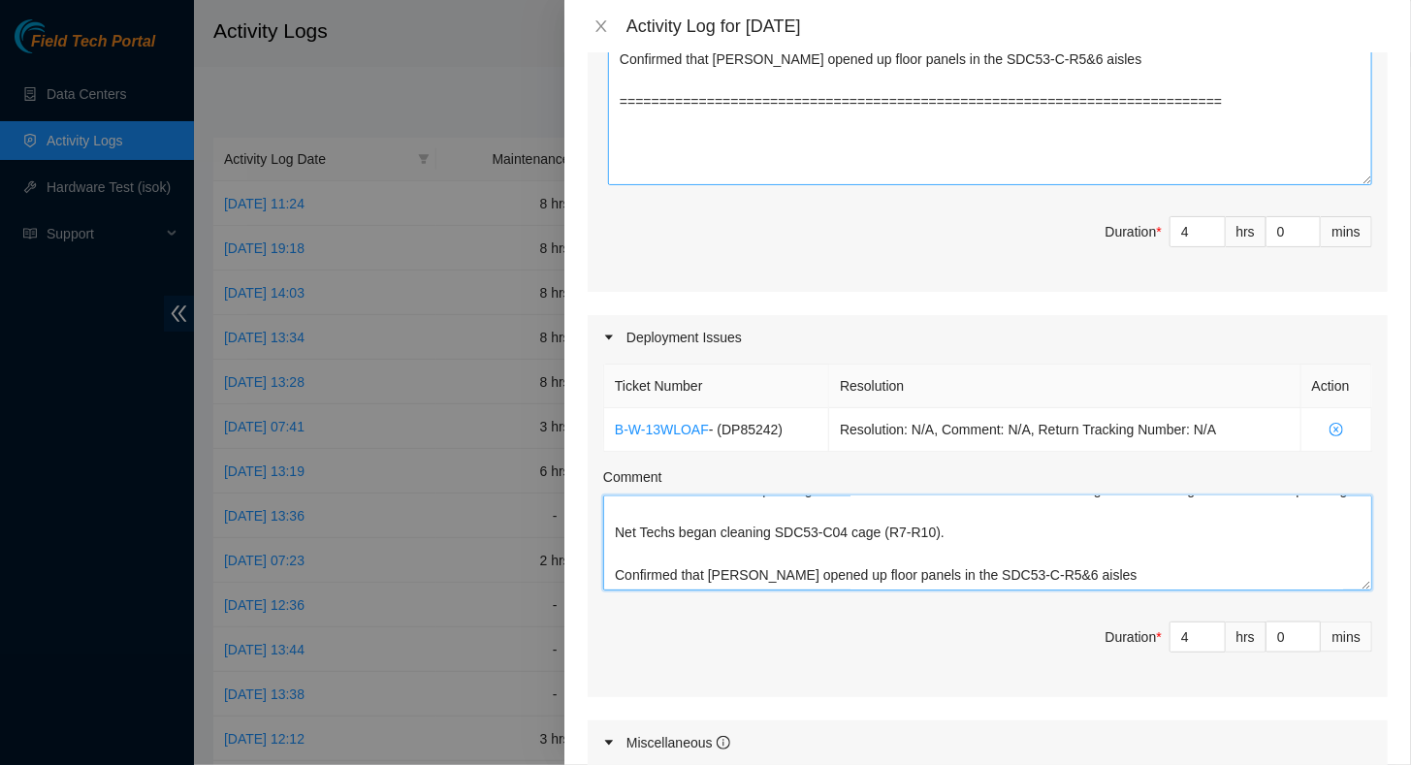
scroll to position [388, 0]
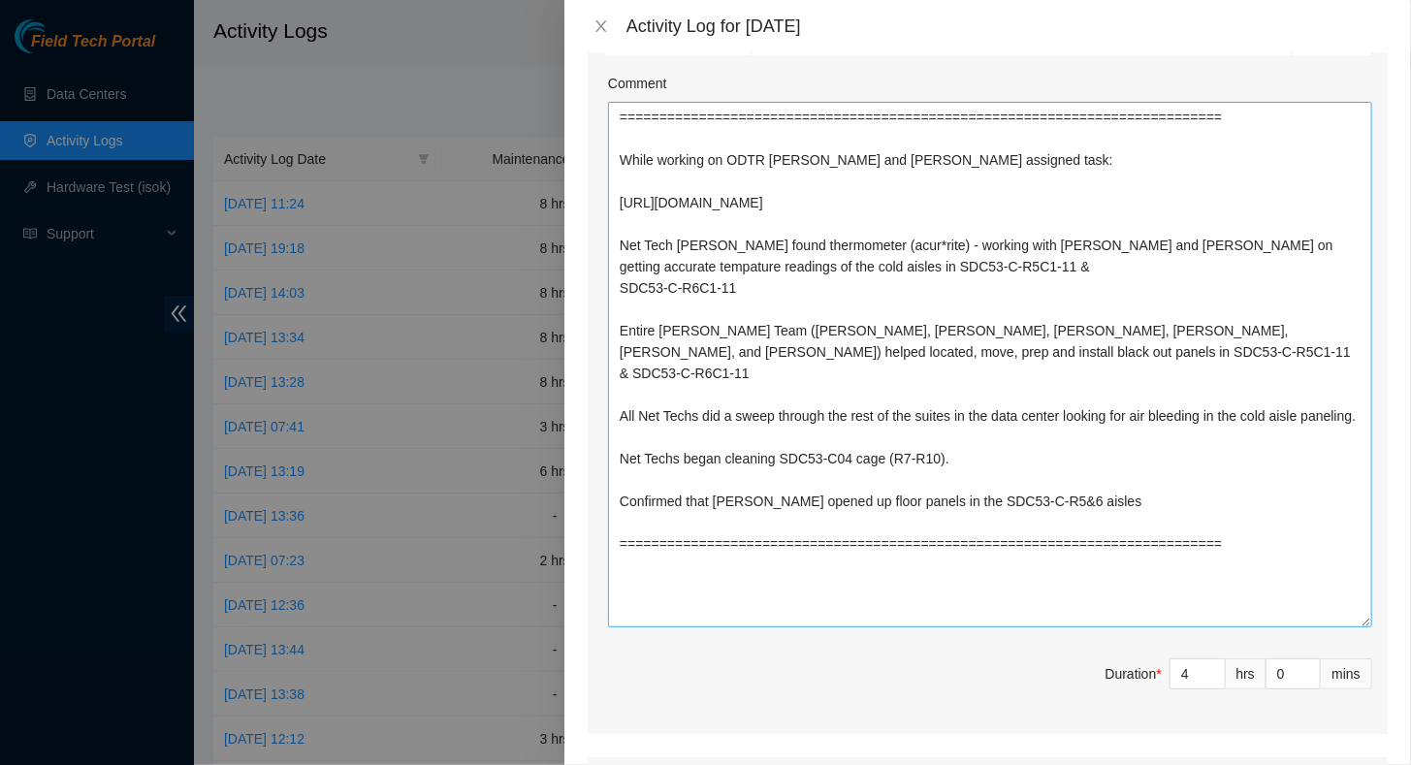
type textarea "[URL][DOMAIN_NAME] Net Tech [PERSON_NAME] found thermometer (acur*rite) - worki…"
drag, startPoint x: 1135, startPoint y: 547, endPoint x: 615, endPoint y: 183, distance: 635.1
click at [615, 183] on textarea "============================================================================ Wh…" at bounding box center [990, 365] width 764 height 526
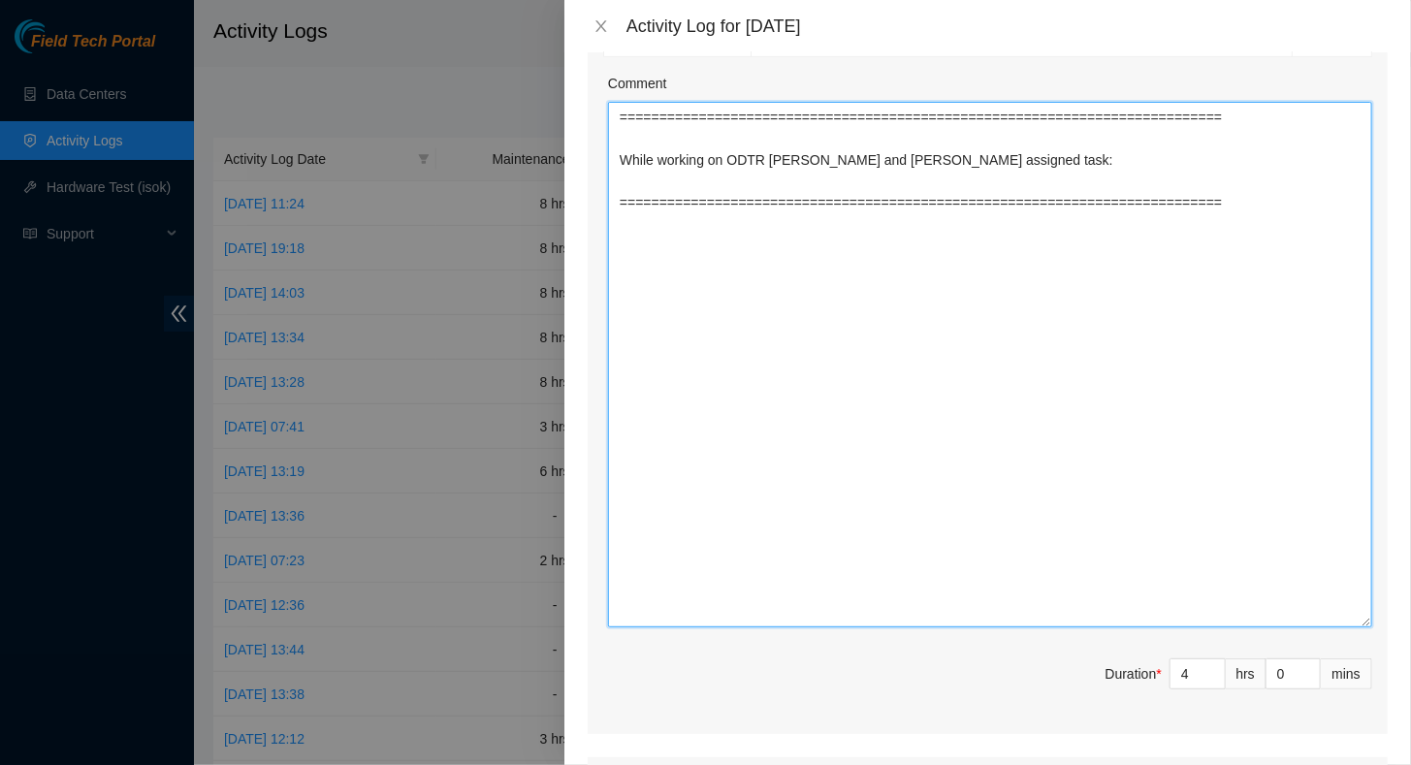
paste textarea "1. Please confirm this EXFO OTDR device is upgraded to the latest software vers…"
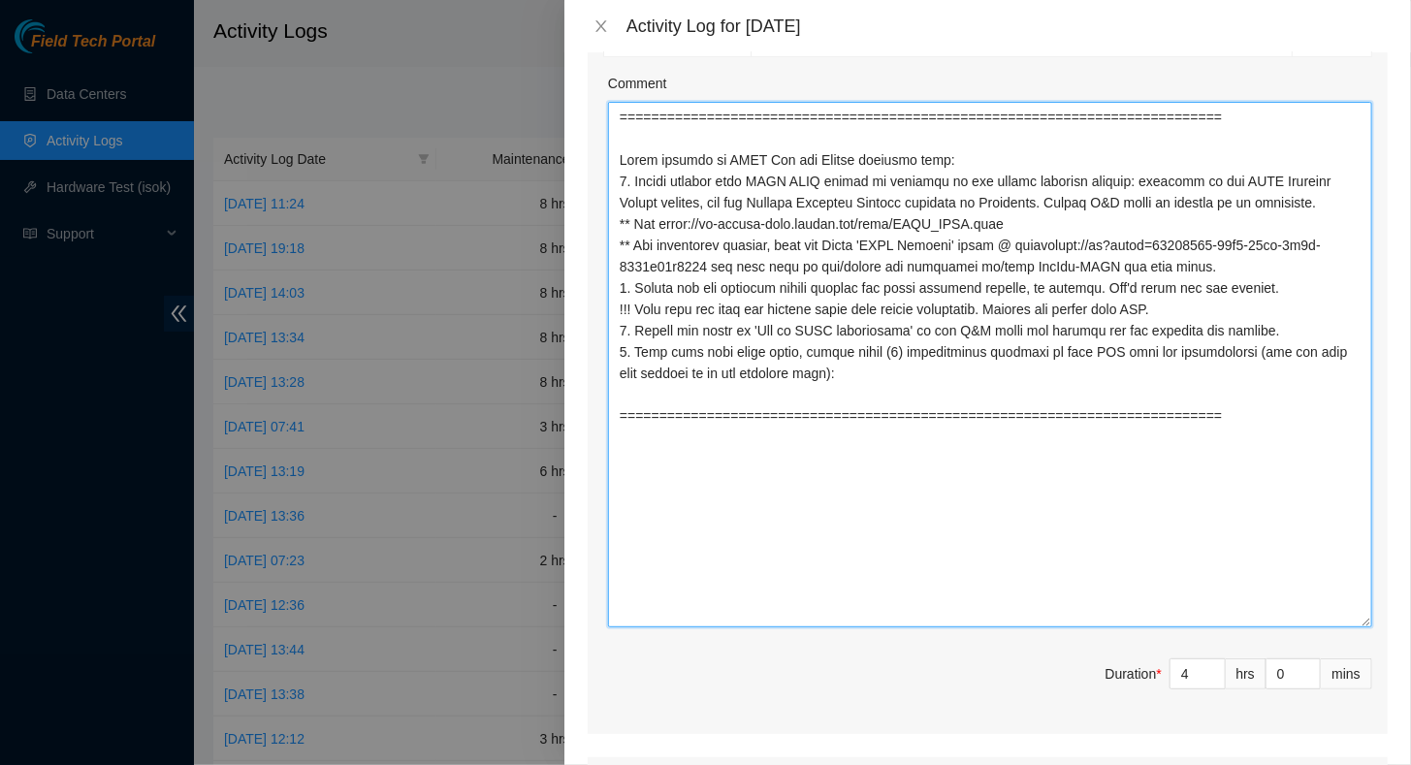
click at [619, 177] on textarea "Comment" at bounding box center [990, 365] width 764 height 526
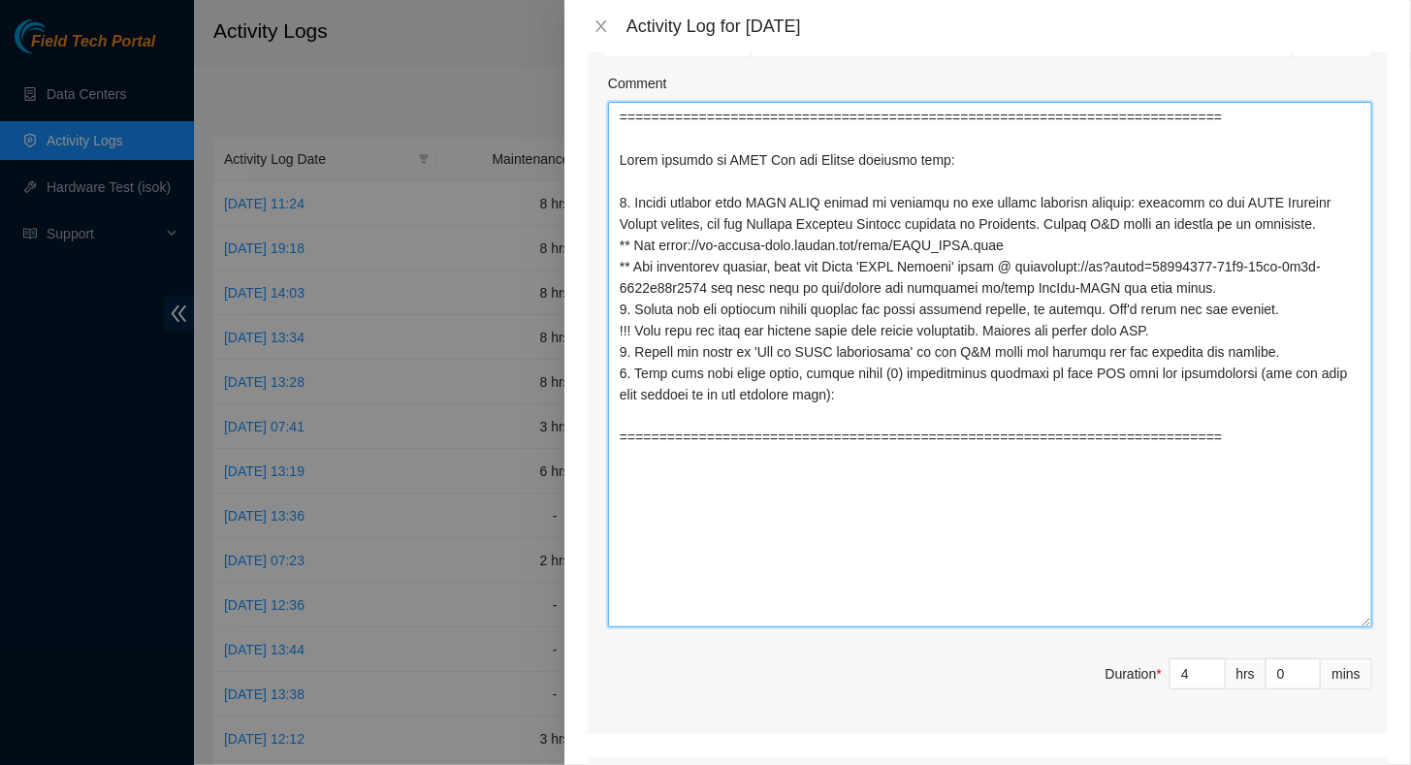
click at [752, 496] on textarea "Comment" at bounding box center [990, 365] width 764 height 526
click at [1321, 437] on textarea "Comment" at bounding box center [990, 365] width 764 height 526
paste textarea "Todo added by [PERSON_NAME] on [DATE] 18:19 1. Please confirm this EXFO OTDR de…"
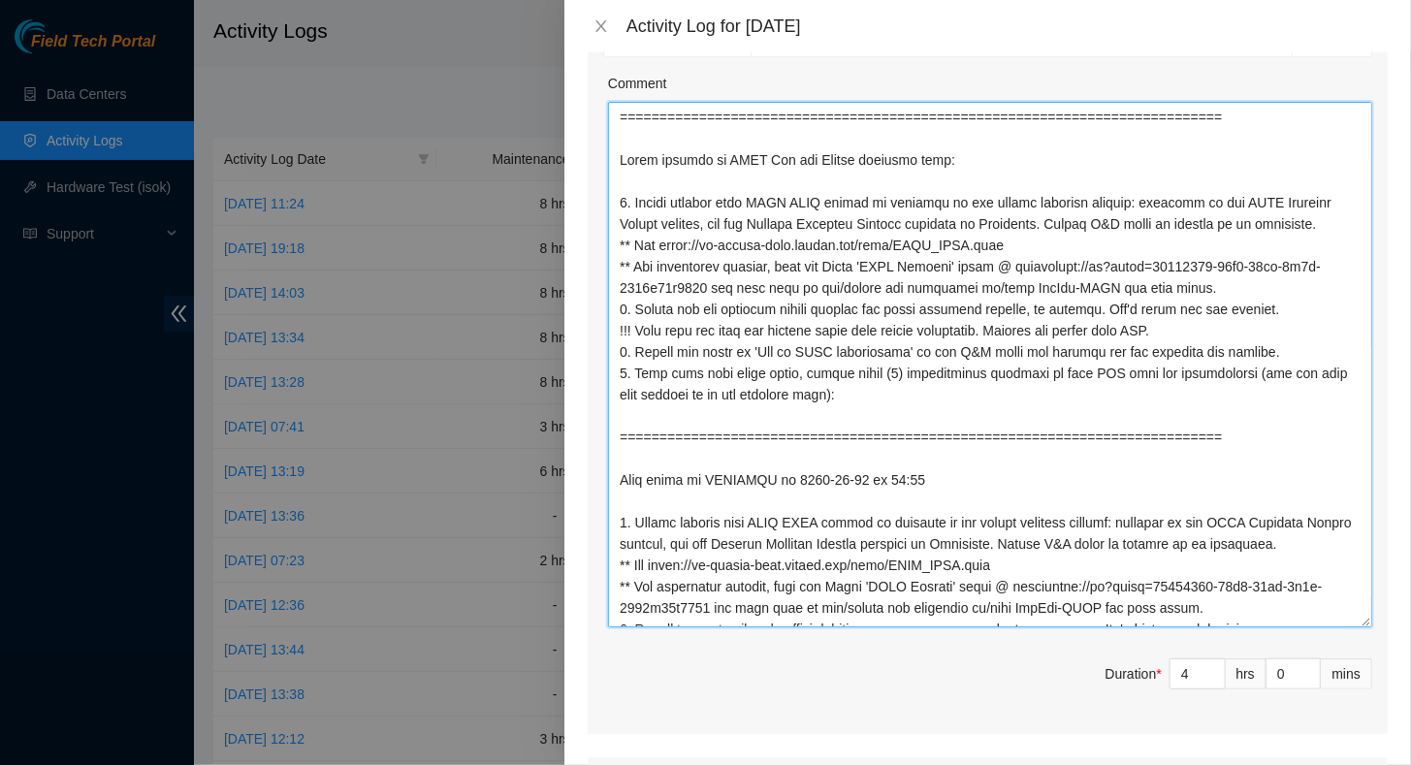
scroll to position [0, 0]
drag, startPoint x: 890, startPoint y: 404, endPoint x: 619, endPoint y: 185, distance: 348.9
click at [619, 185] on textarea "Comment" at bounding box center [990, 365] width 764 height 526
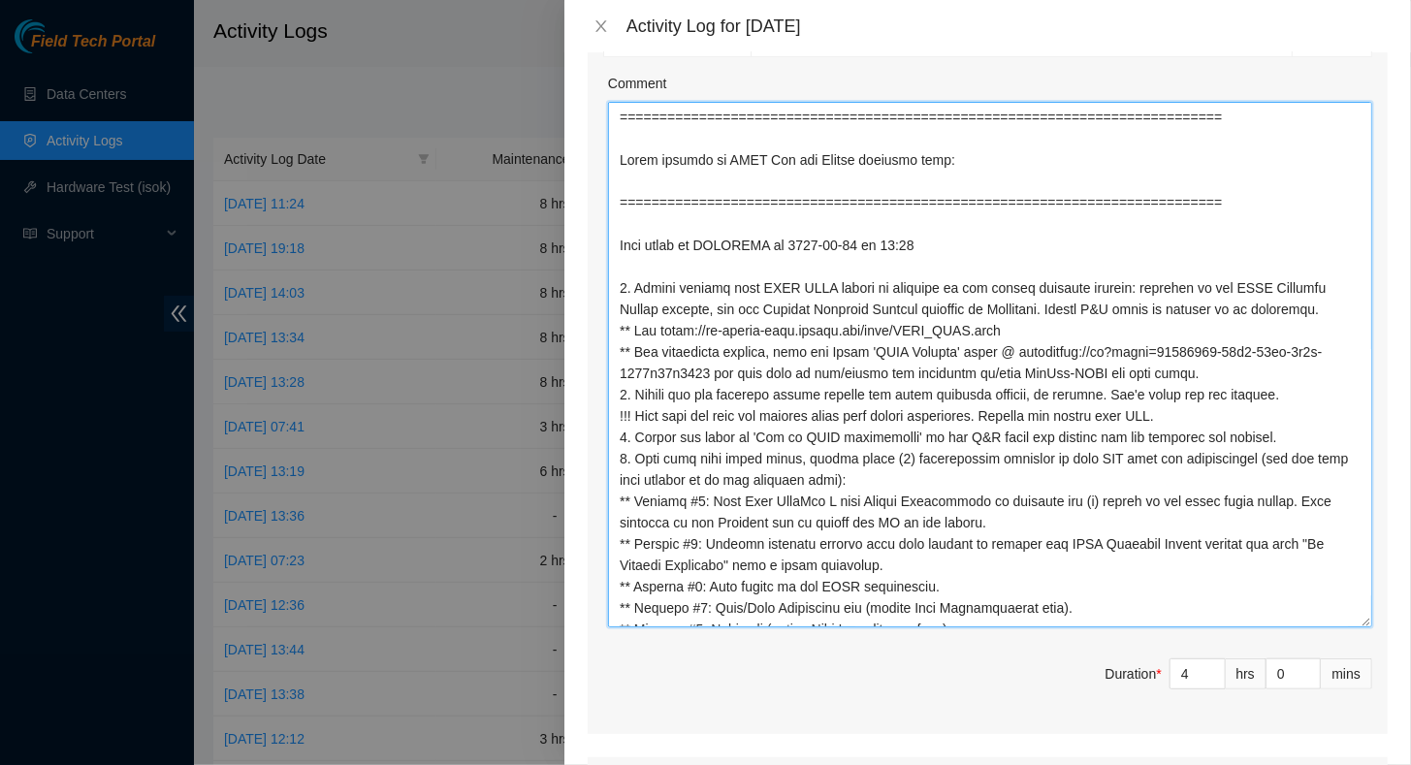
drag, startPoint x: 1332, startPoint y: 198, endPoint x: 611, endPoint y: 176, distance: 721.8
click at [611, 176] on textarea "Comment" at bounding box center [990, 365] width 764 height 526
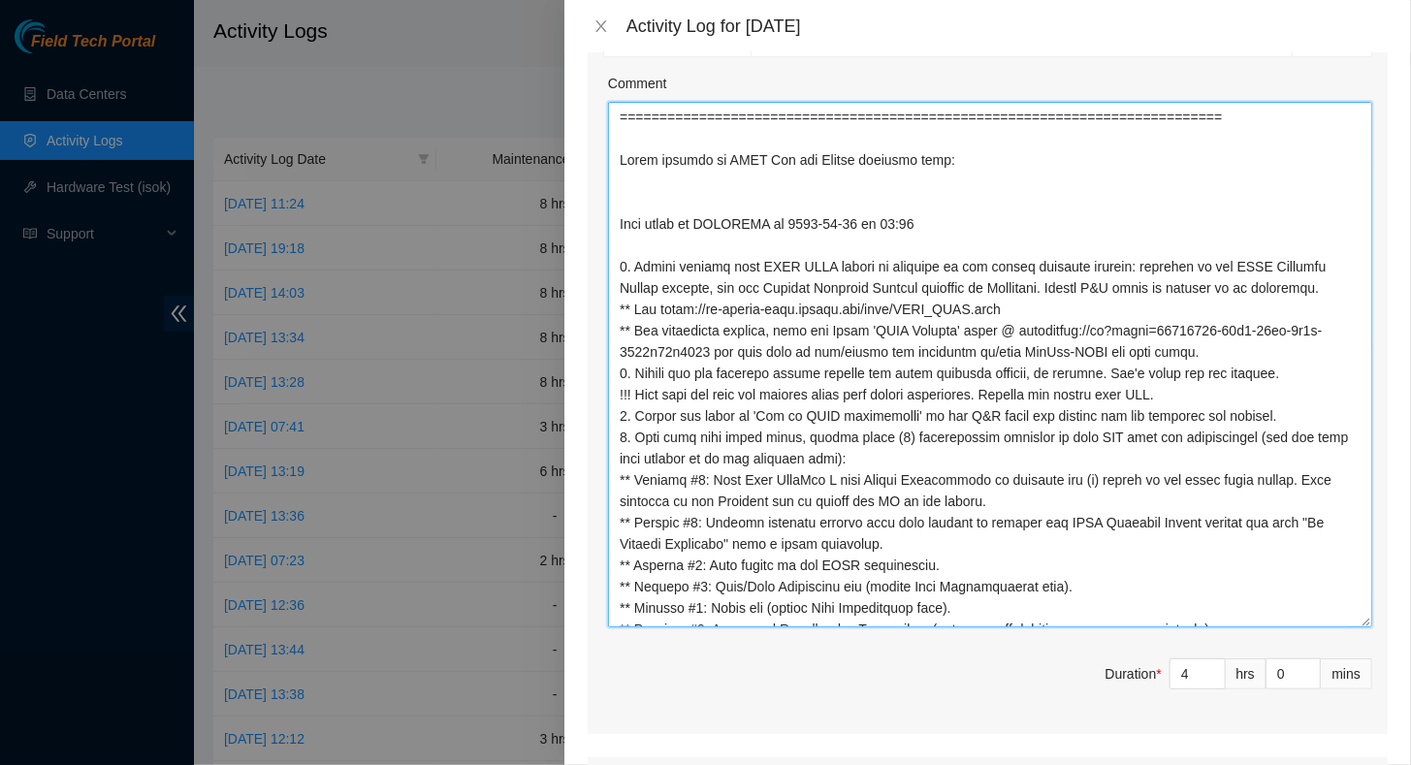
click at [618, 198] on textarea "Comment" at bounding box center [990, 365] width 764 height 526
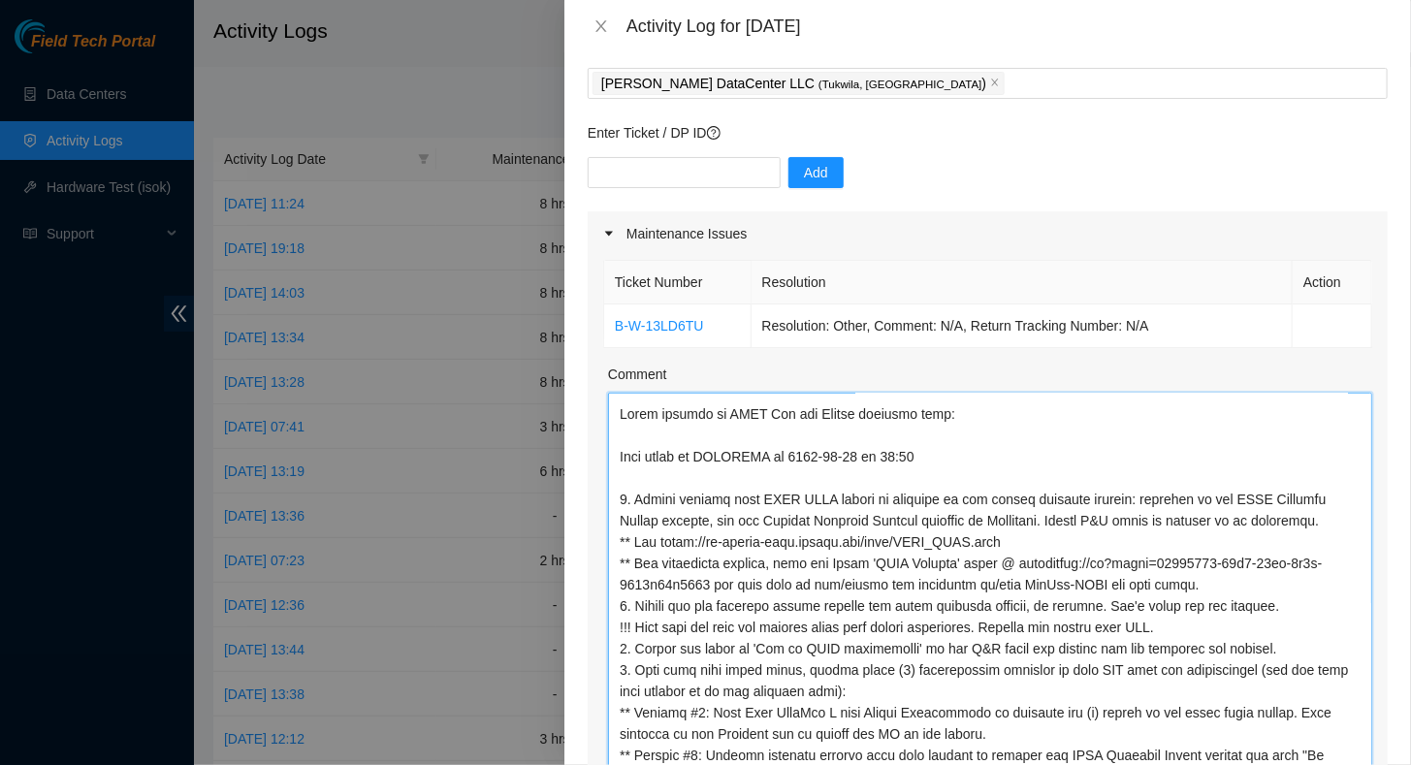
scroll to position [485, 0]
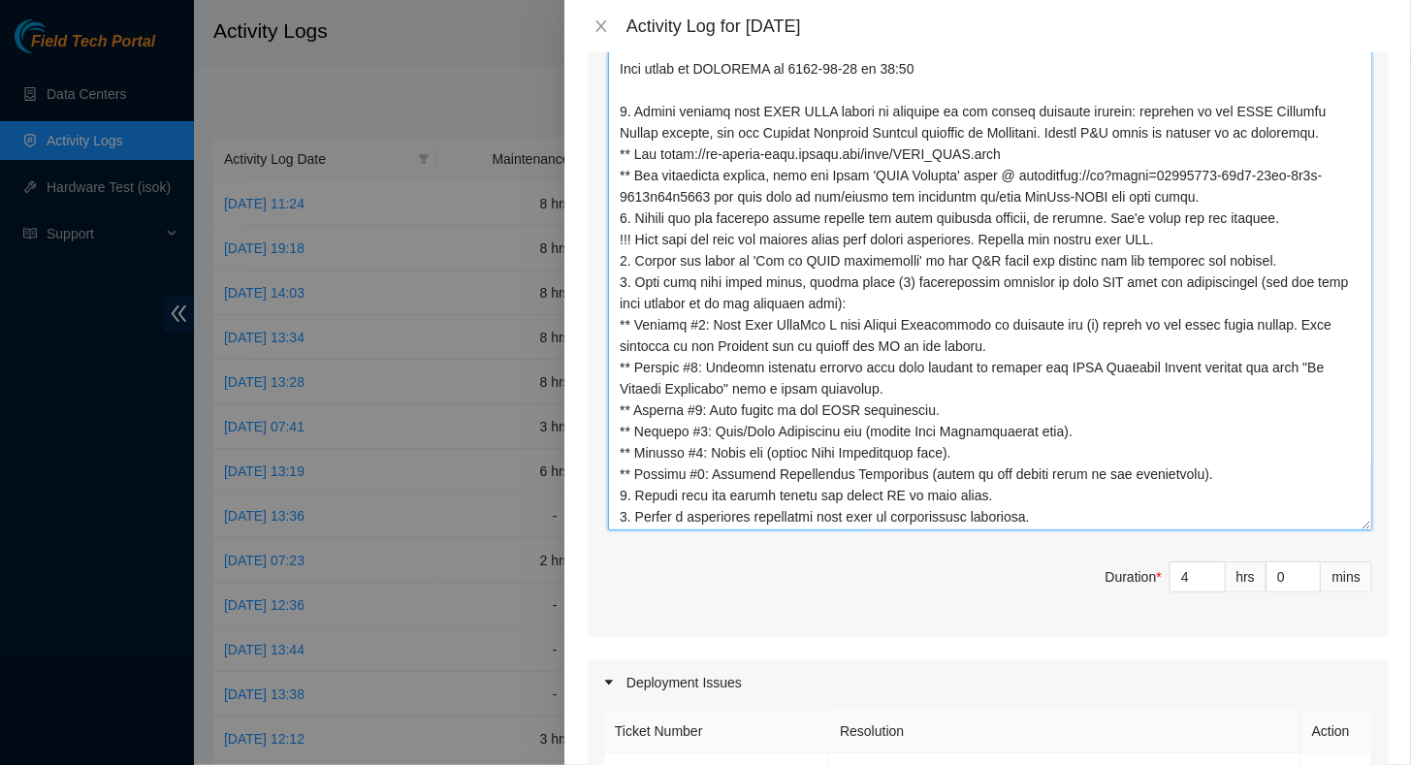
click at [1087, 515] on textarea "Comment" at bounding box center [990, 268] width 764 height 526
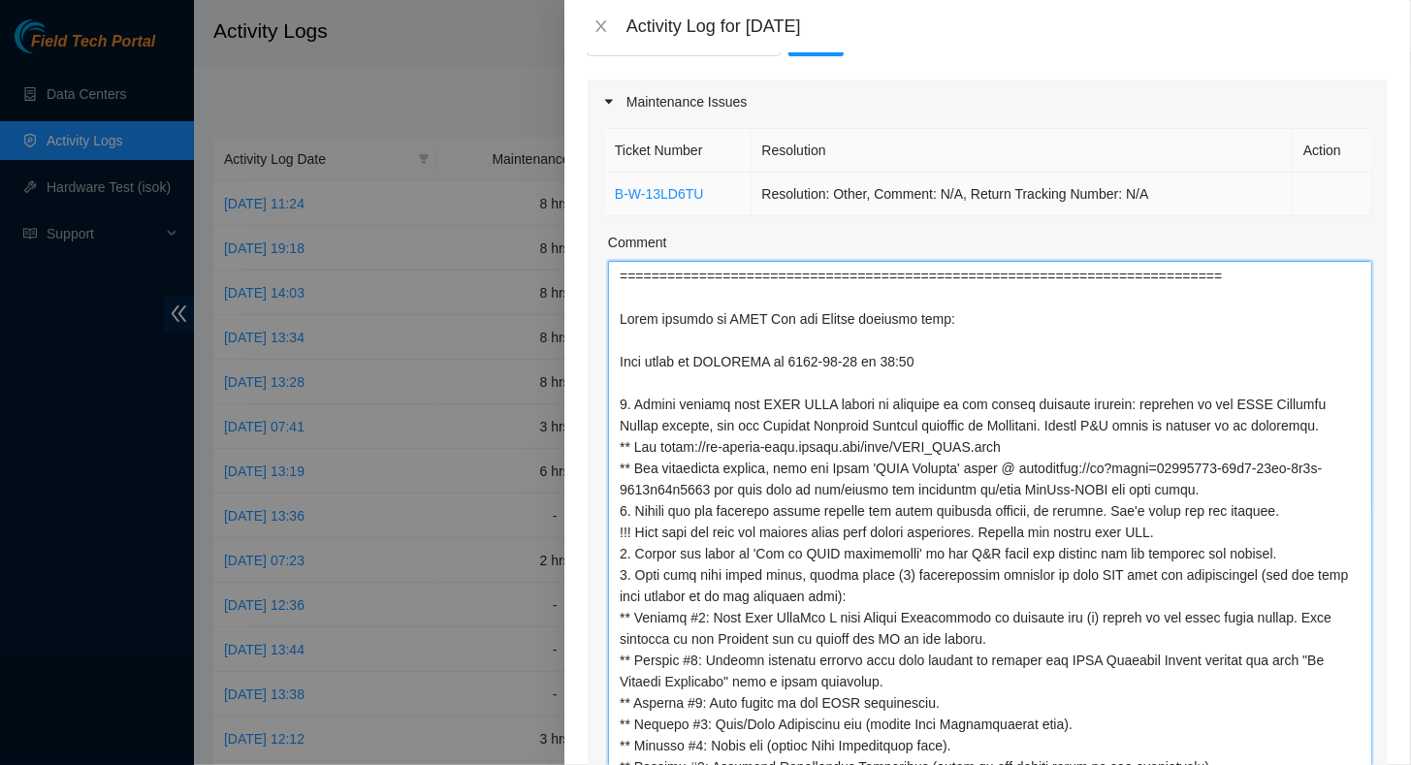
scroll to position [194, 0]
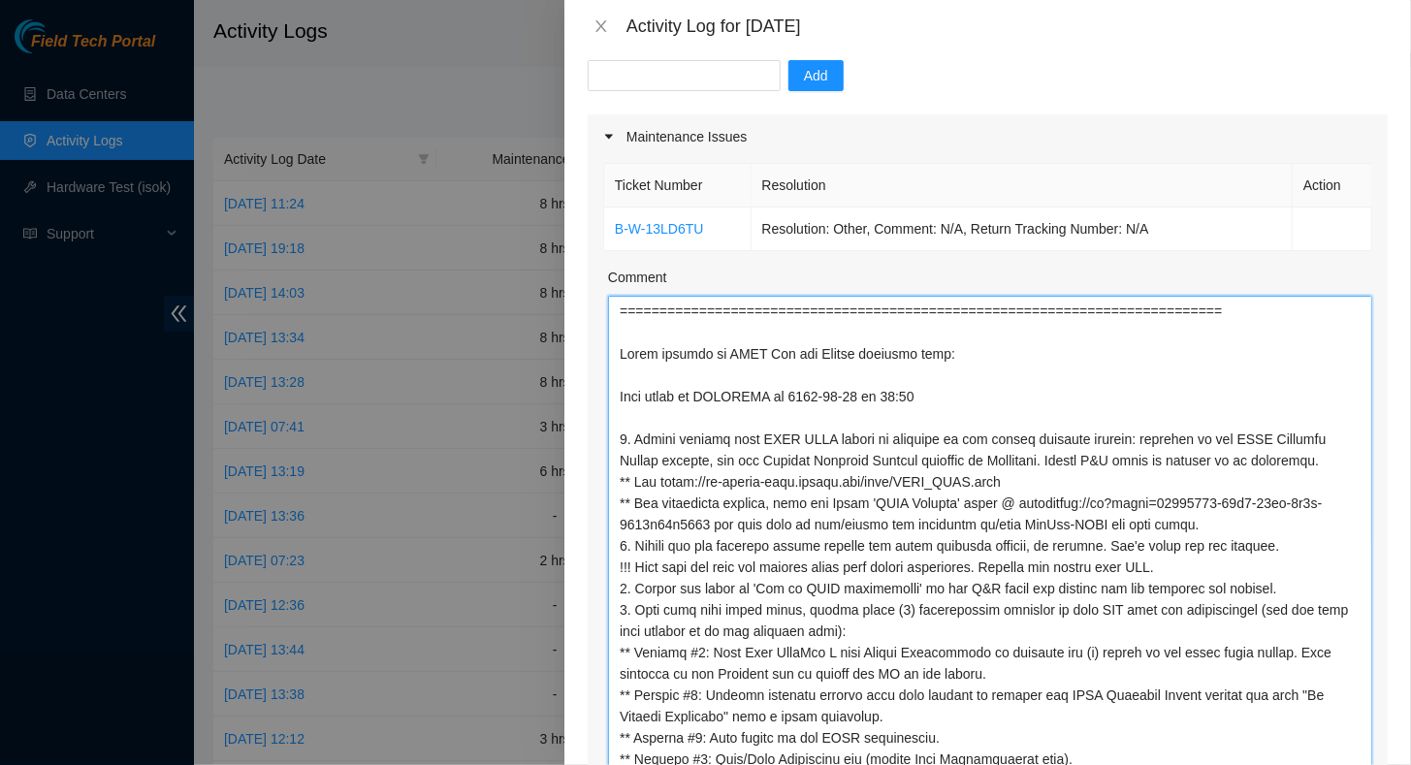
click at [954, 353] on textarea "Comment" at bounding box center [990, 559] width 764 height 526
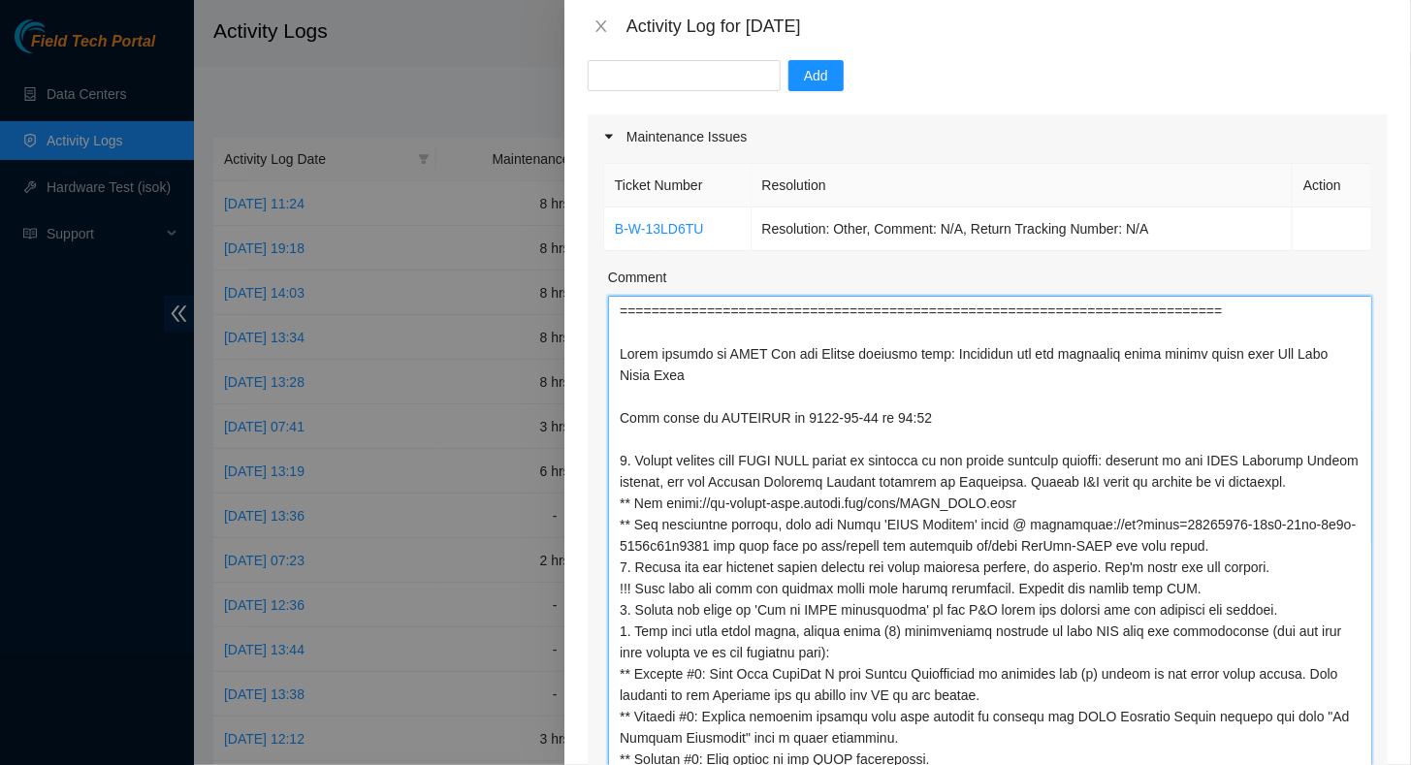
drag, startPoint x: 617, startPoint y: 341, endPoint x: 974, endPoint y: 701, distance: 506.7
click at [975, 720] on textarea "Comment" at bounding box center [990, 559] width 764 height 526
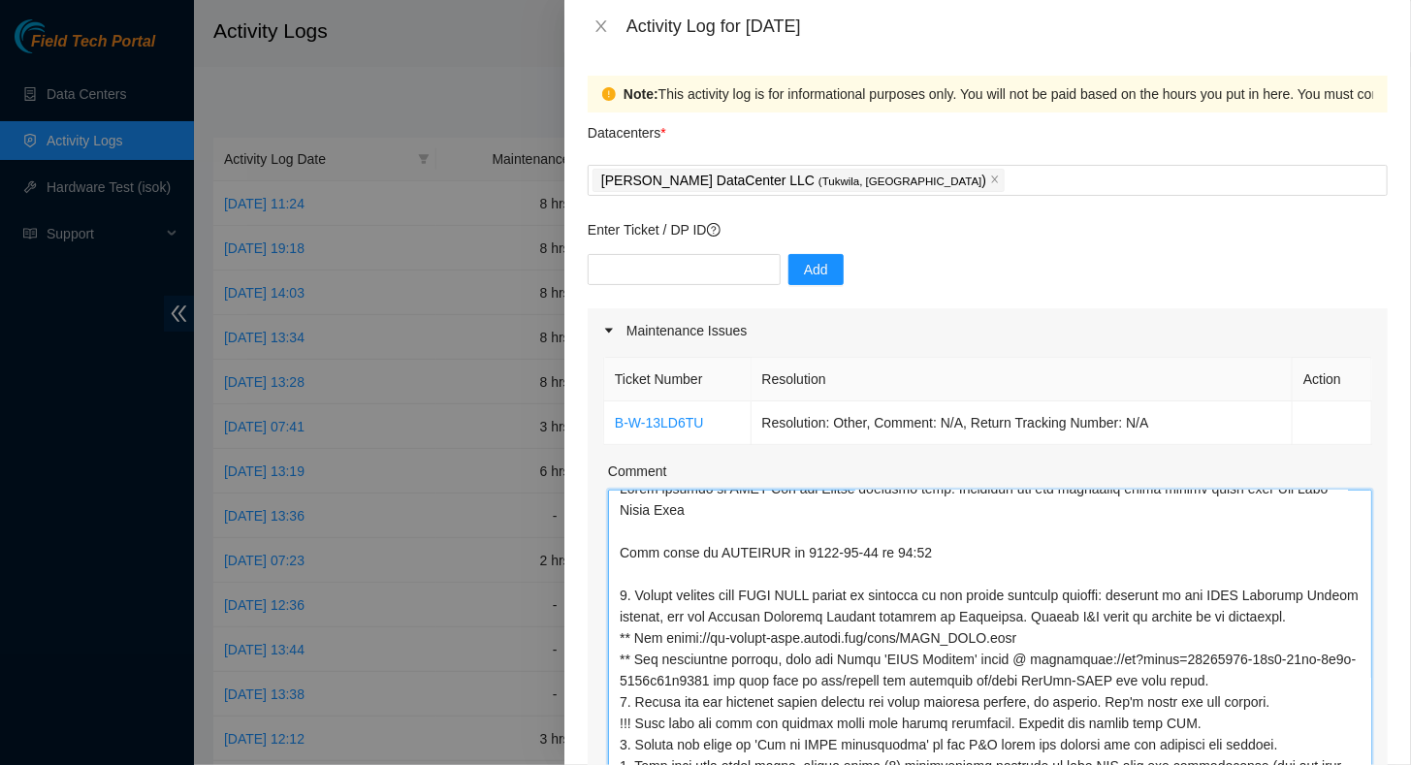
scroll to position [0, 0]
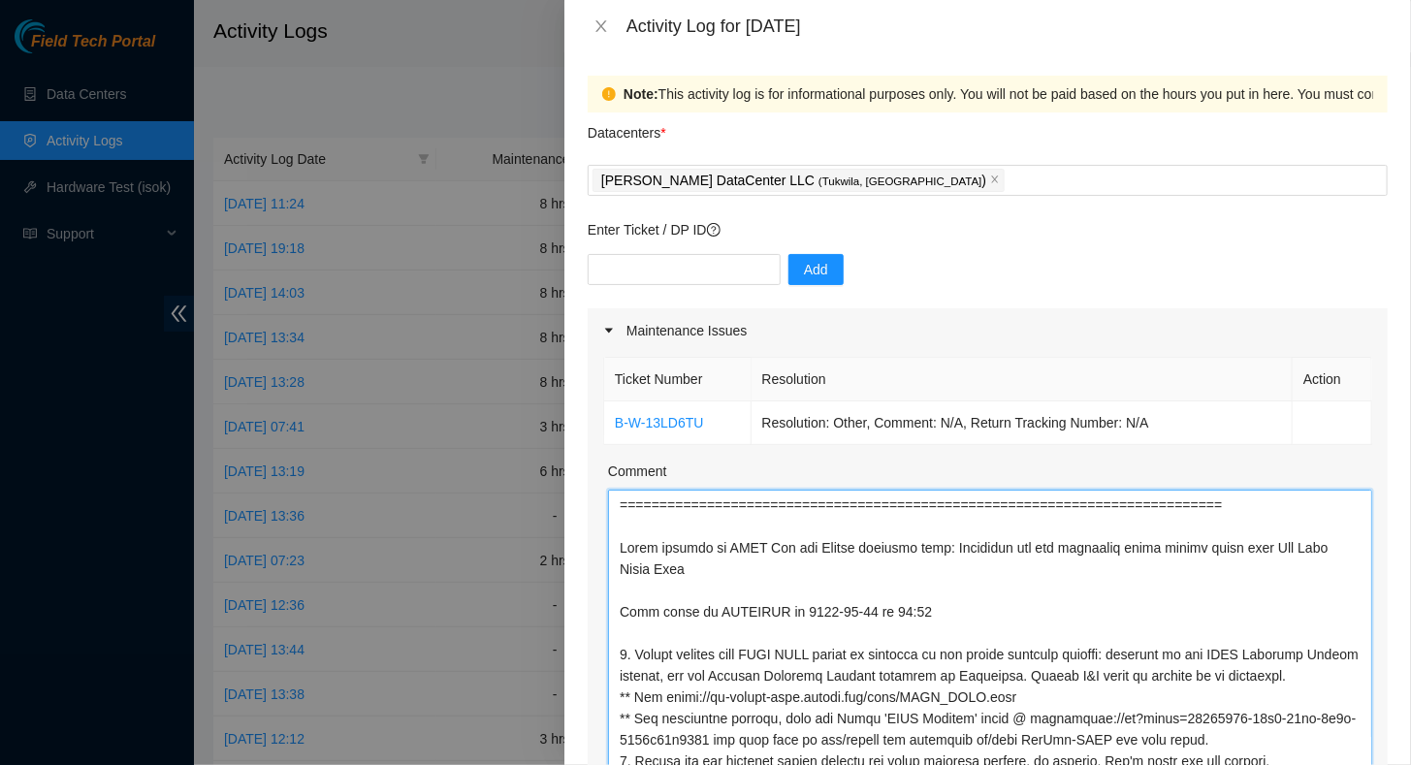
drag, startPoint x: 1061, startPoint y: 427, endPoint x: 623, endPoint y: 532, distance: 449.9
click at [623, 532] on textarea "Comment" at bounding box center [990, 753] width 764 height 526
type textarea "============================================================================ Wh…"
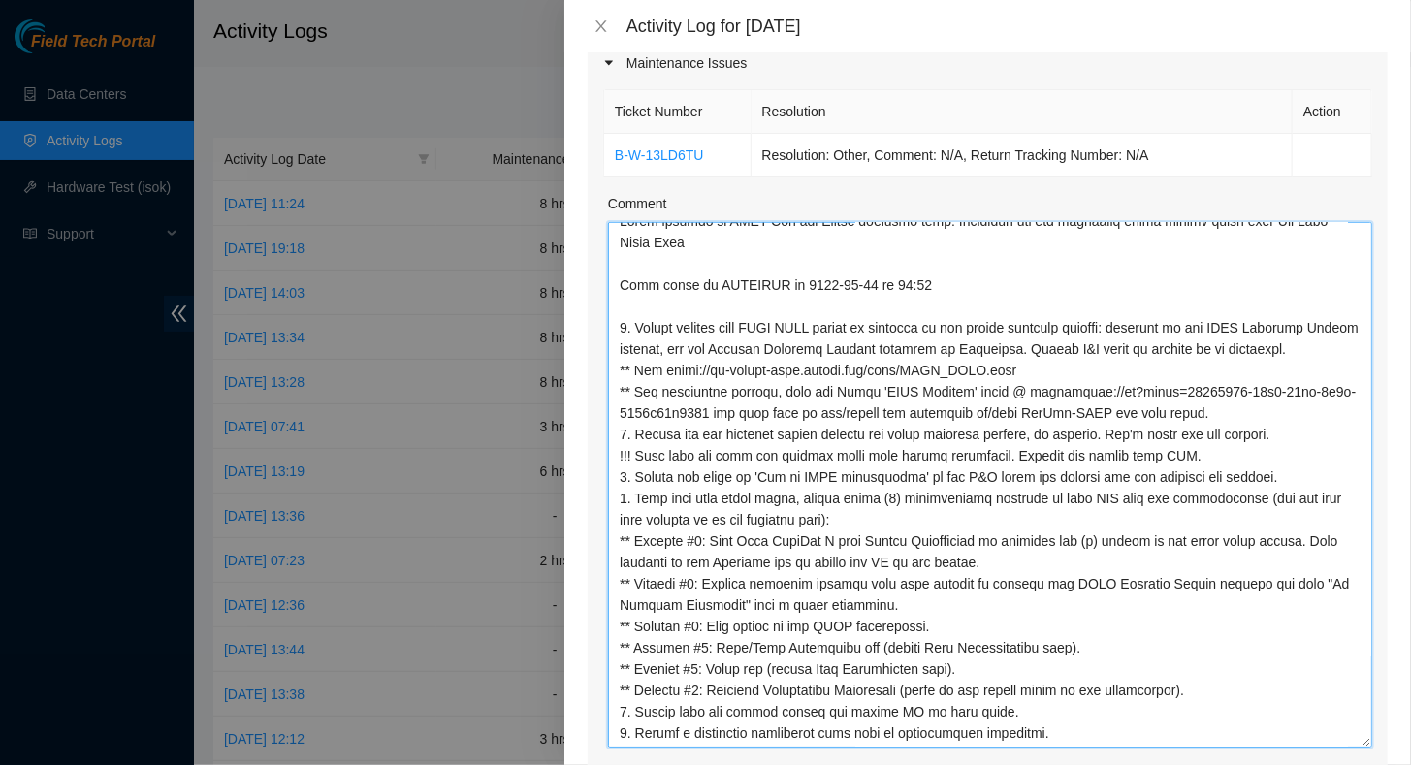
scroll to position [291, 0]
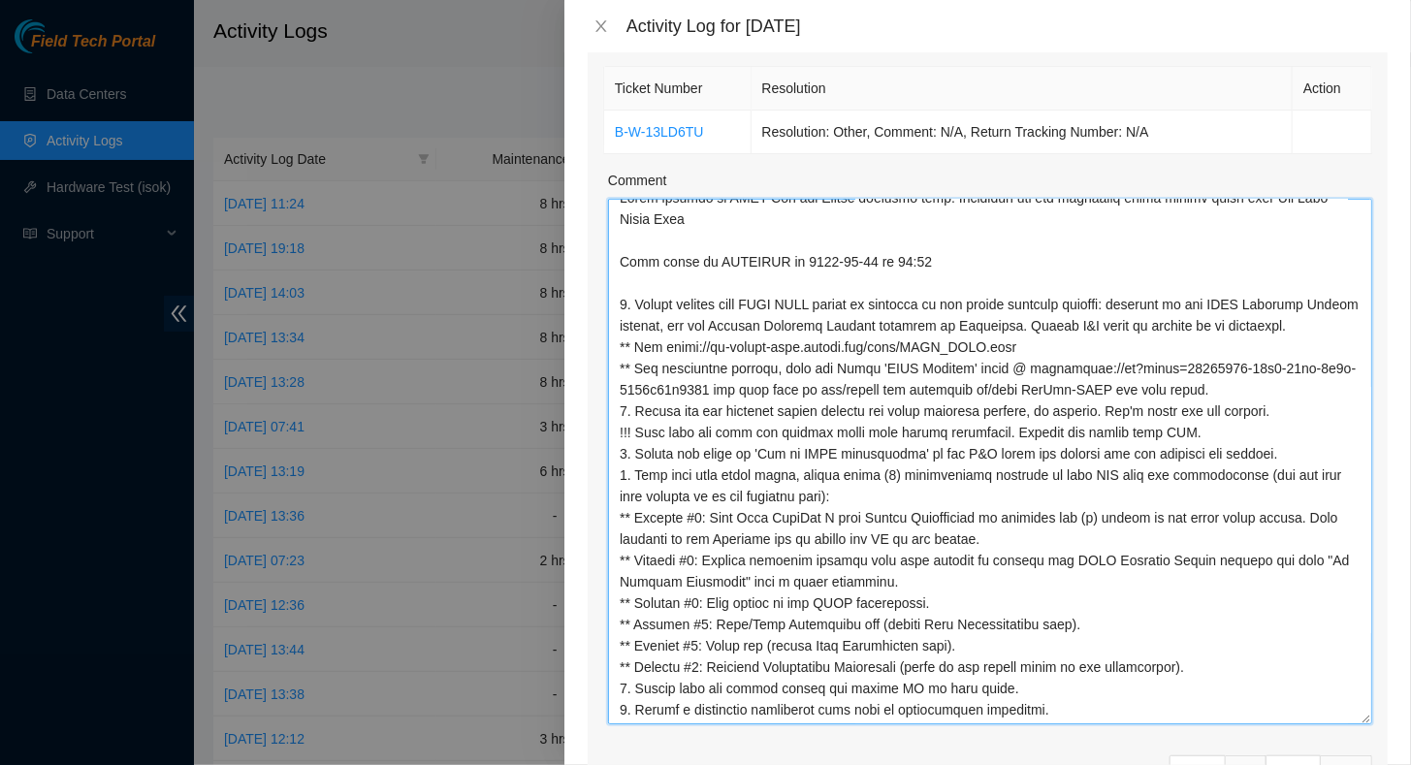
click at [1188, 619] on textarea "Comment" at bounding box center [990, 462] width 764 height 526
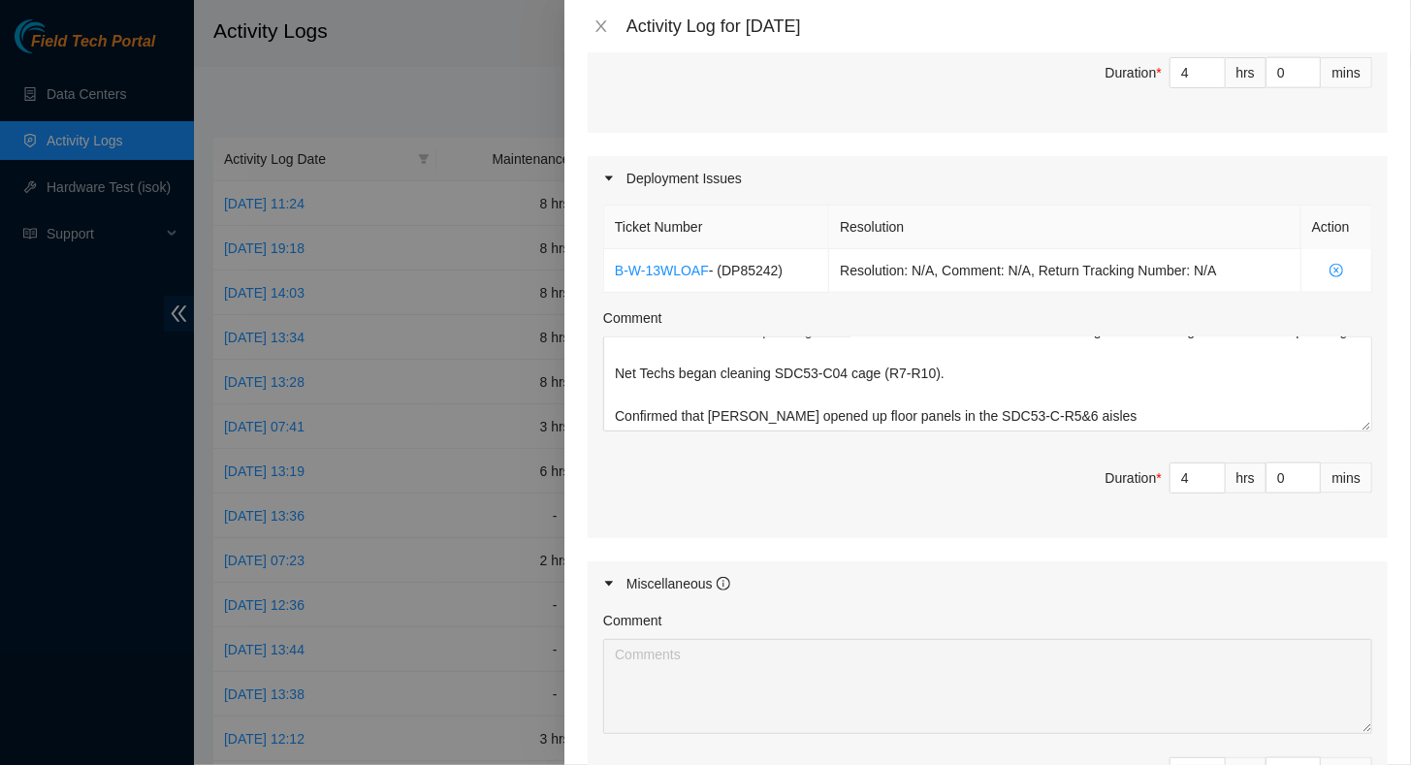
scroll to position [1262, 0]
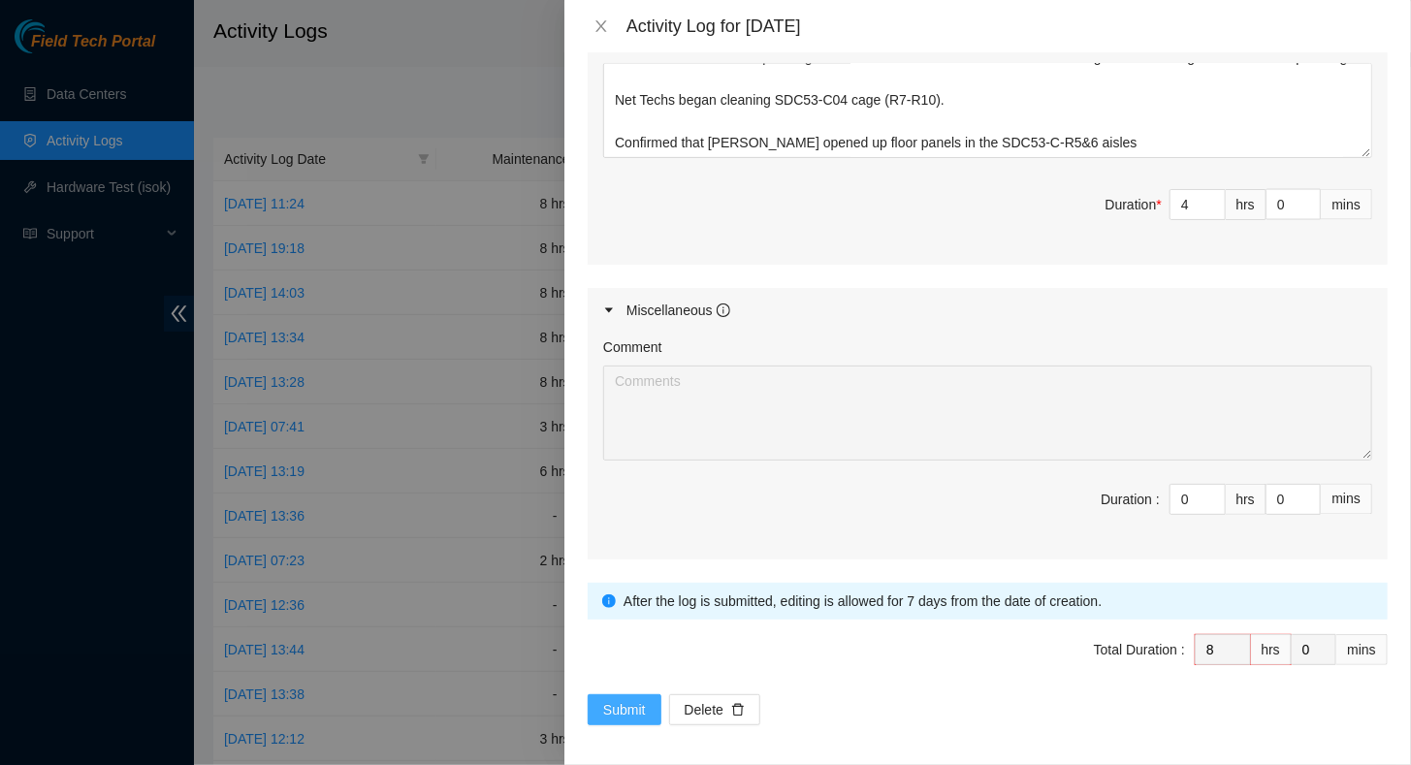
click at [611, 694] on button "Submit" at bounding box center [625, 709] width 74 height 31
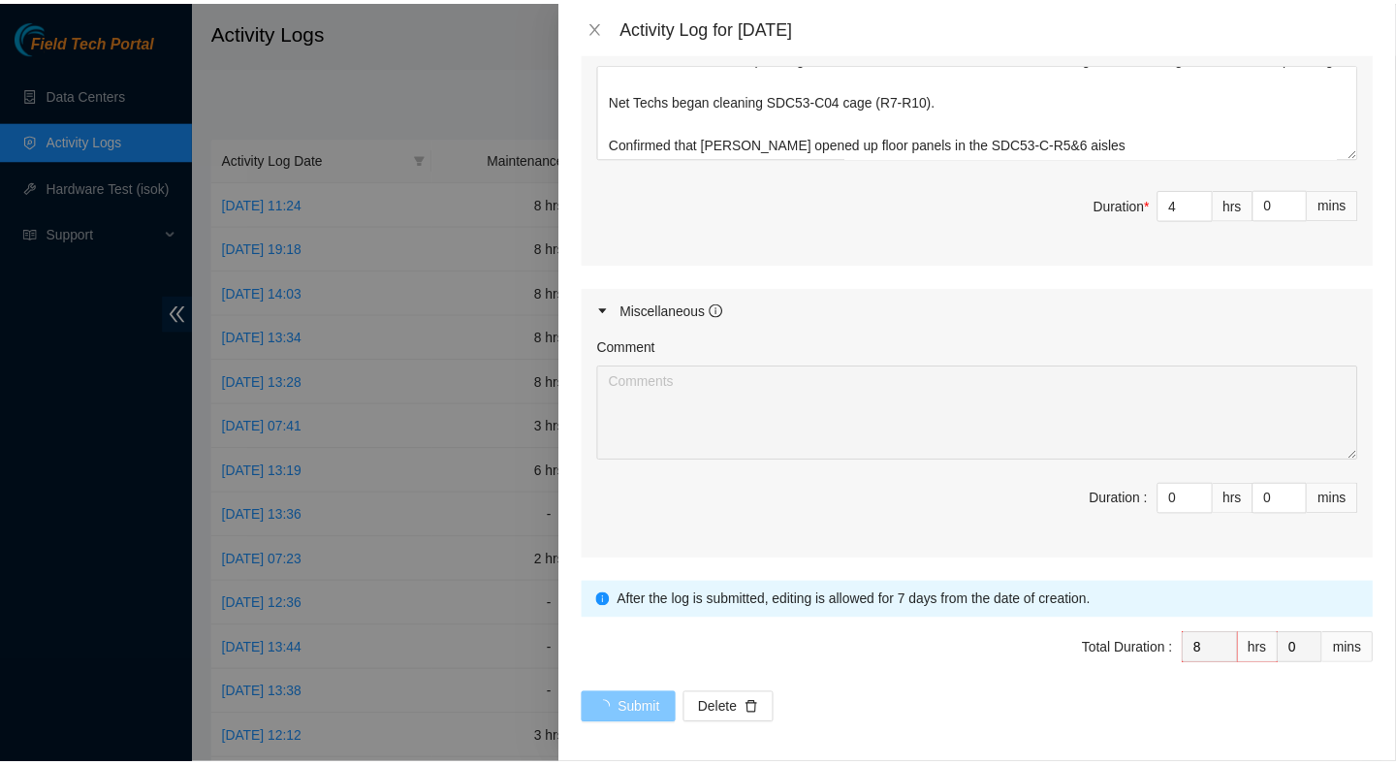
scroll to position [0, 0]
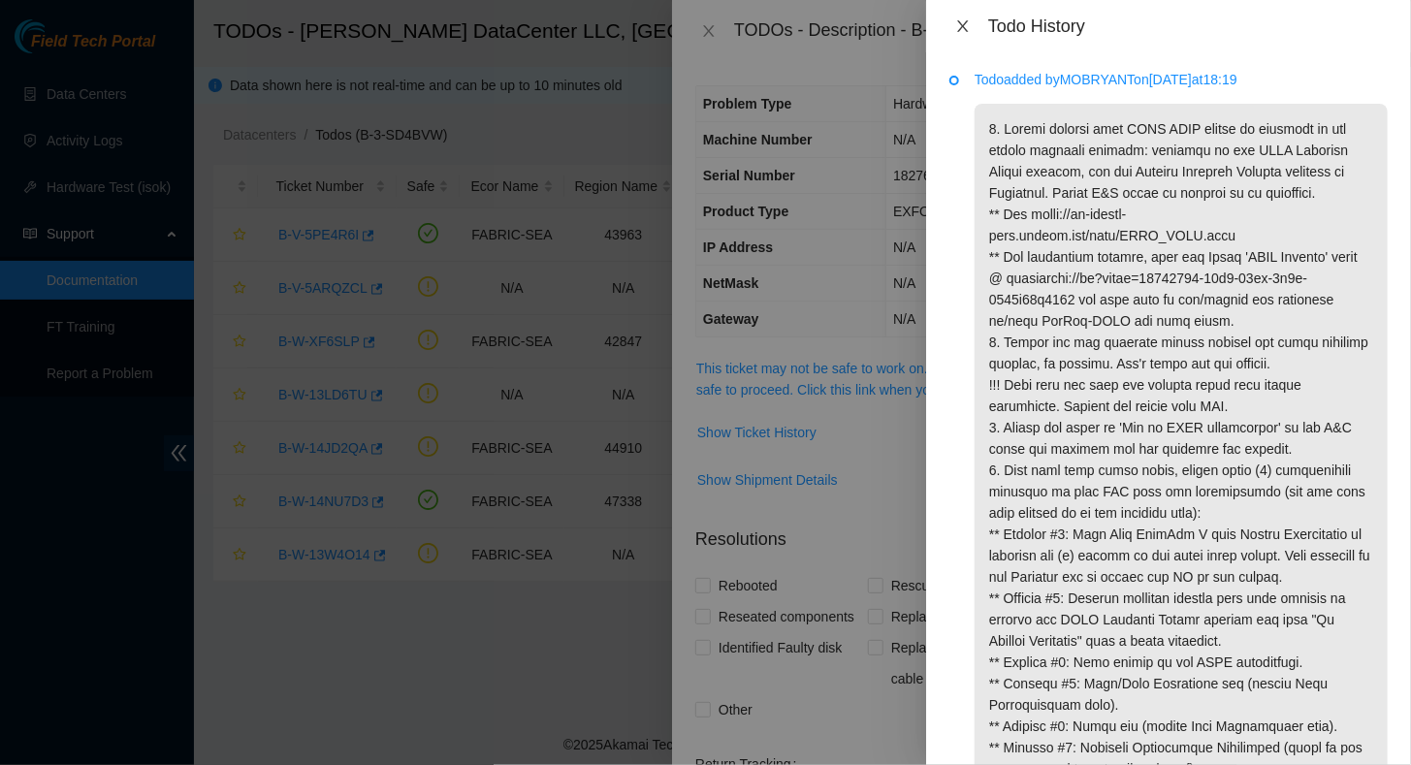
click at [971, 22] on button "Close" at bounding box center [962, 26] width 27 height 18
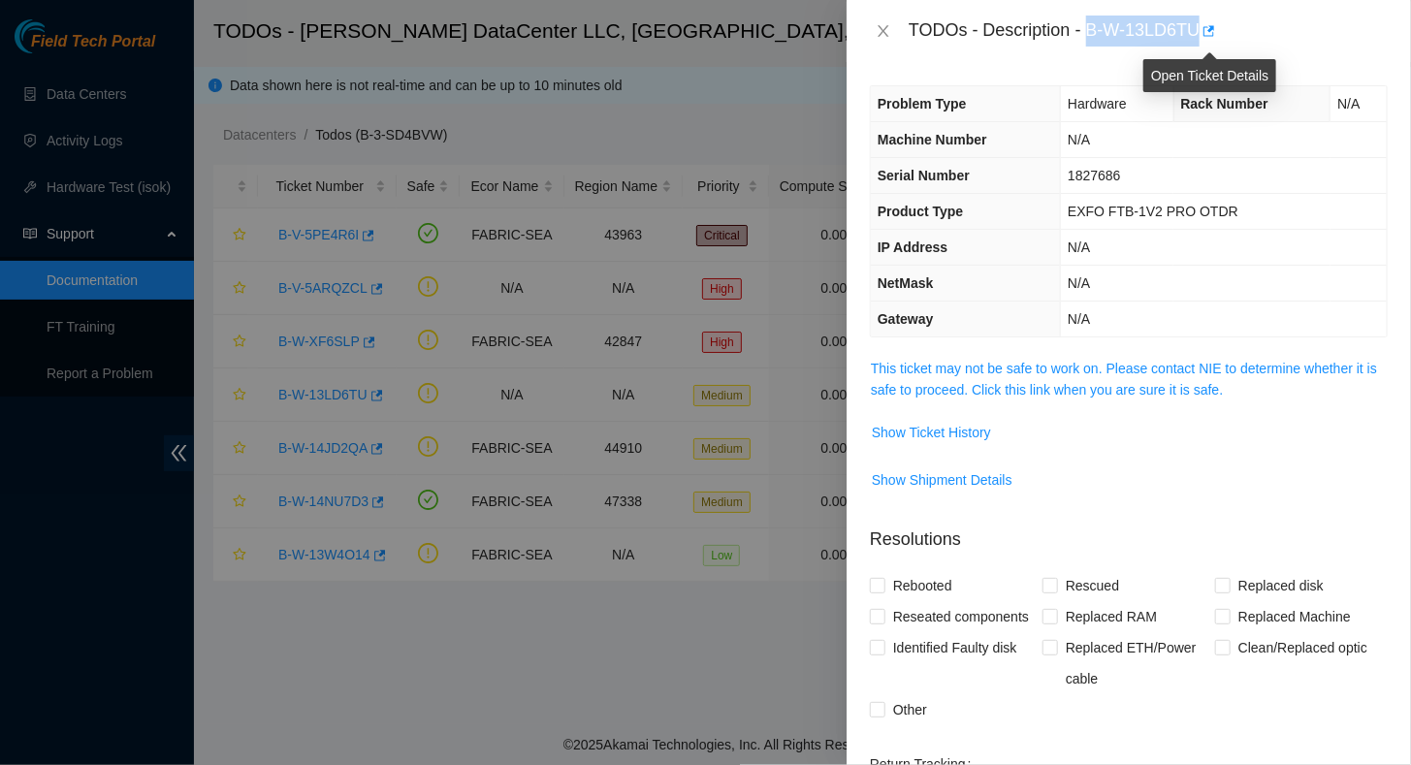
drag, startPoint x: 1090, startPoint y: 31, endPoint x: 1200, endPoint y: 34, distance: 110.6
click at [1200, 34] on div "TODOs - Description - B-W-13LD6TU" at bounding box center [1148, 31] width 479 height 31
copy div "B-W-13LD6TU"
click at [936, 438] on span "Show Ticket History" at bounding box center [931, 432] width 119 height 21
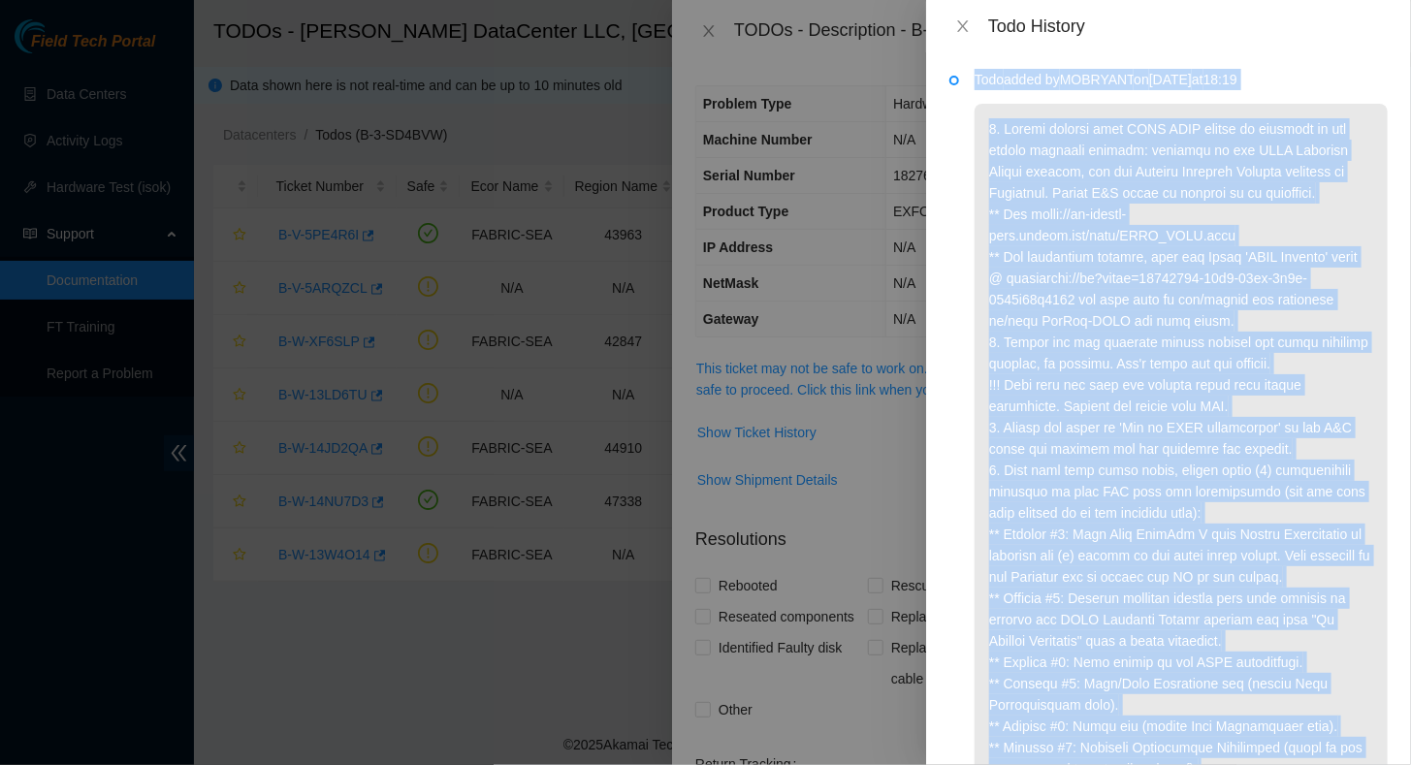
drag, startPoint x: 1074, startPoint y: 688, endPoint x: 970, endPoint y: 76, distance: 621.7
click at [970, 76] on li "Todo added by MOBRYANT on 2025-07-23 at 18:19" at bounding box center [1168, 487] width 438 height 822
copy div "Todo added by MOBRYANT on 2025-07-23 at 18:19 1. Please confirm this EXFO OTDR …"
click at [962, 30] on icon "close" at bounding box center [963, 26] width 16 height 16
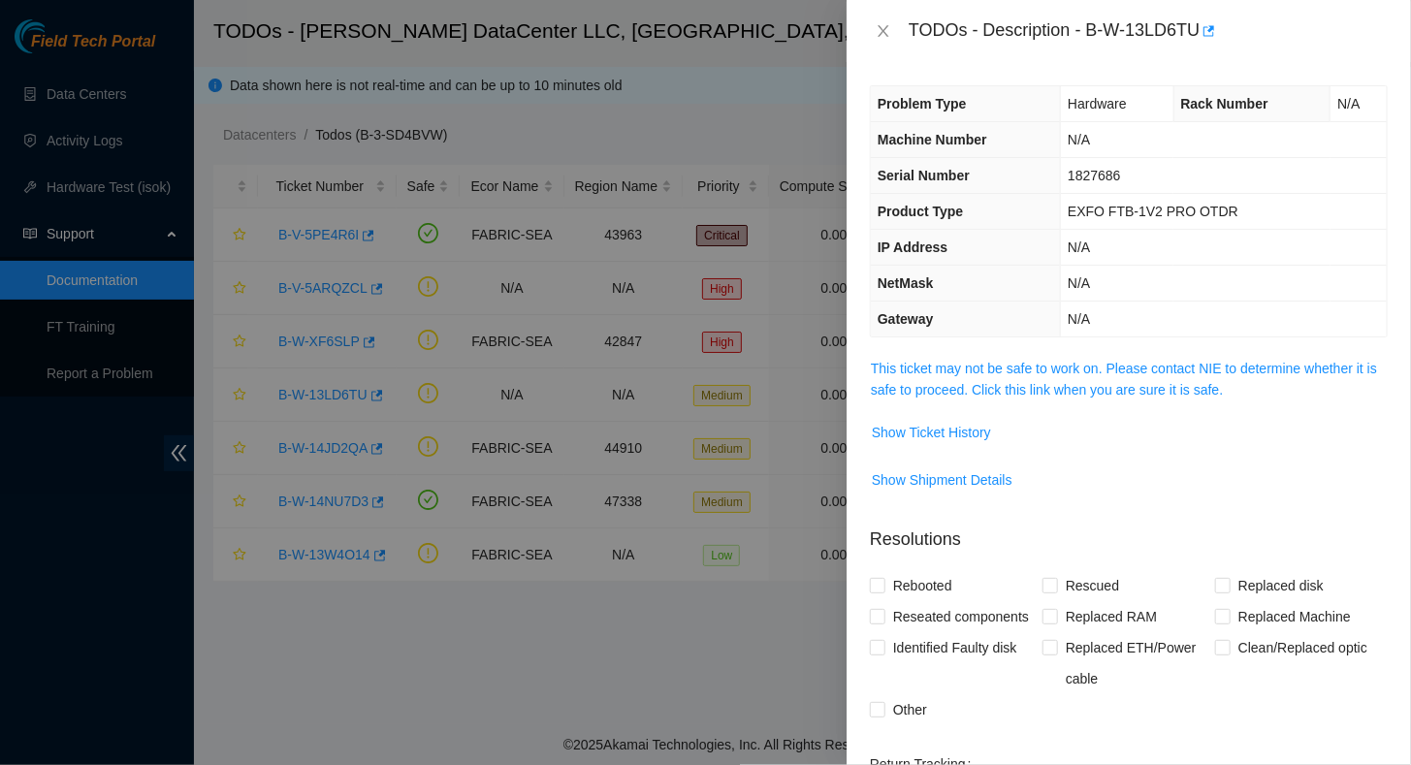
scroll to position [281, 0]
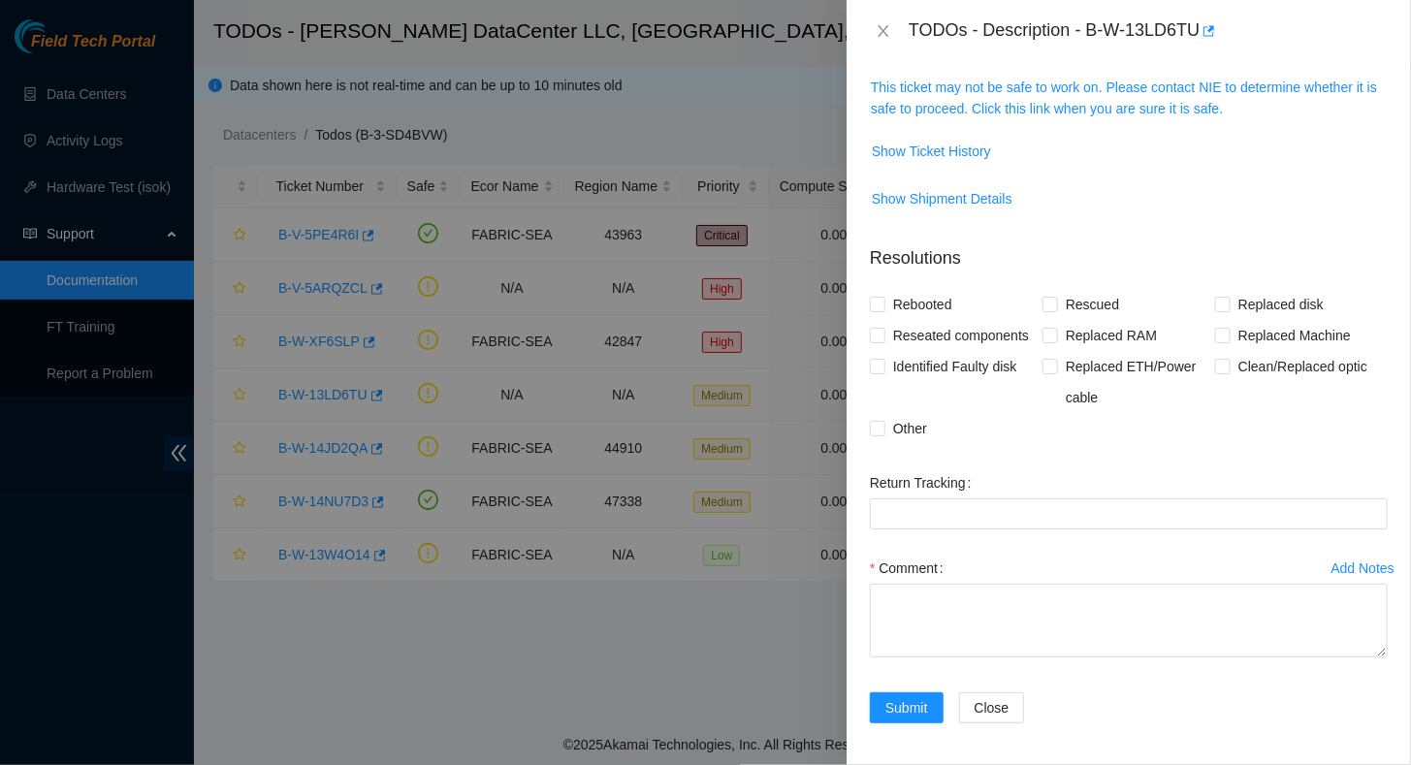
click at [1165, 413] on div "Rebooted Rescued Replaced disk Reseated components Replaced RAM Replaced Machin…" at bounding box center [1129, 366] width 518 height 155
click at [939, 145] on span "Show Ticket History" at bounding box center [931, 151] width 119 height 21
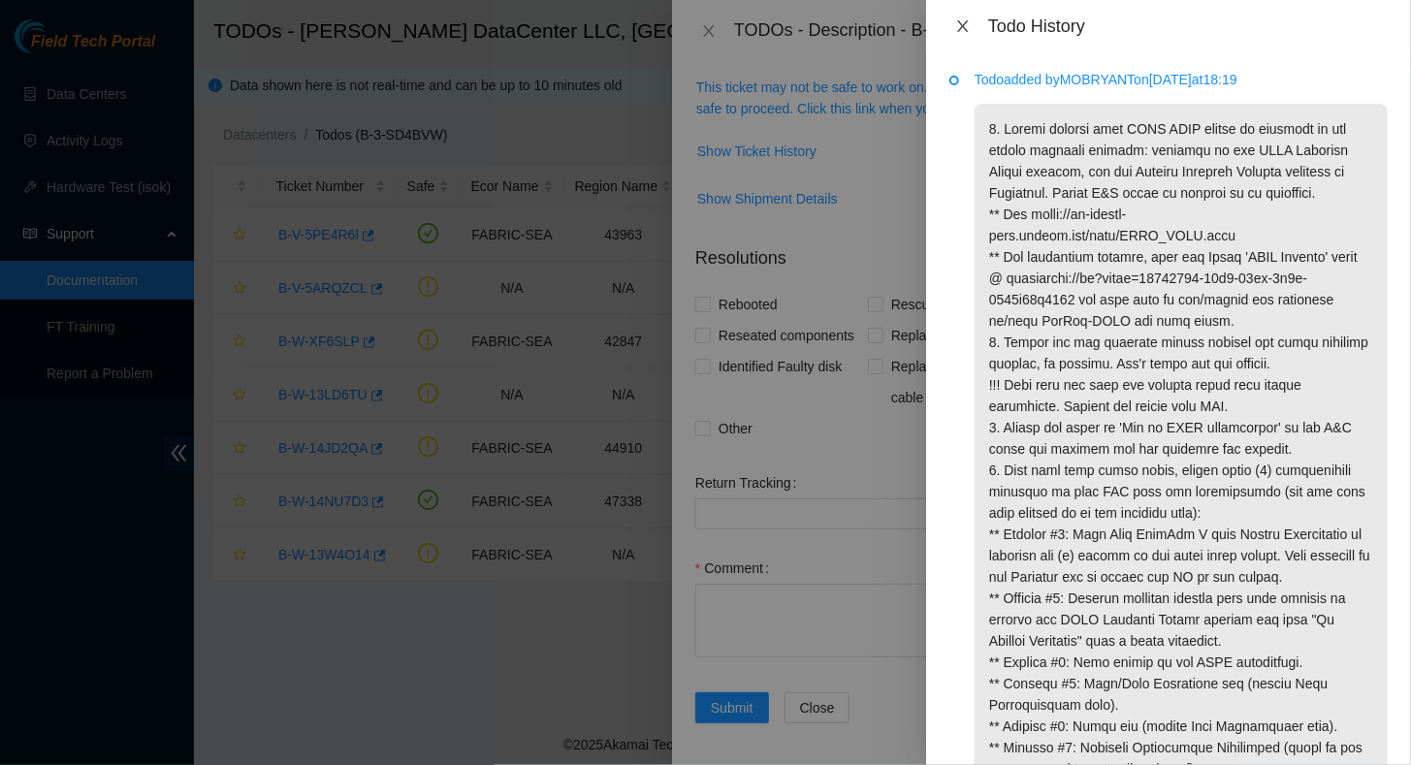
drag, startPoint x: 971, startPoint y: 27, endPoint x: 973, endPoint y: 41, distance: 13.7
click at [968, 29] on icon "close" at bounding box center [963, 26] width 16 height 16
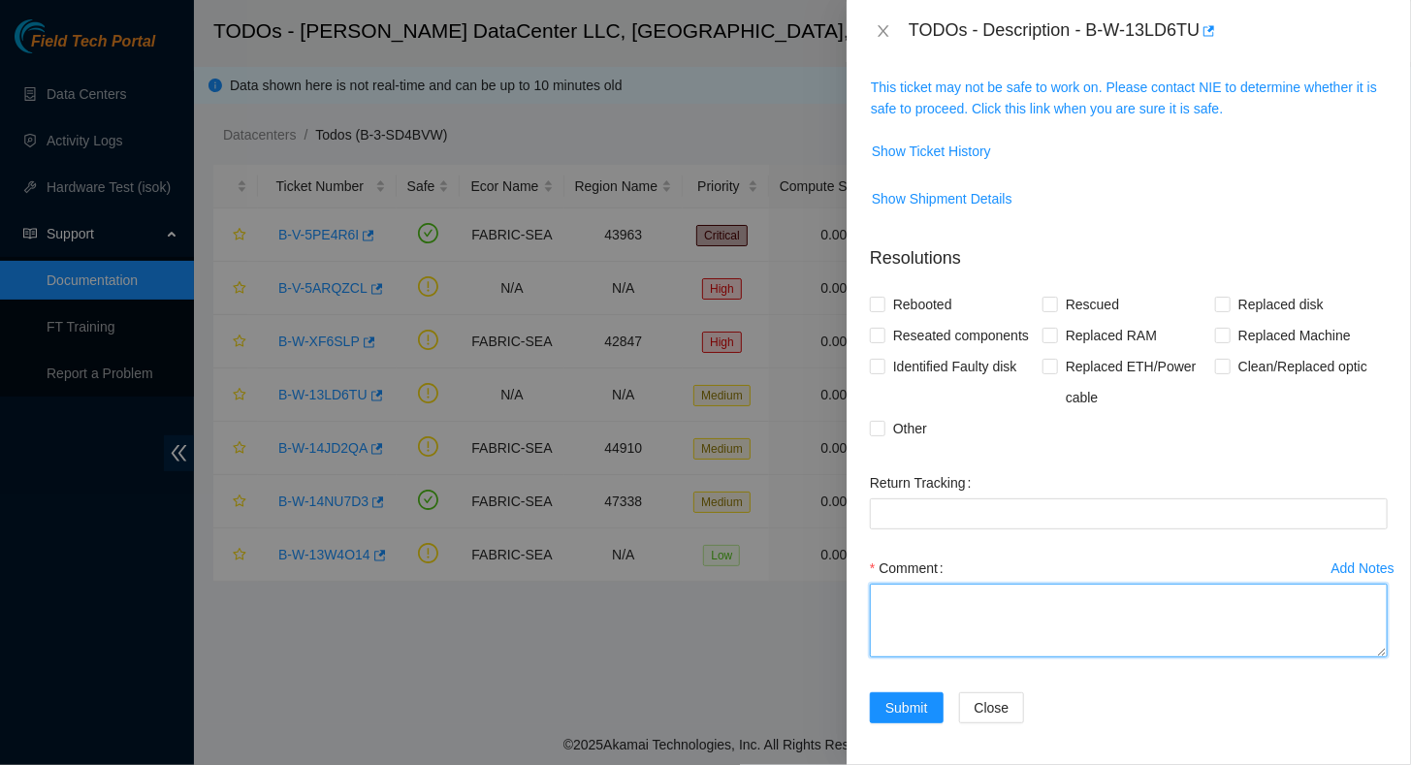
click at [965, 617] on textarea "Comment" at bounding box center [1129, 621] width 518 height 74
paste textarea "While working on ODTR Sal and Daniel assigned task: Completed all the following…"
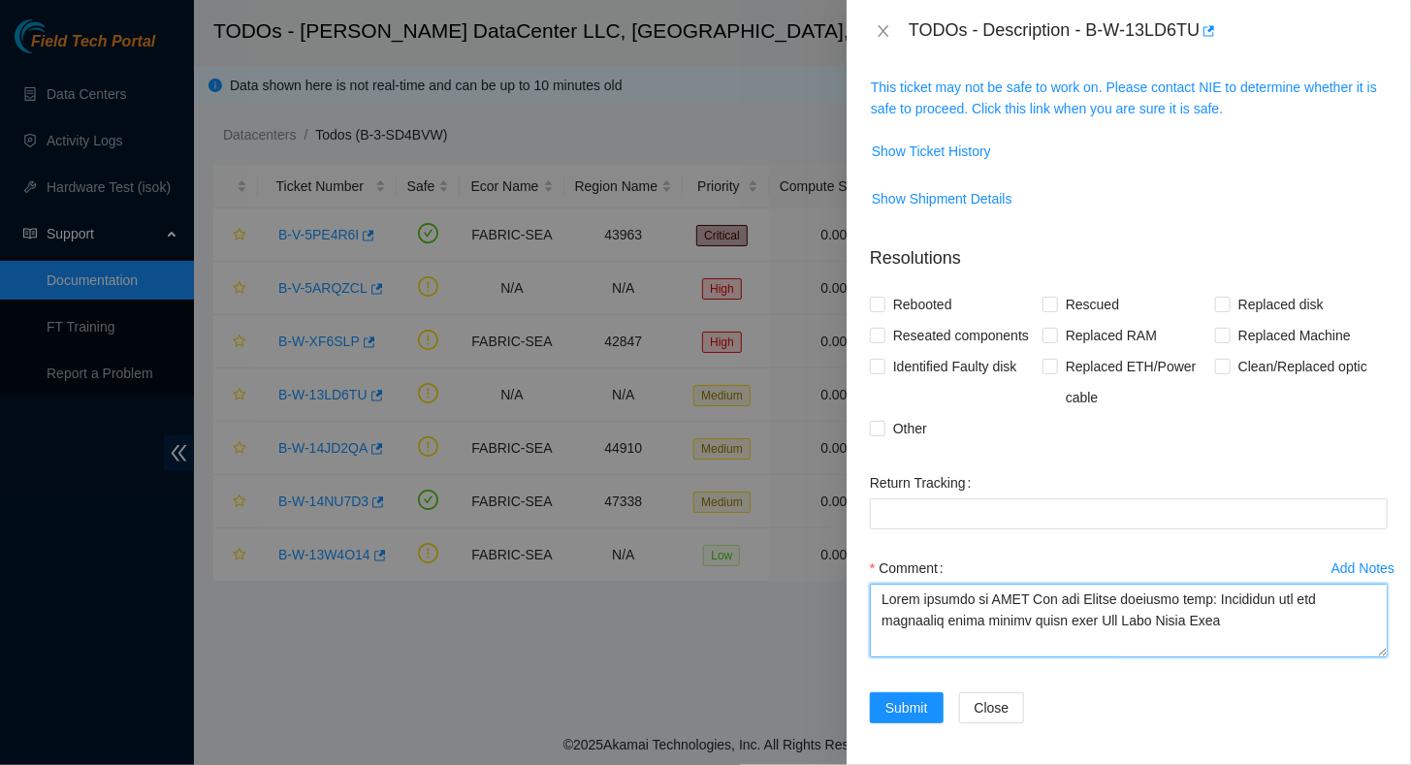
scroll to position [655, 0]
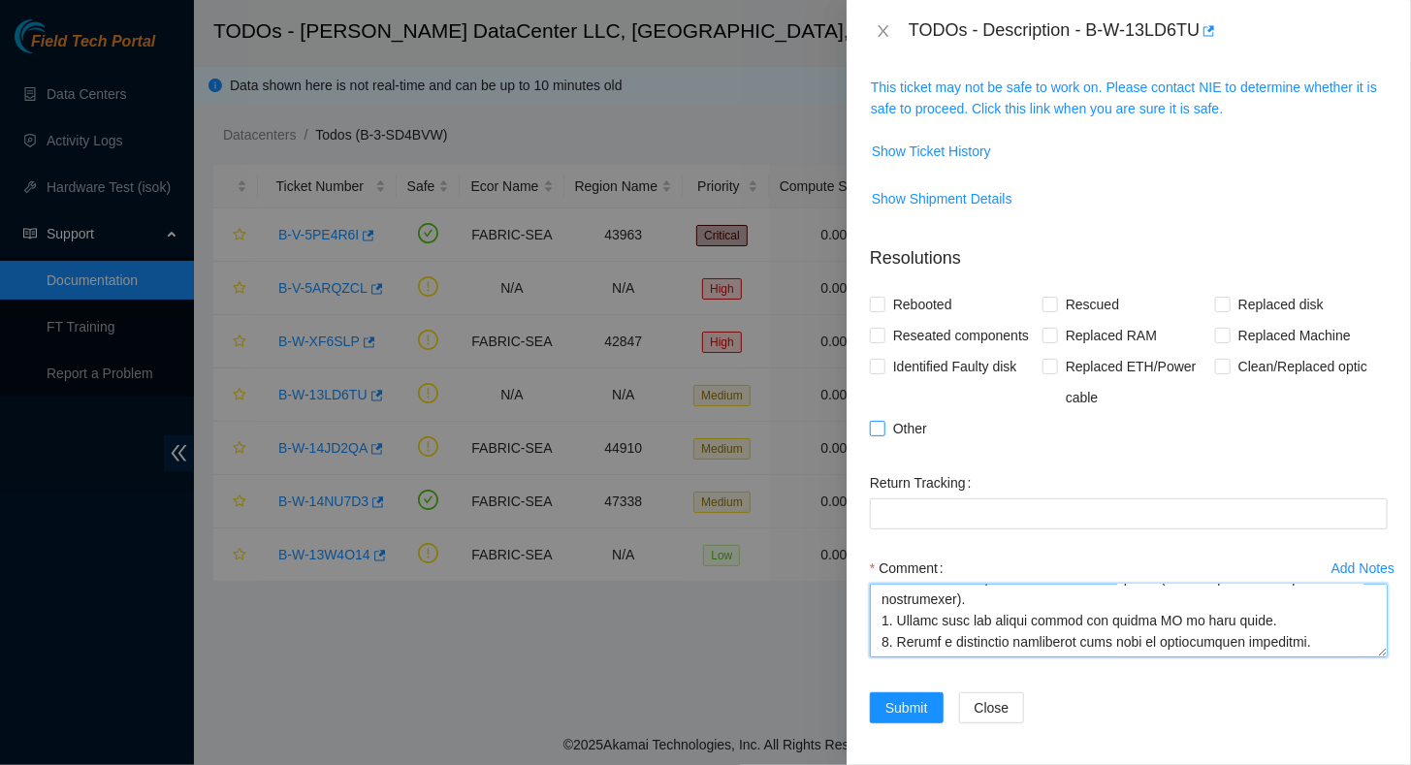
type textarea "While working on ODTR Sal and Daniel assigned task: Completed all the following…"
click at [878, 421] on input "Other" at bounding box center [877, 428] width 14 height 14
checkbox input "true"
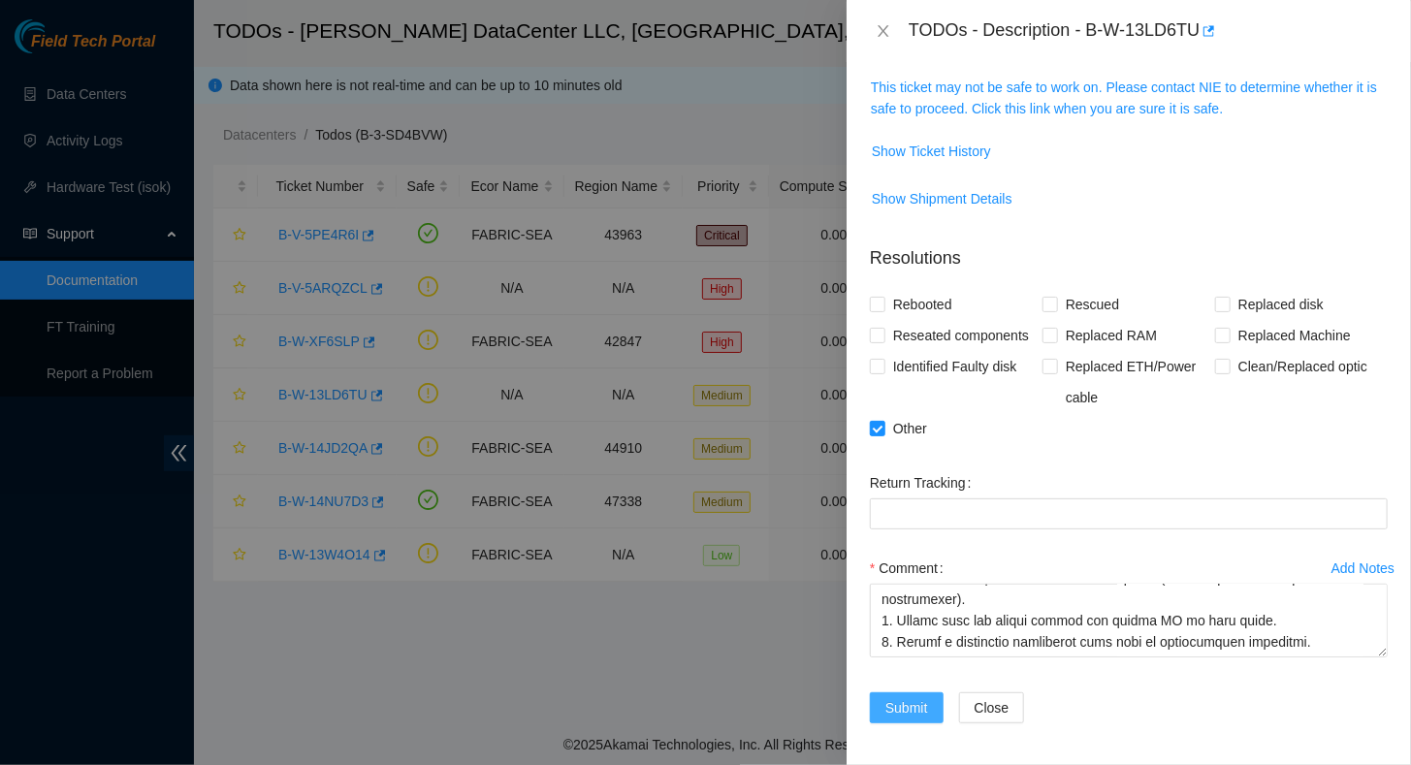
click at [897, 700] on span "Submit" at bounding box center [906, 707] width 43 height 21
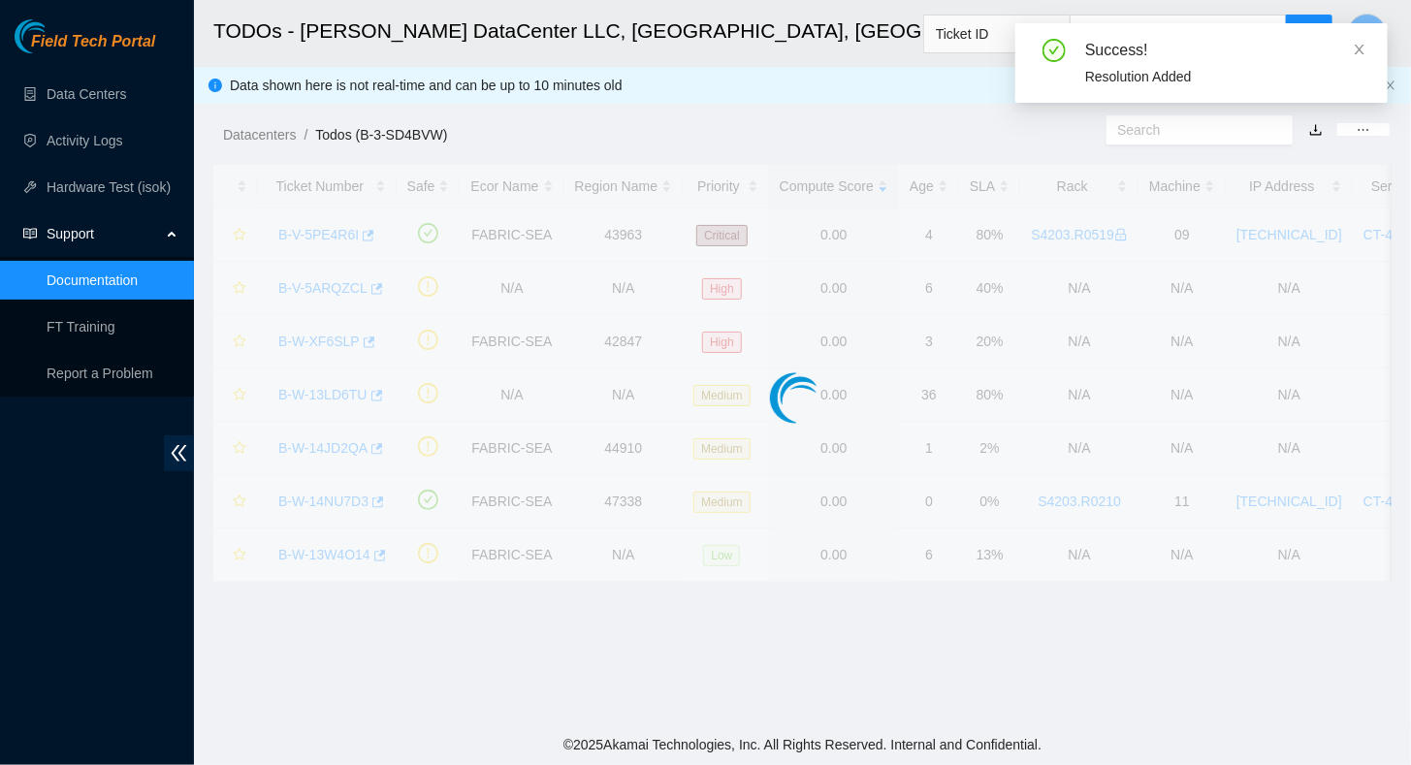
scroll to position [346, 0]
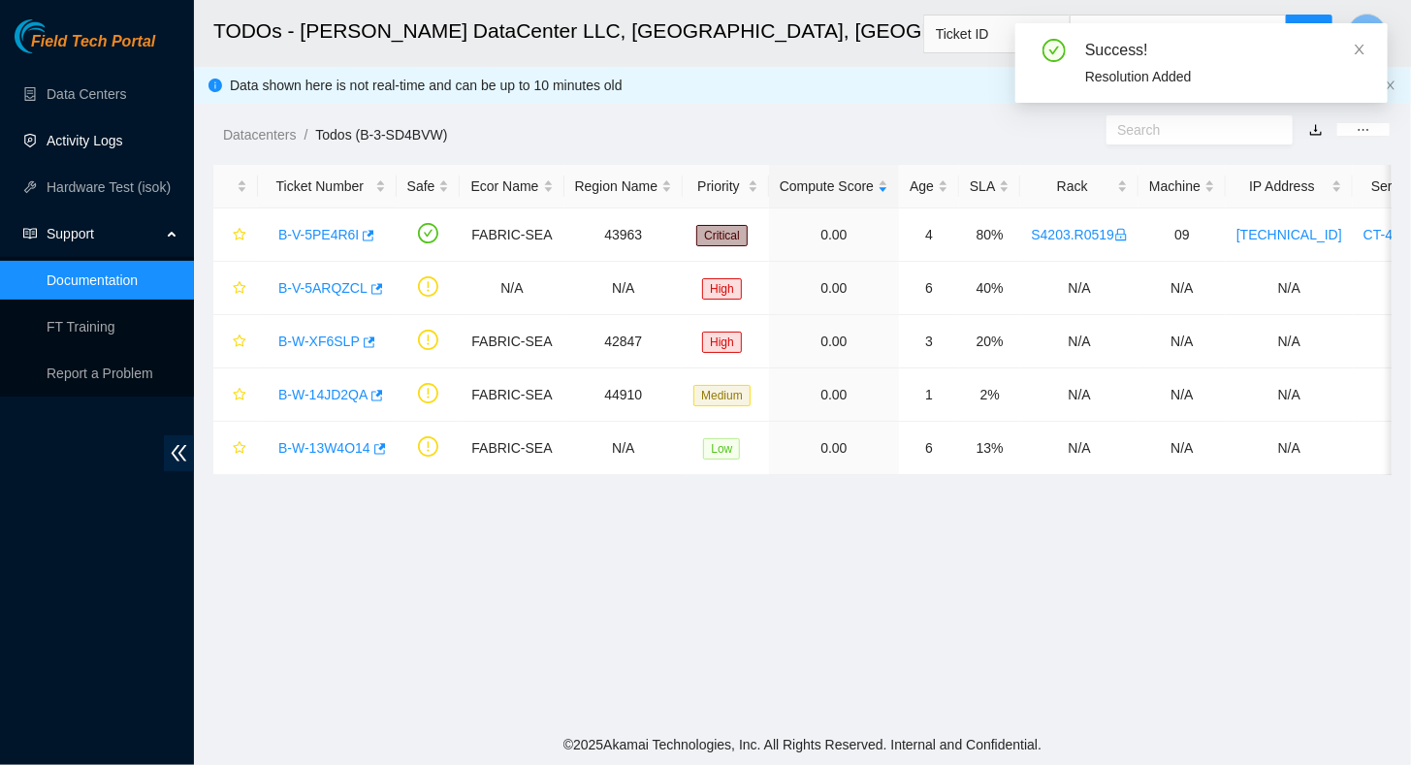
click at [58, 136] on link "Activity Logs" at bounding box center [85, 141] width 77 height 16
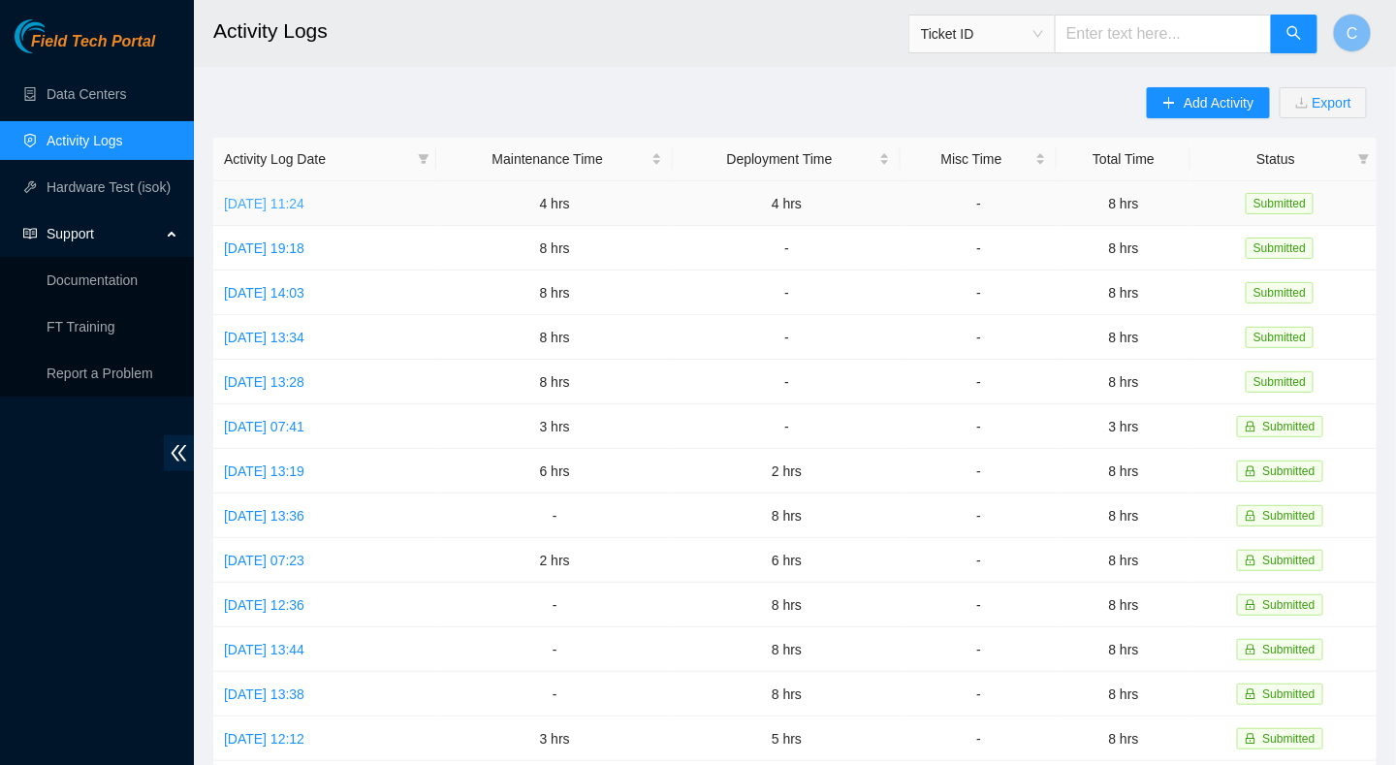
click at [266, 200] on link "[DATE] 11:24" at bounding box center [264, 204] width 80 height 16
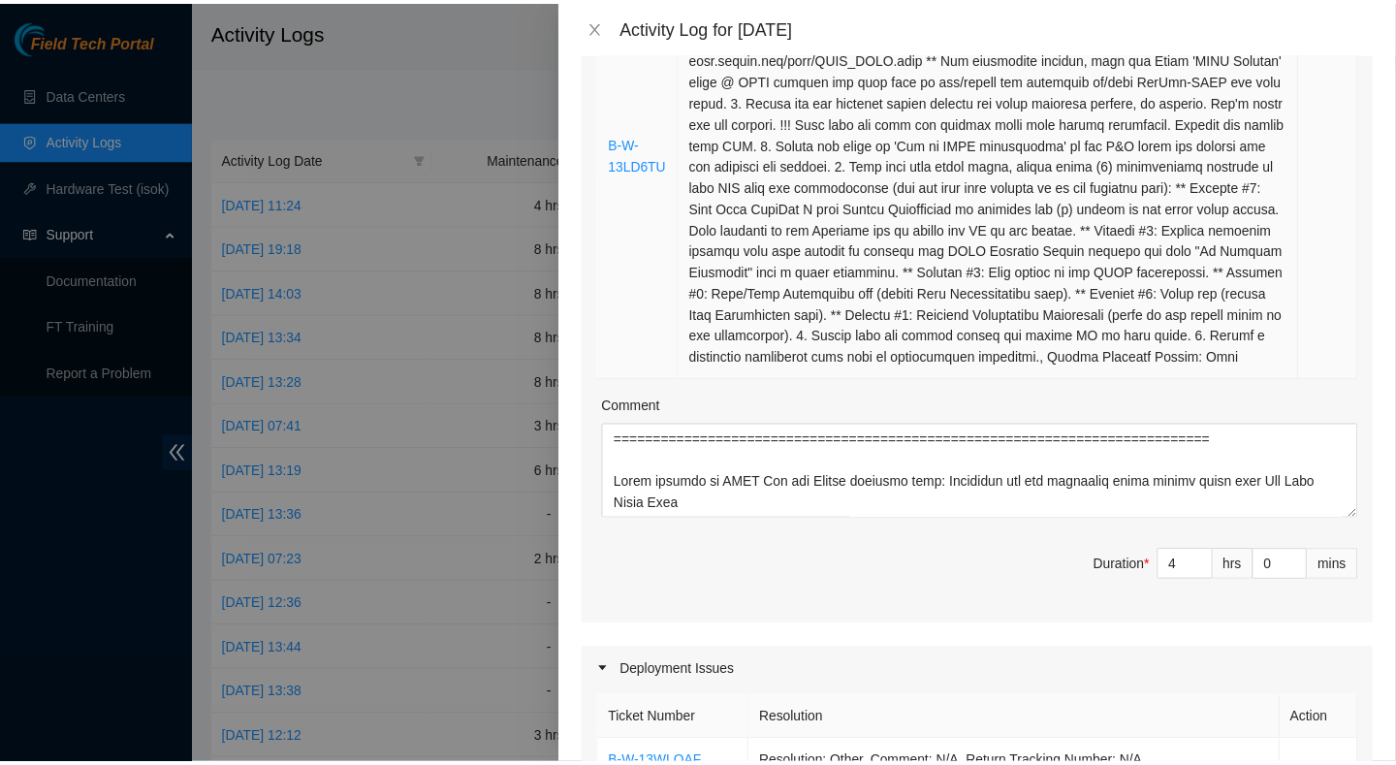
scroll to position [485, 0]
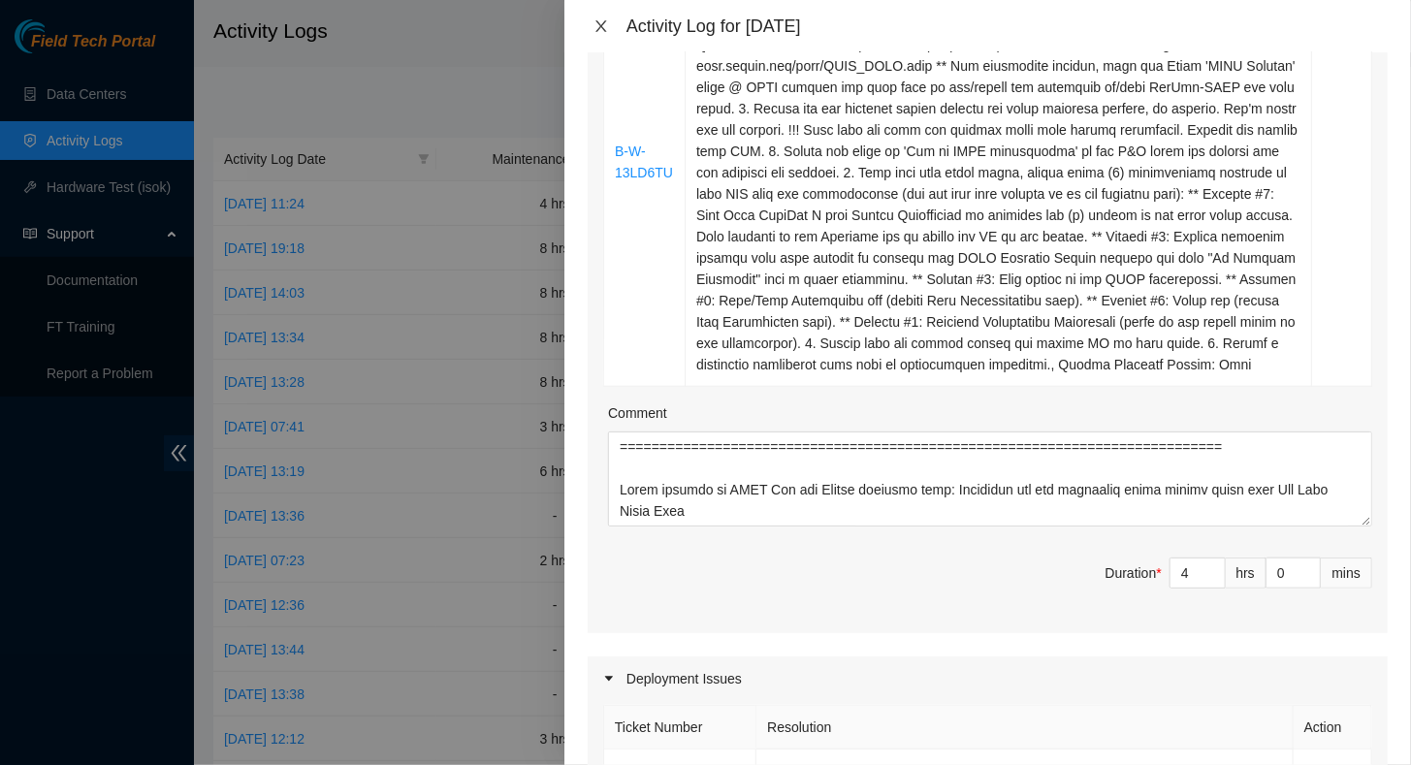
click at [597, 26] on icon "close" at bounding box center [601, 26] width 16 height 16
